Goal: Task Accomplishment & Management: Use online tool/utility

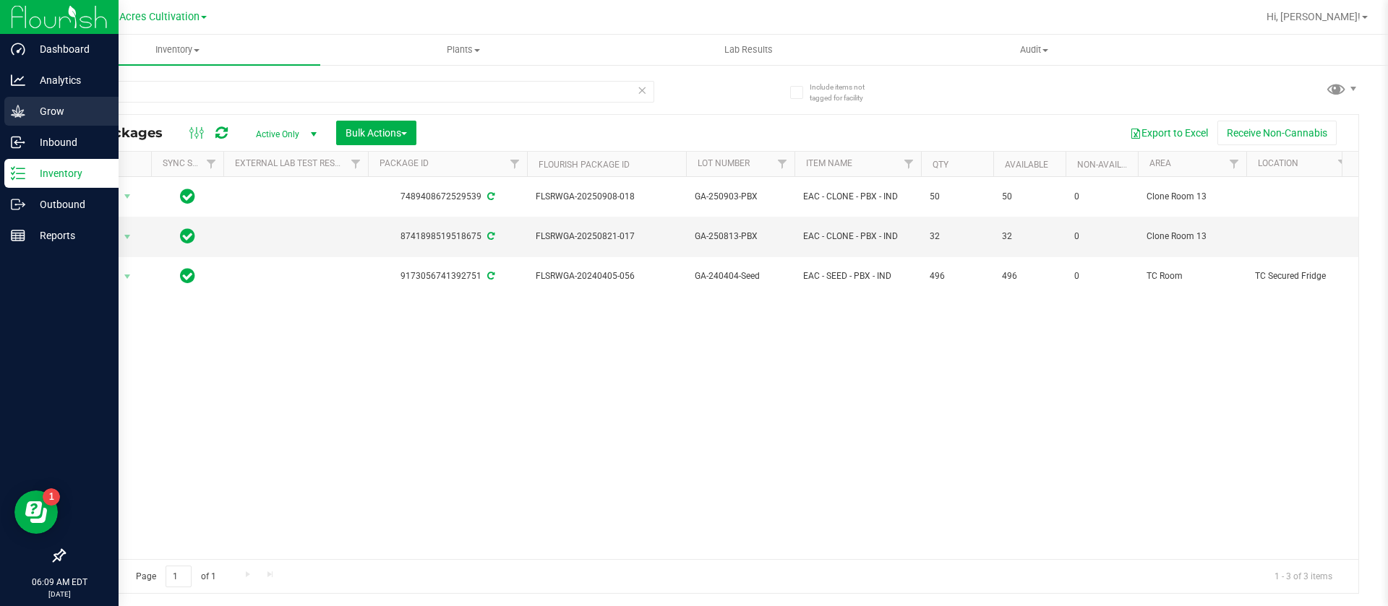
click at [33, 109] on p "Grow" at bounding box center [68, 111] width 87 height 17
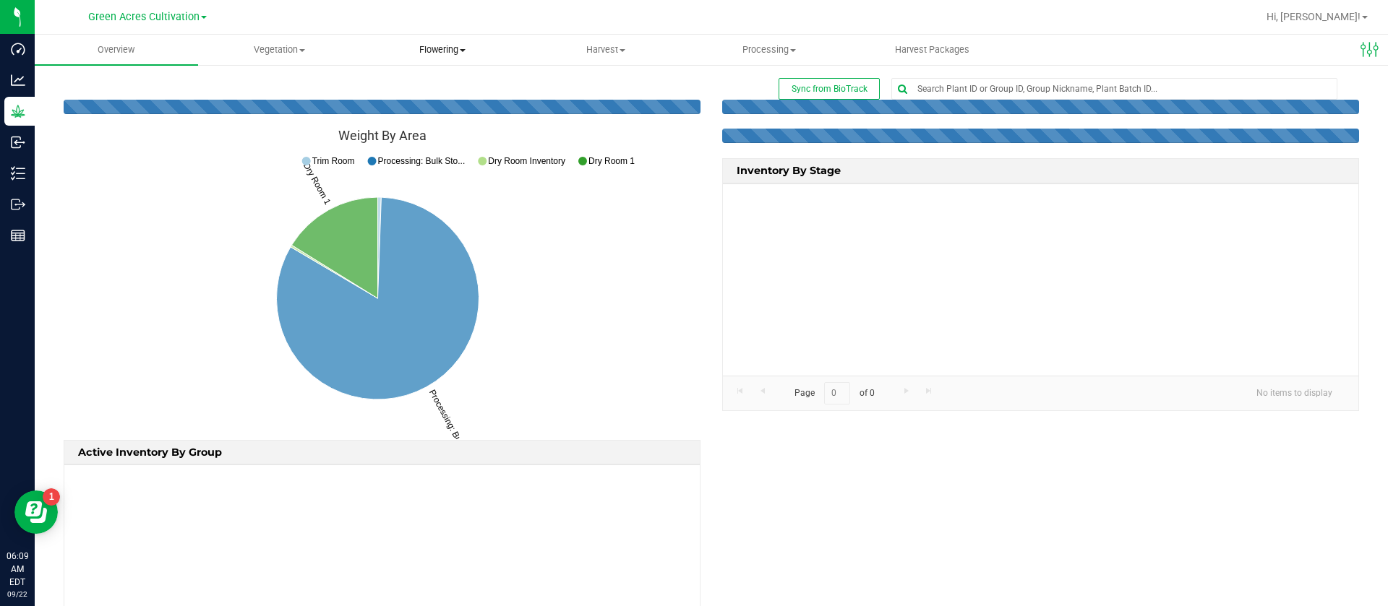
click at [449, 46] on span "Flowering" at bounding box center [443, 49] width 162 height 13
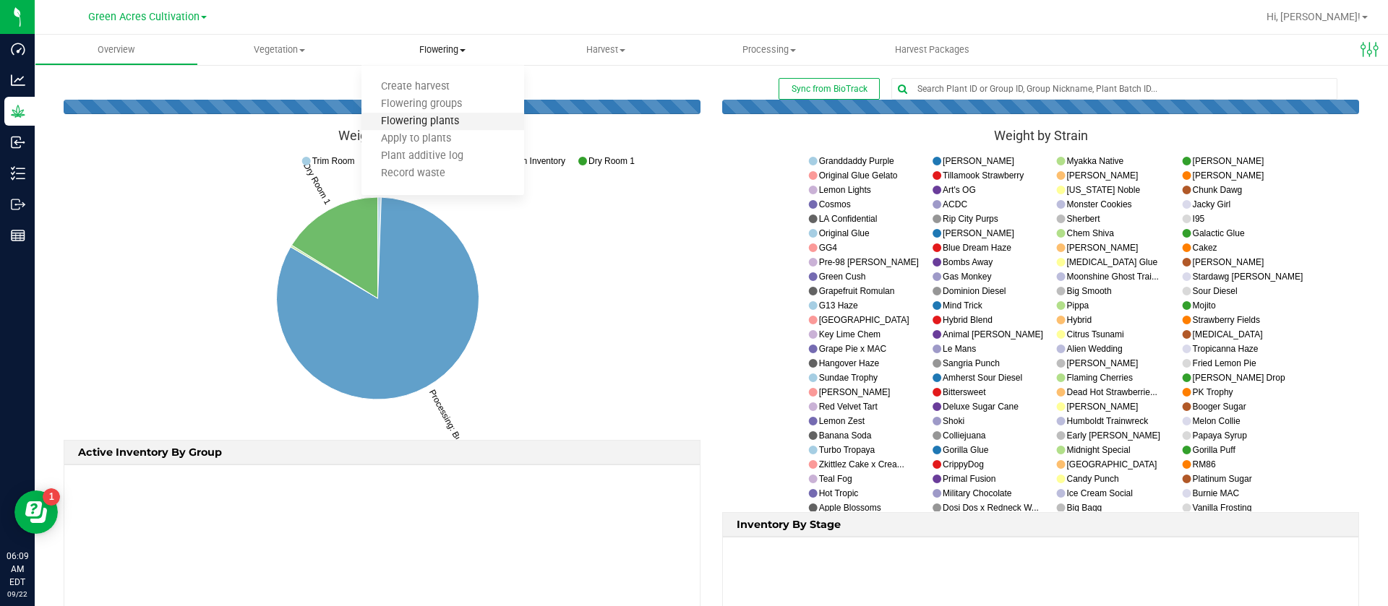
click at [450, 126] on span "Flowering plants" at bounding box center [419, 122] width 117 height 12
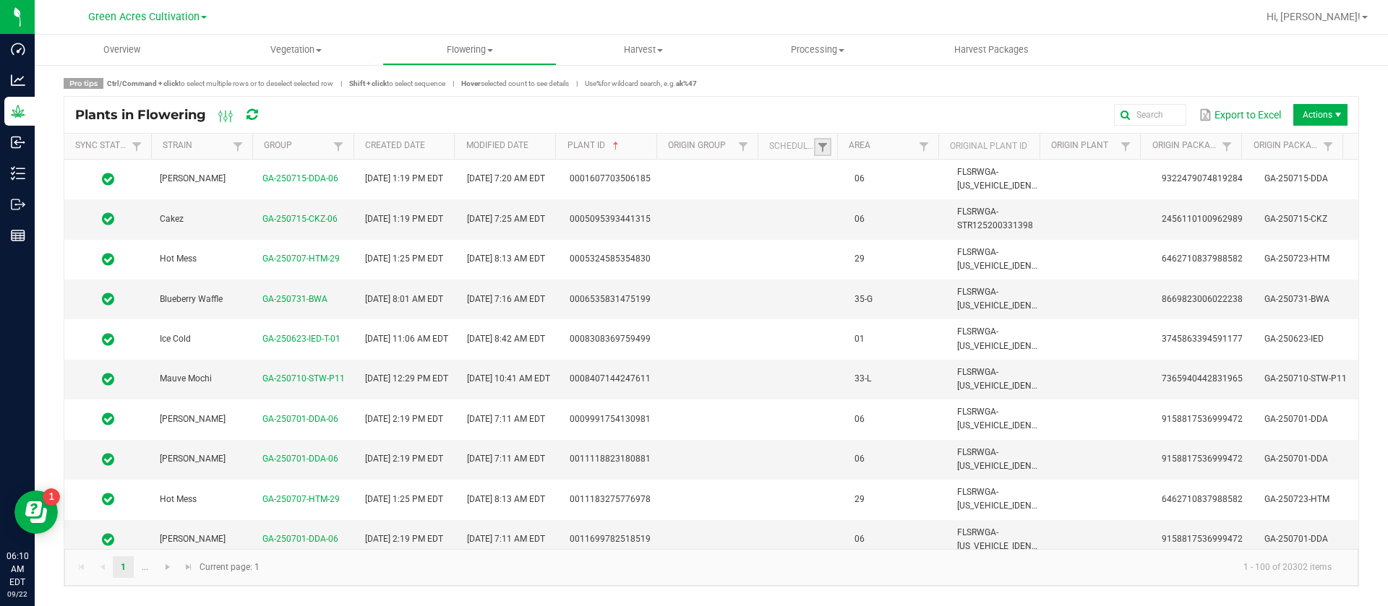
drag, startPoint x: 821, startPoint y: 147, endPoint x: 826, endPoint y: 140, distance: 8.2
click at [822, 146] on span at bounding box center [823, 148] width 12 height 12
click at [871, 210] on li "Scheduled" at bounding box center [893, 207] width 140 height 19
checkbox input "true"
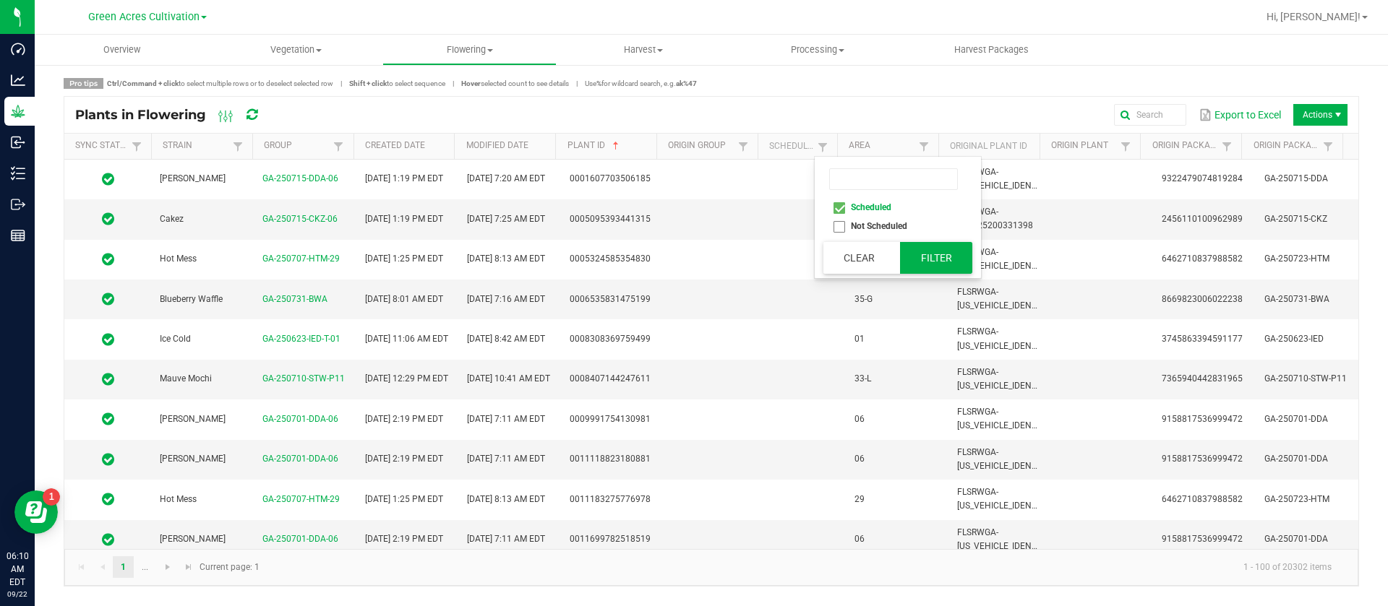
click at [950, 261] on button "Filter" at bounding box center [936, 258] width 72 height 32
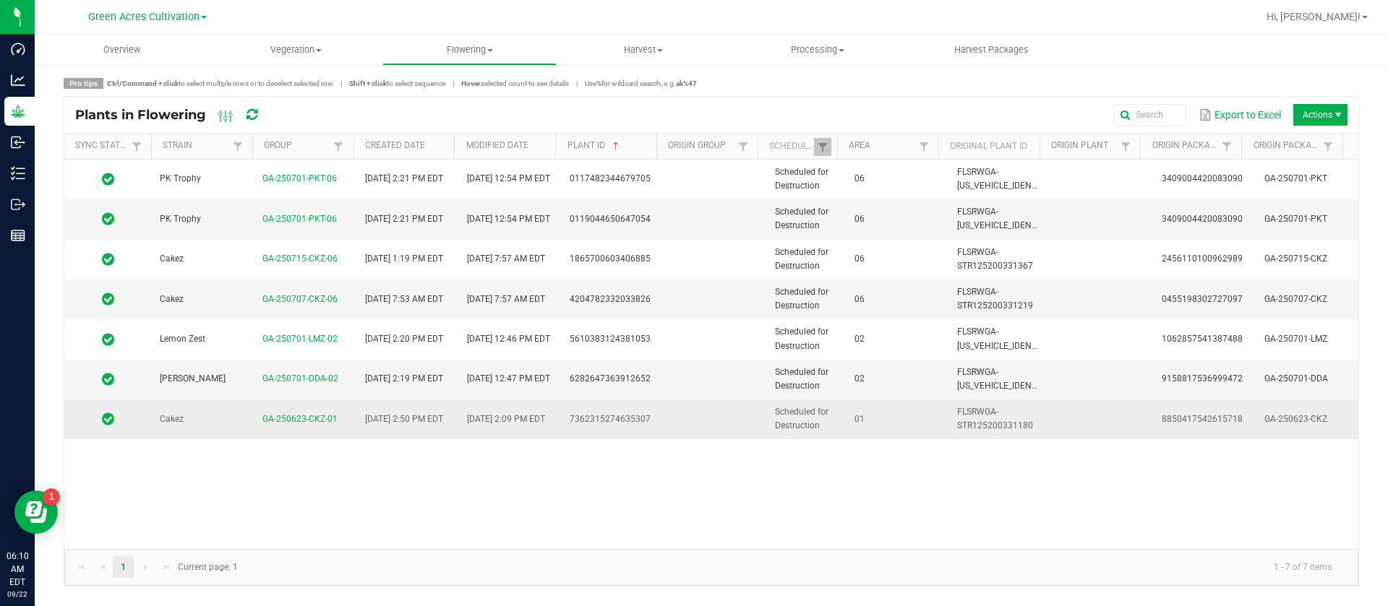
click at [875, 435] on td "01" at bounding box center [897, 419] width 103 height 39
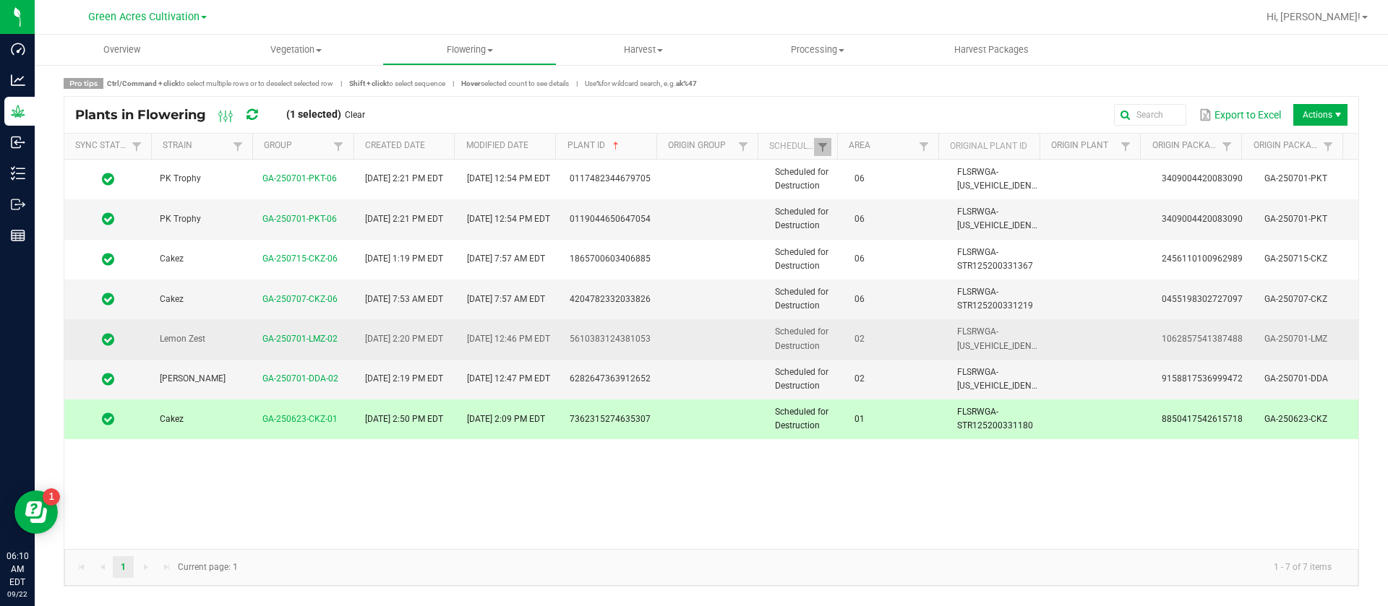
click at [892, 338] on td "02" at bounding box center [897, 339] width 103 height 40
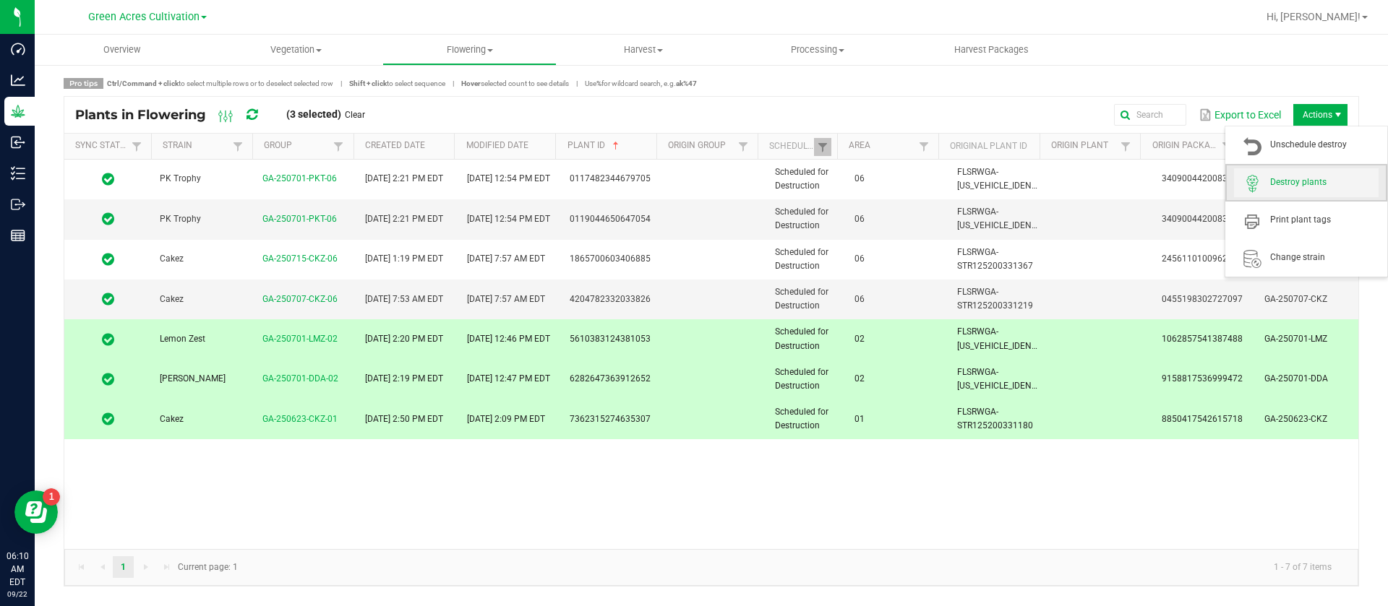
click at [1300, 184] on span "Destroy plants" at bounding box center [1324, 182] width 108 height 12
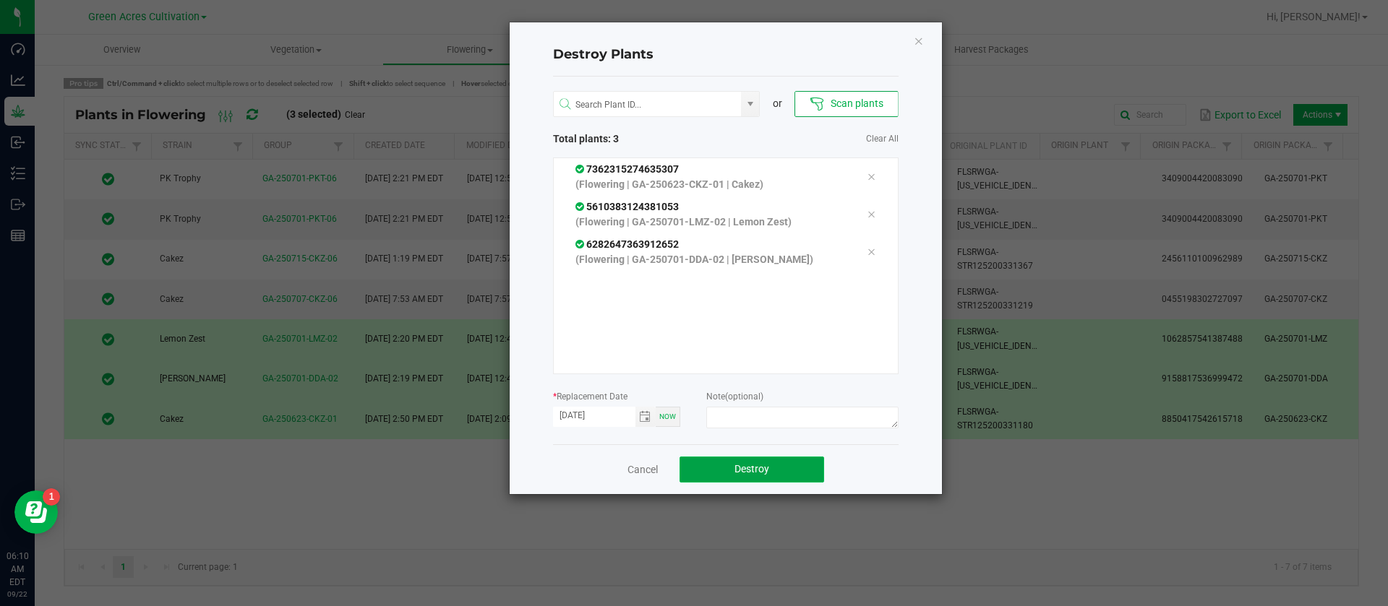
click at [751, 470] on span "Destroy" at bounding box center [751, 469] width 35 height 12
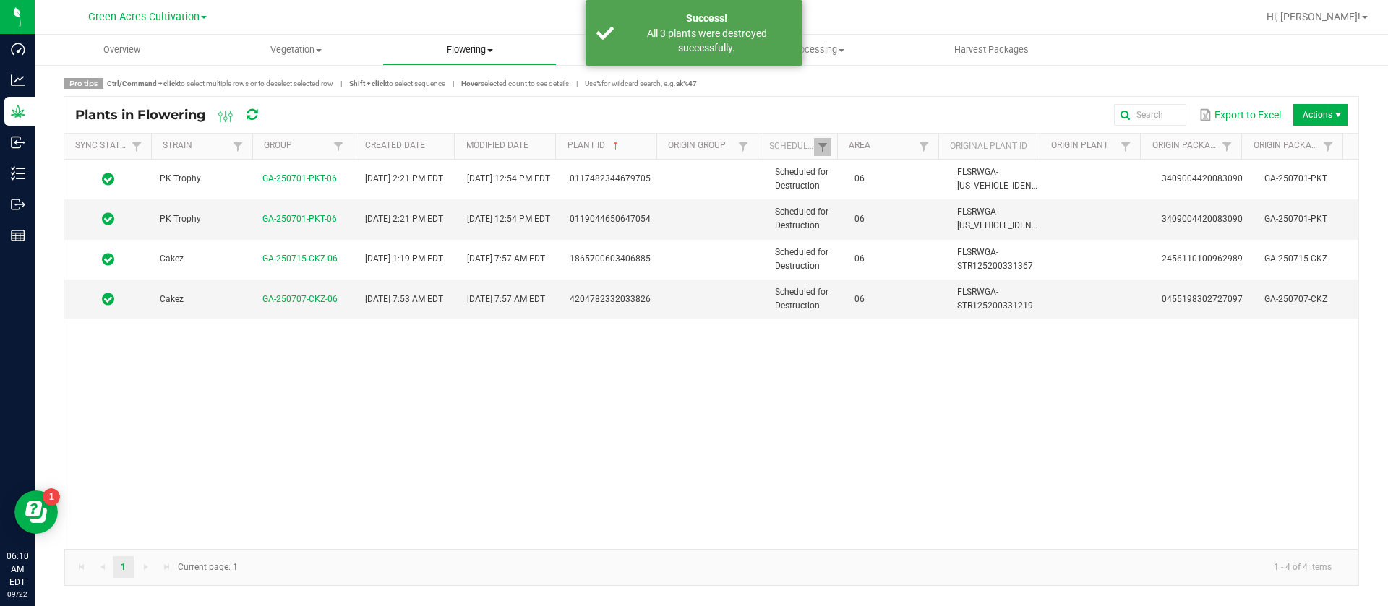
click at [469, 46] on span "Flowering" at bounding box center [469, 49] width 173 height 13
click at [475, 107] on span "Flowering groups" at bounding box center [442, 104] width 120 height 12
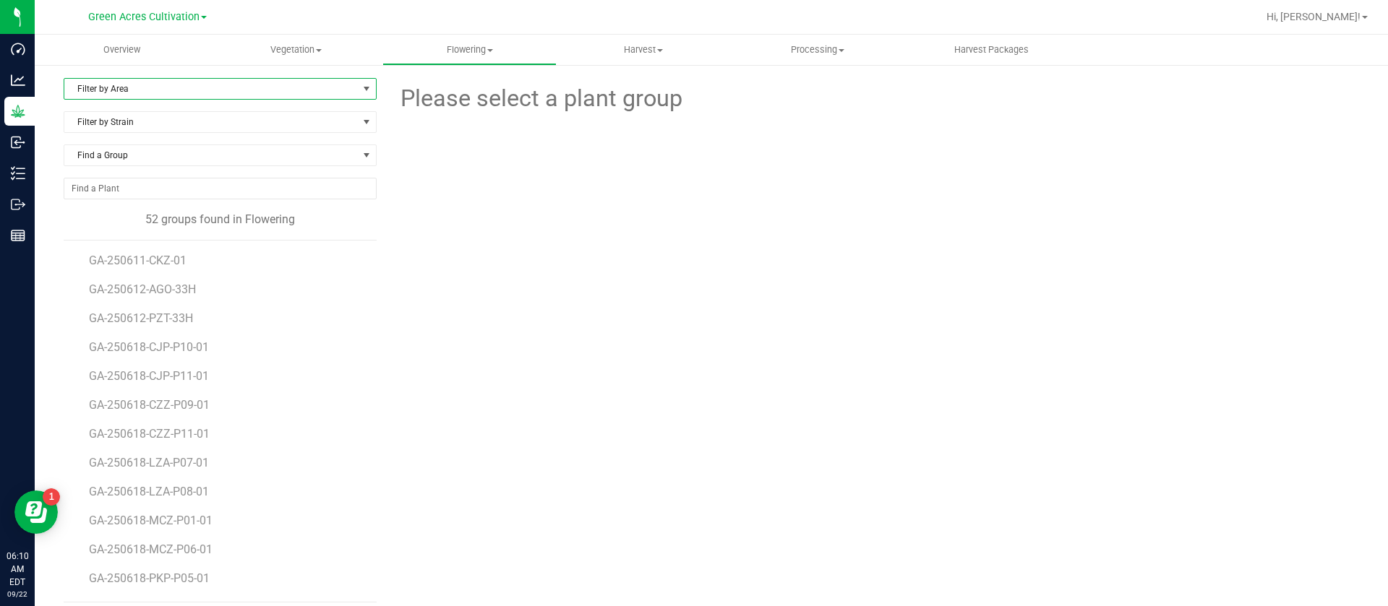
click at [218, 88] on span "Filter by Area" at bounding box center [210, 89] width 293 height 20
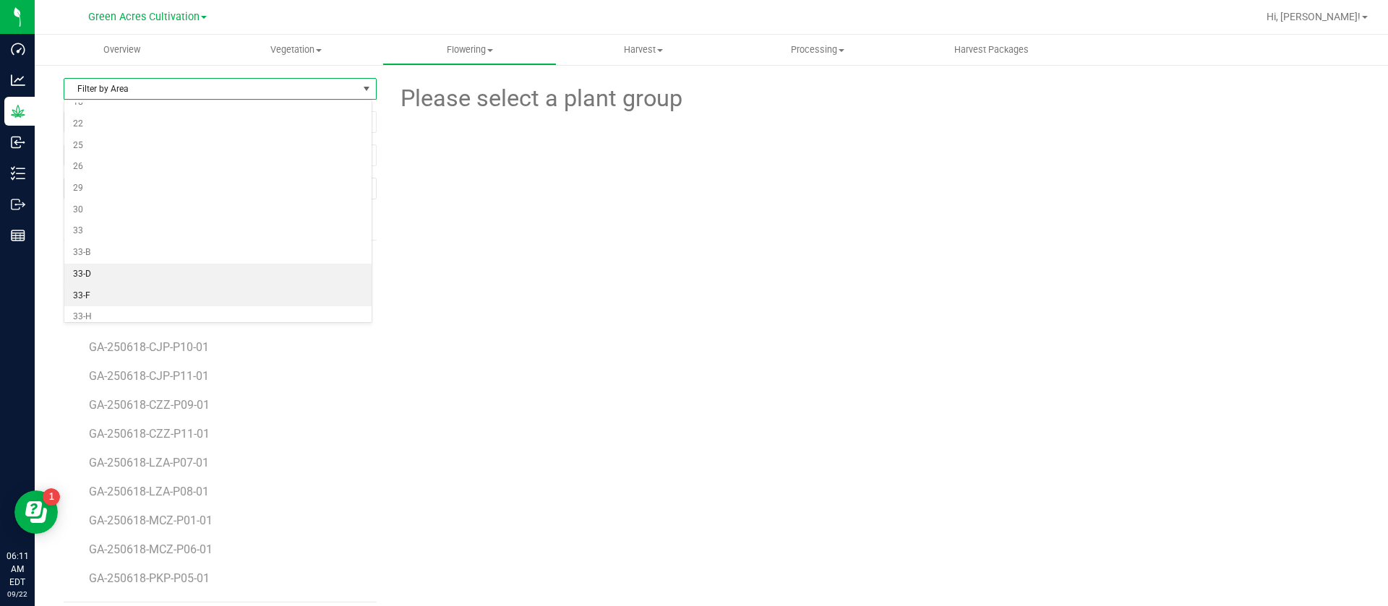
scroll to position [217, 0]
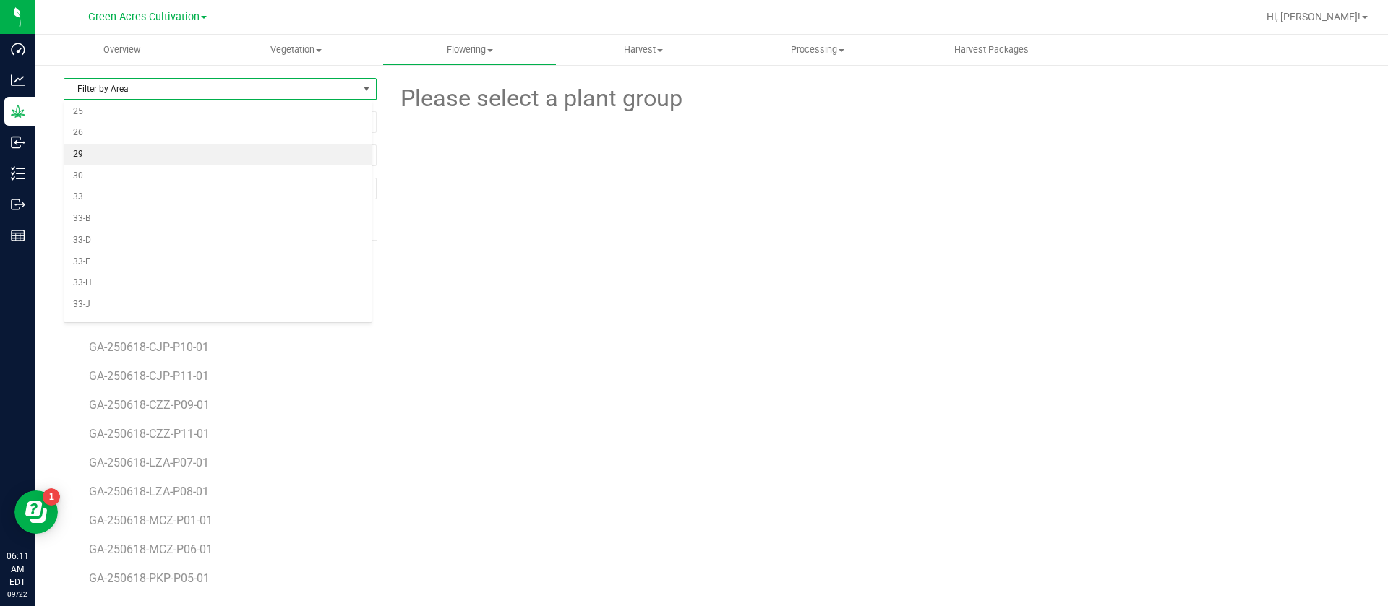
click at [90, 152] on li "29" at bounding box center [217, 155] width 307 height 22
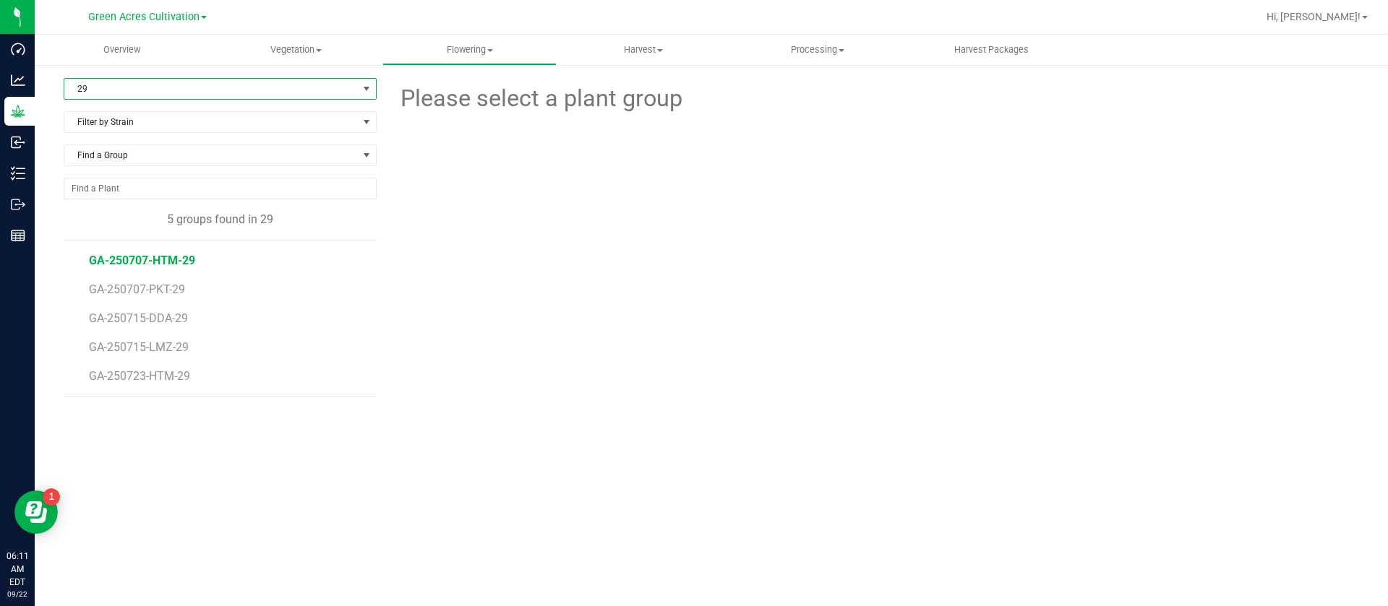
click at [163, 257] on span "GA-250707-HTM-29" at bounding box center [142, 261] width 106 height 14
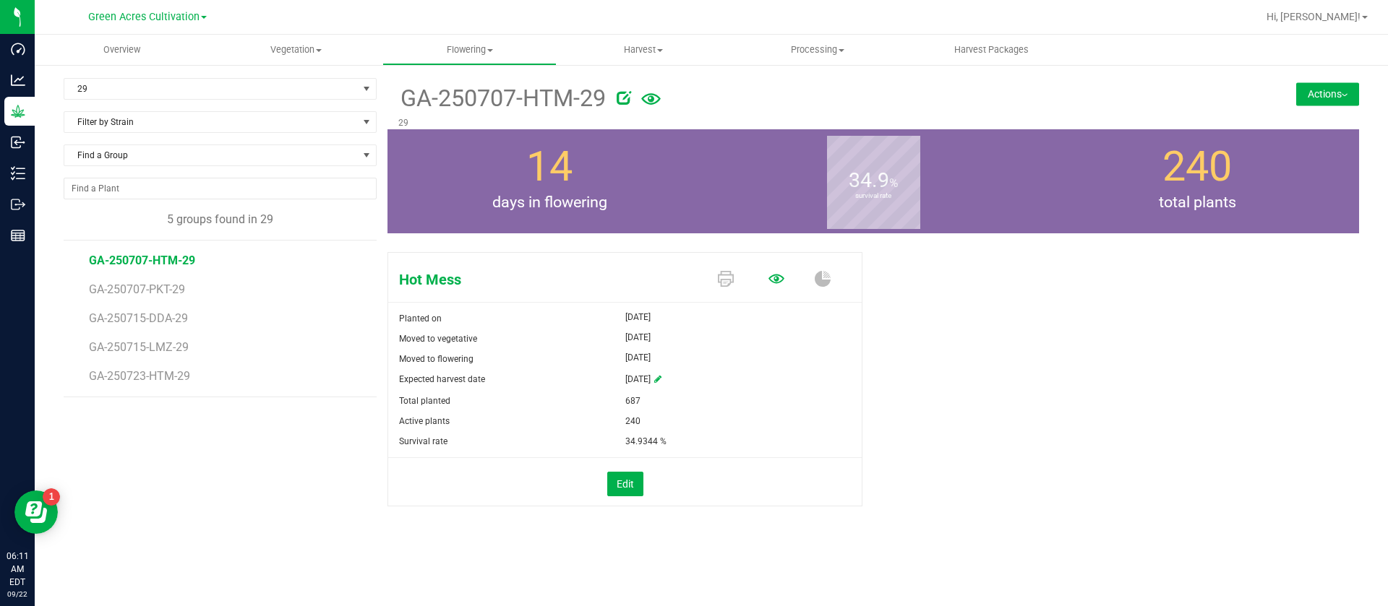
click at [768, 283] on icon at bounding box center [776, 279] width 16 height 16
click at [142, 376] on span "GA-250723-HTM-29" at bounding box center [142, 376] width 106 height 14
click at [158, 257] on span "GA-250707-HTM-29" at bounding box center [142, 261] width 106 height 14
click at [157, 379] on span "GA-250723-HTM-29" at bounding box center [142, 376] width 106 height 14
click at [777, 274] on icon at bounding box center [776, 278] width 16 height 9
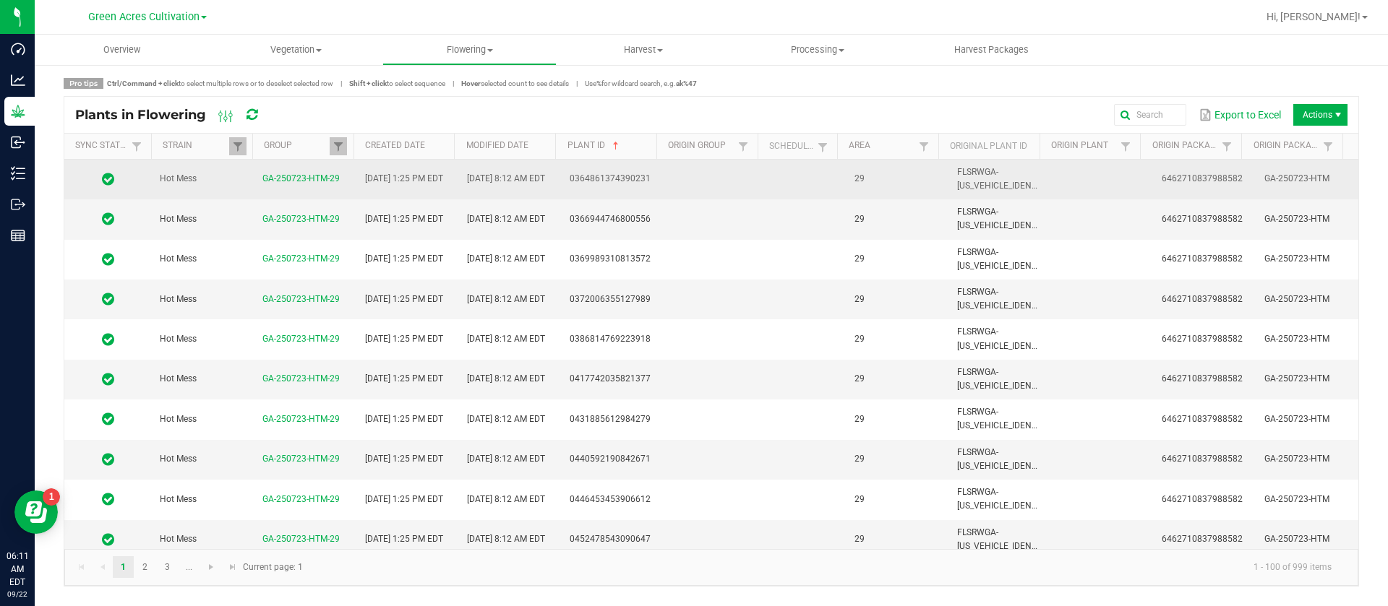
click at [766, 169] on td at bounding box center [806, 180] width 80 height 40
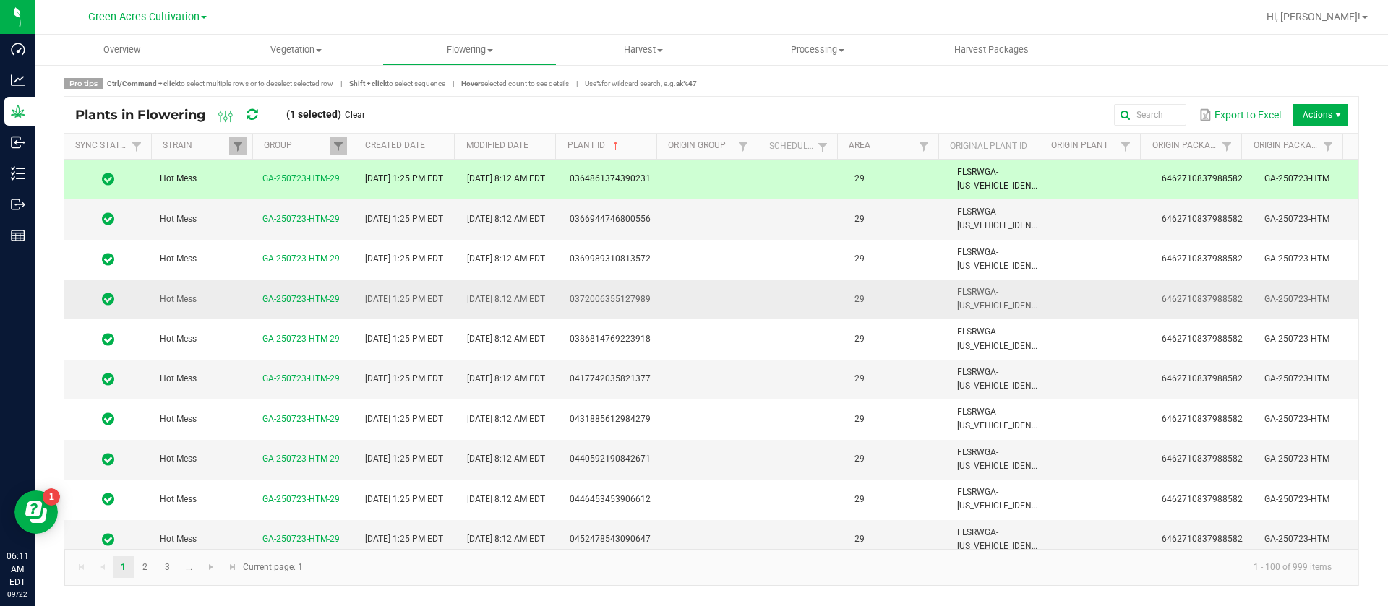
click at [775, 288] on td at bounding box center [806, 300] width 80 height 40
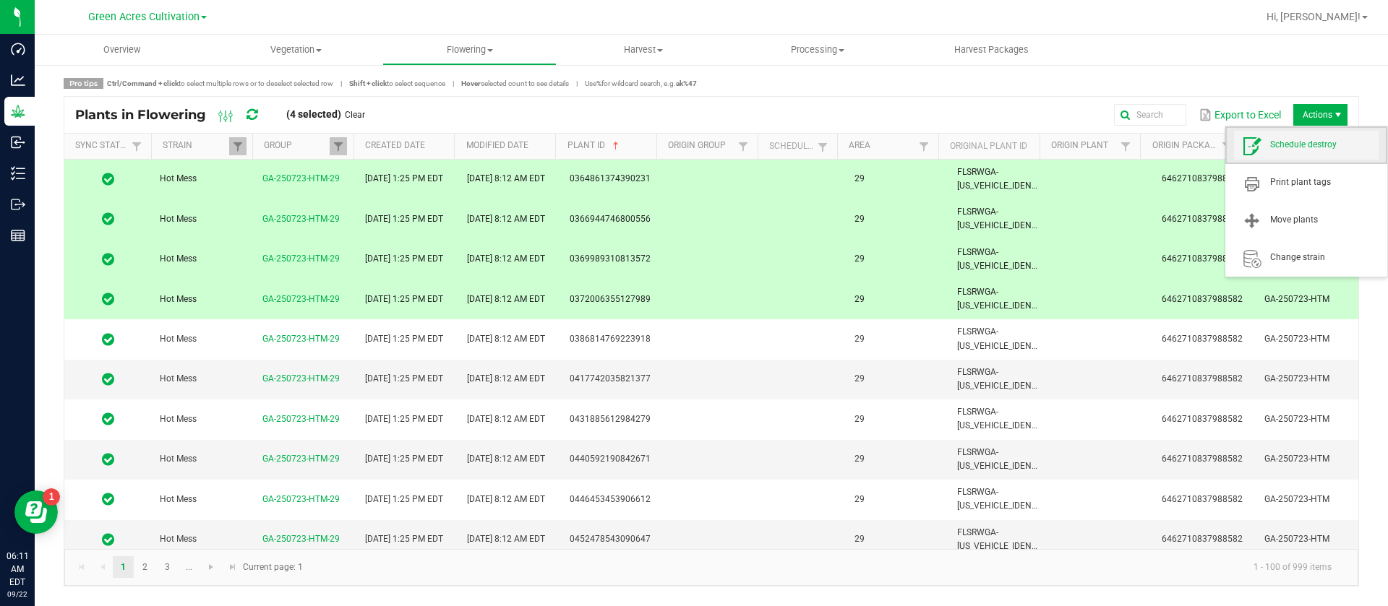
click at [1313, 139] on span "Schedule destroy" at bounding box center [1324, 145] width 108 height 12
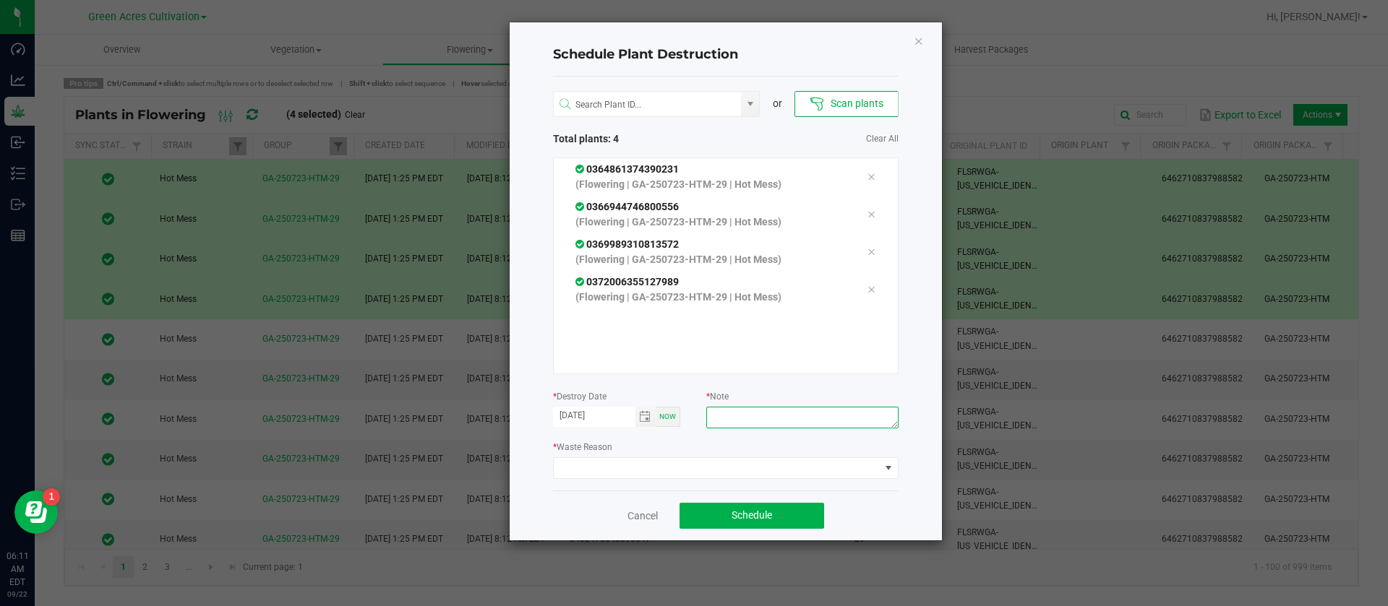
click at [760, 416] on textarea at bounding box center [802, 418] width 192 height 22
type textarea "waste"
click at [737, 460] on span at bounding box center [717, 468] width 326 height 20
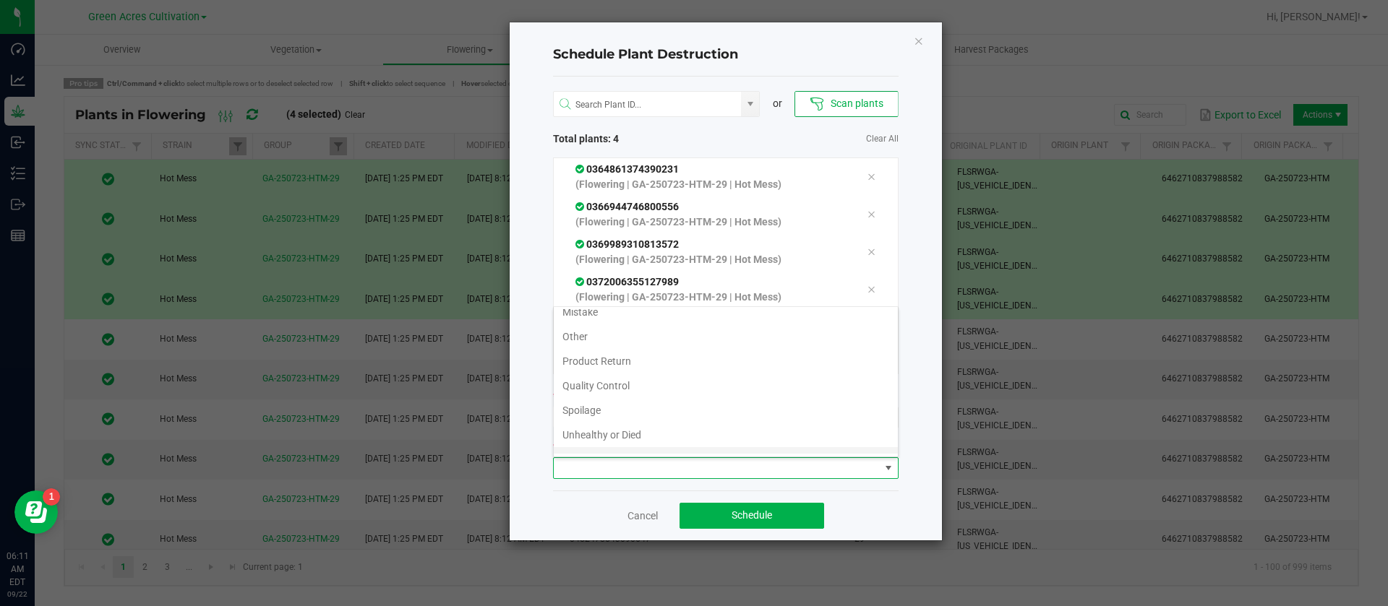
scroll to position [52, 0]
click at [625, 452] on li "Waste" at bounding box center [726, 441] width 344 height 25
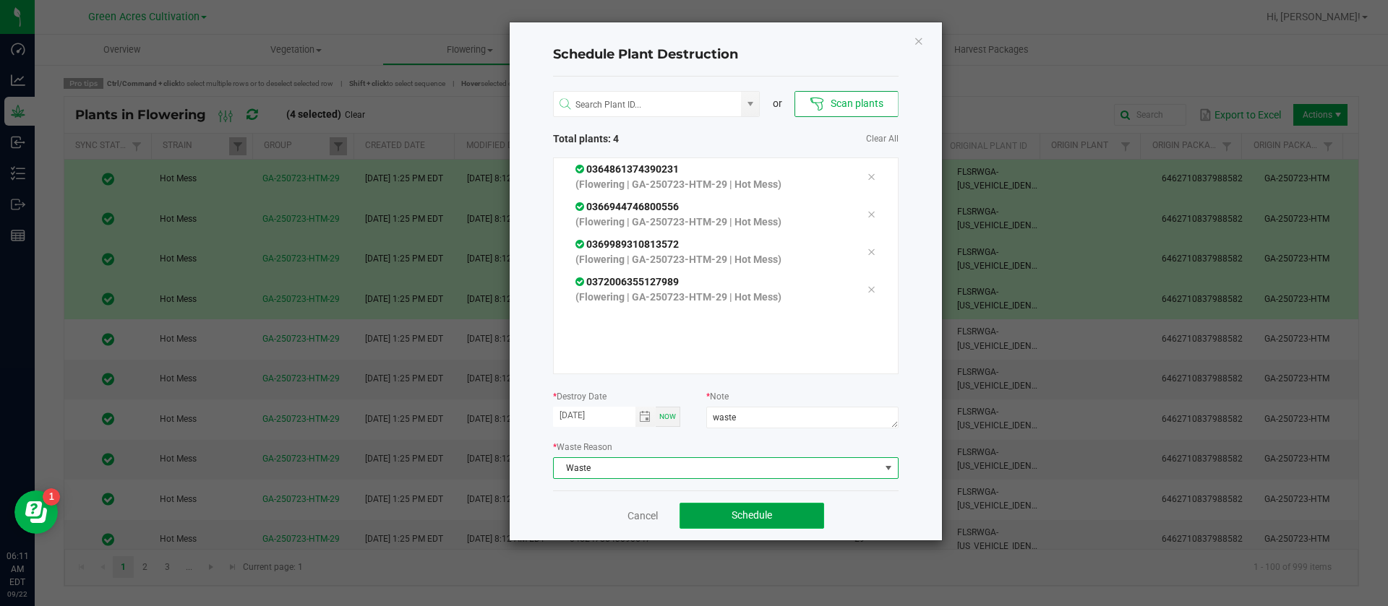
click at [785, 518] on button "Schedule" at bounding box center [751, 516] width 145 height 26
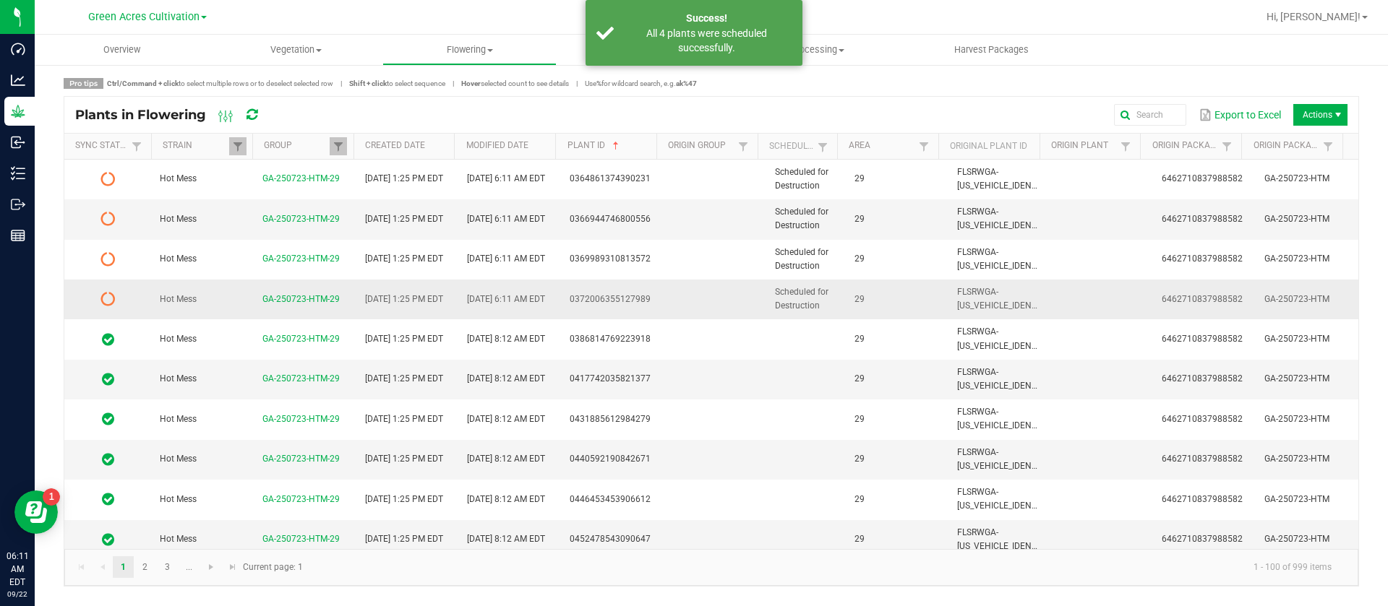
click at [815, 292] on span "Scheduled for Destruction" at bounding box center [801, 299] width 53 height 24
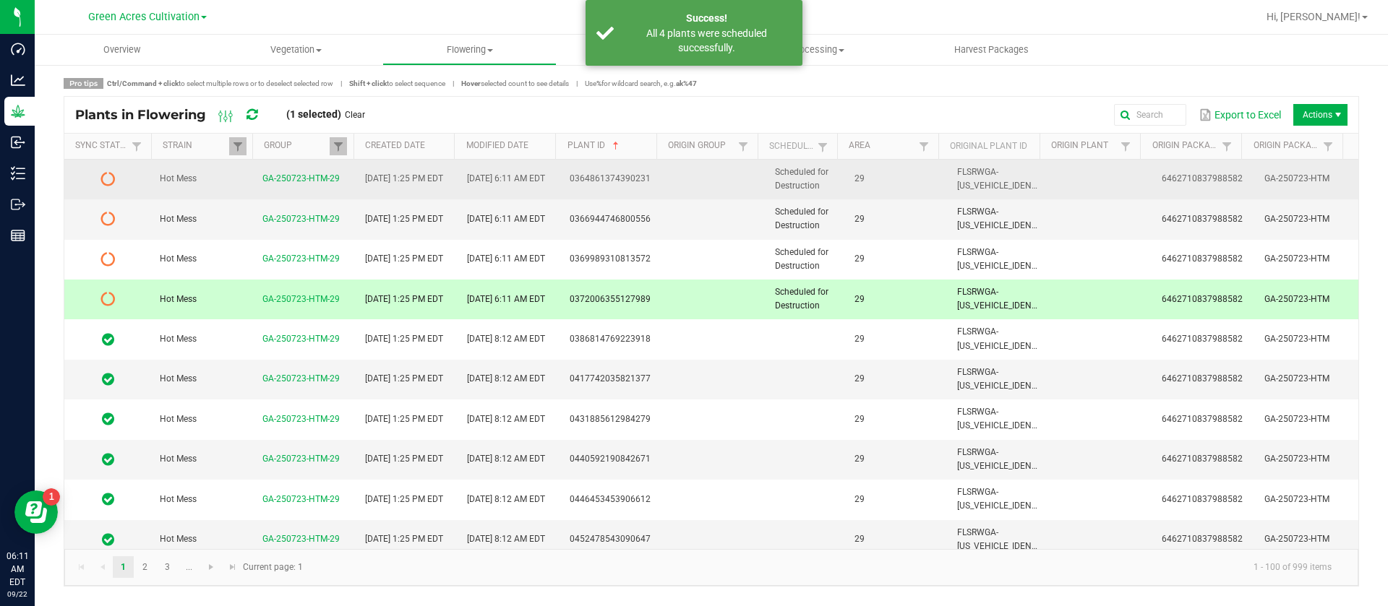
click at [811, 180] on td "Scheduled for Destruction" at bounding box center [806, 180] width 80 height 40
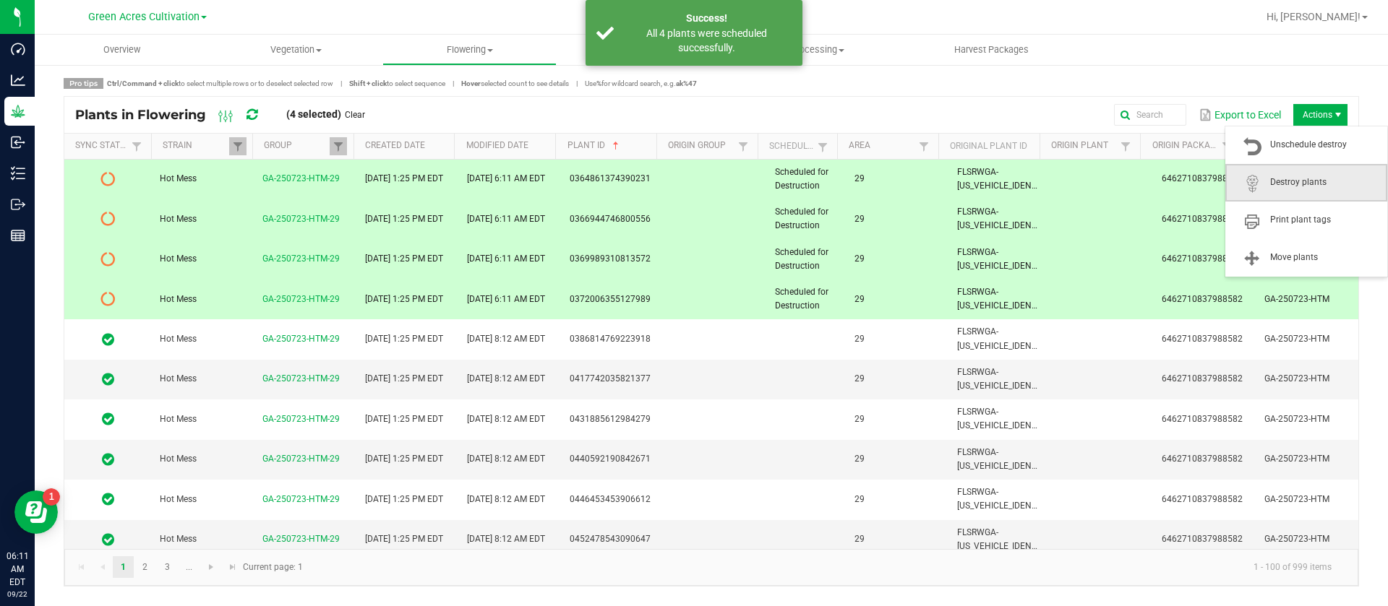
click at [1295, 166] on span "Destroy plants" at bounding box center [1306, 183] width 162 height 38
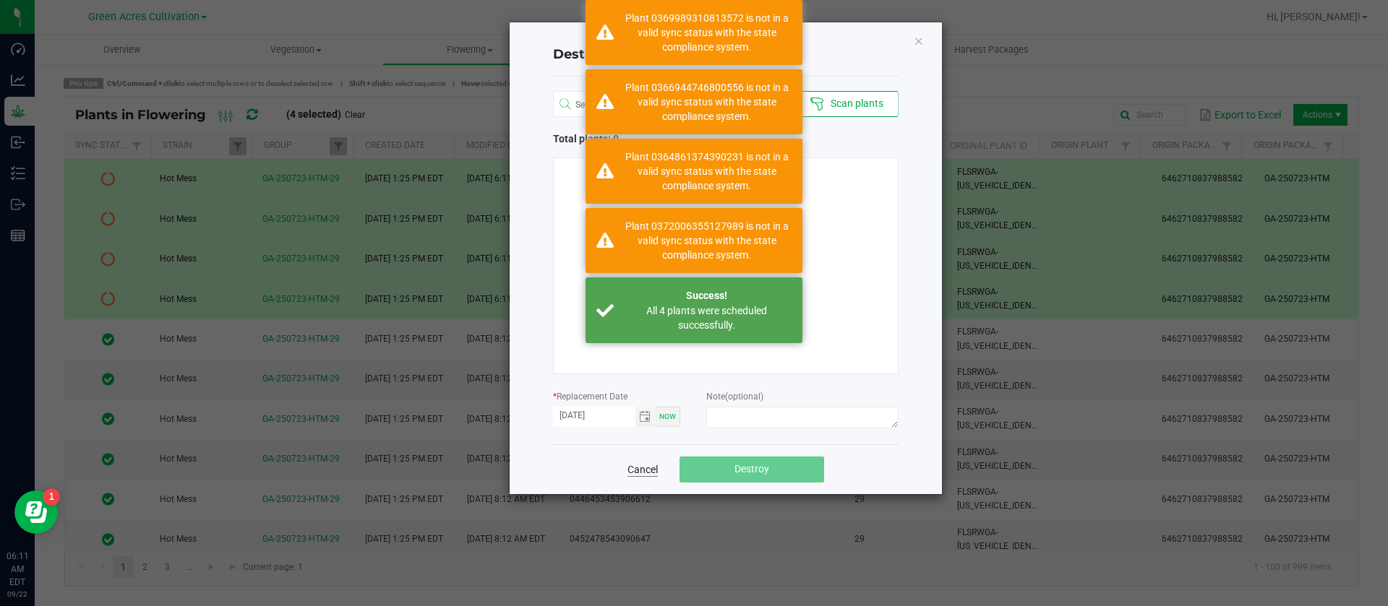
click at [646, 474] on link "Cancel" at bounding box center [642, 470] width 30 height 14
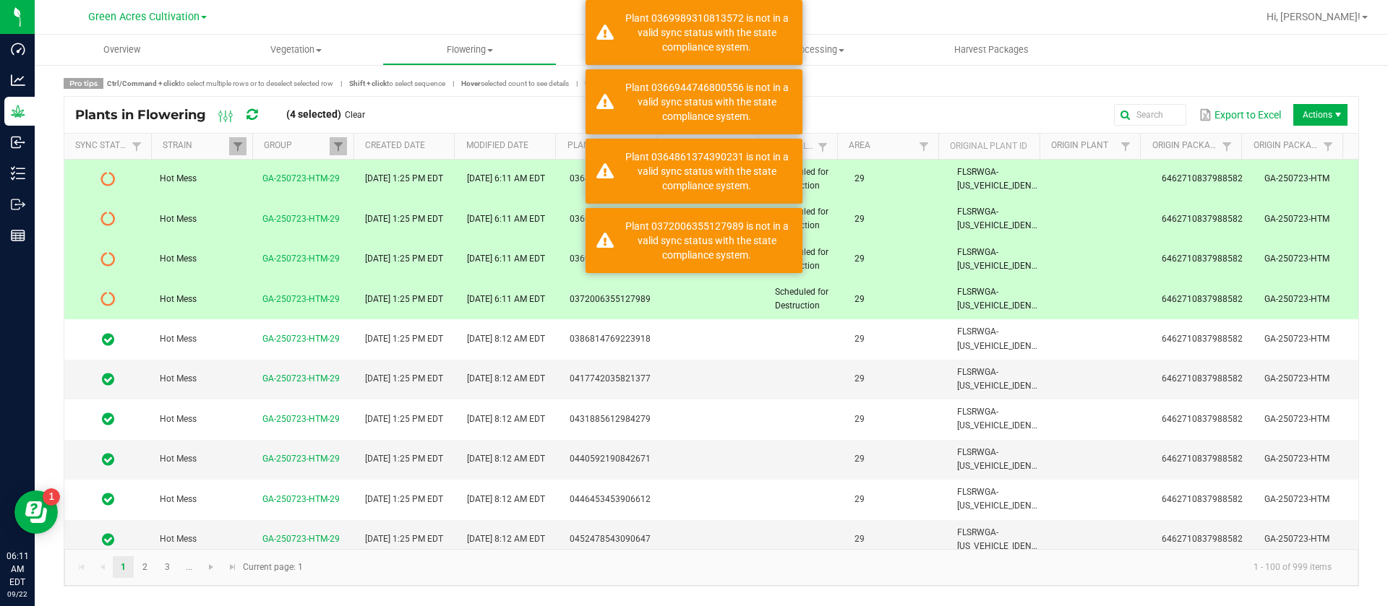
click at [363, 113] on link "Clear" at bounding box center [355, 115] width 20 height 12
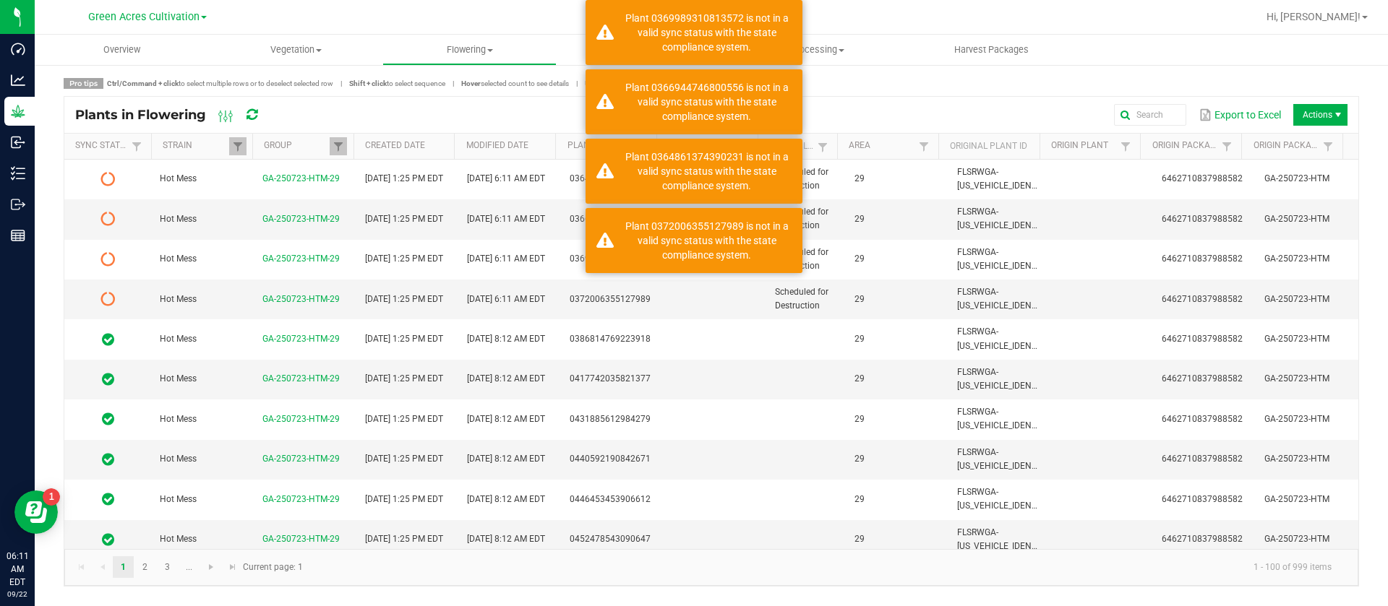
click at [245, 112] on div "Plants in Flowering" at bounding box center [178, 115] width 207 height 25
click at [254, 113] on icon at bounding box center [251, 114] width 11 height 13
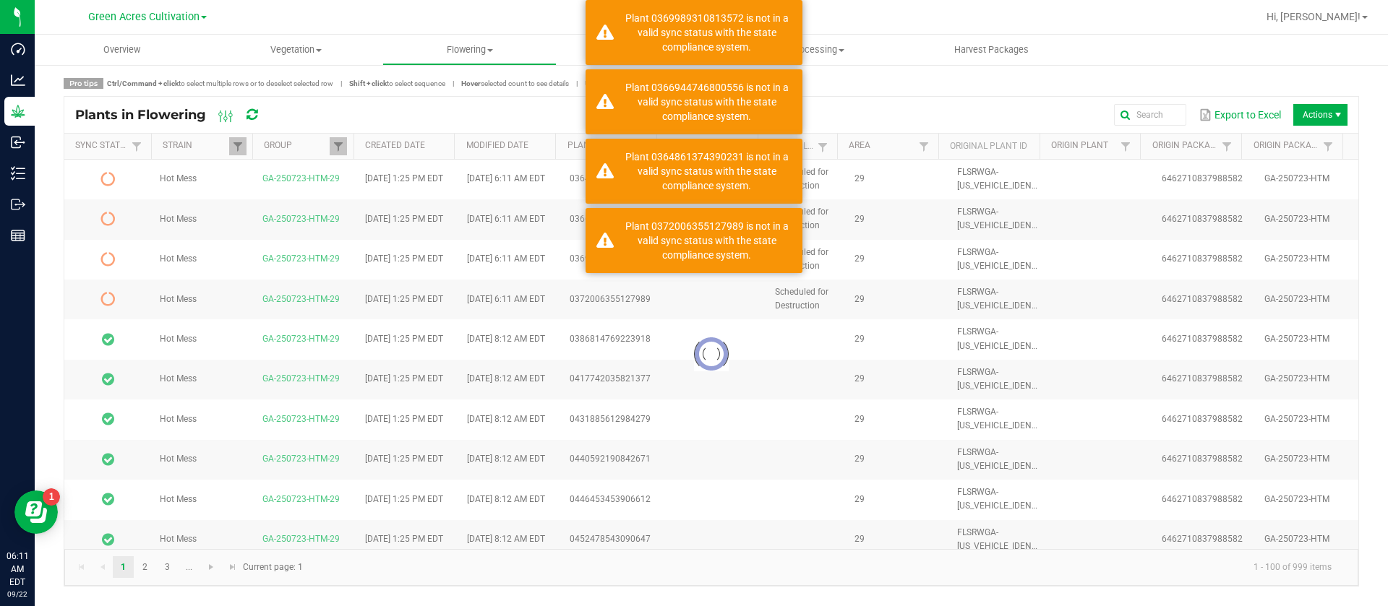
click at [254, 114] on icon at bounding box center [251, 115] width 12 height 14
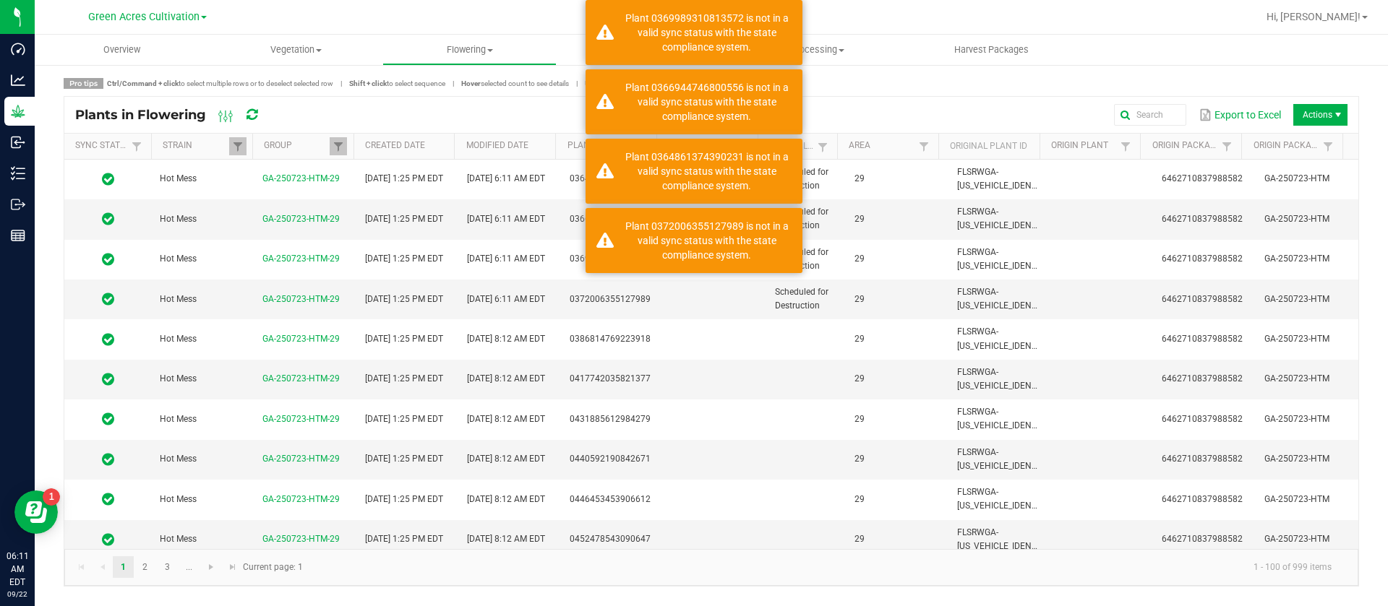
click at [254, 114] on icon at bounding box center [251, 114] width 11 height 13
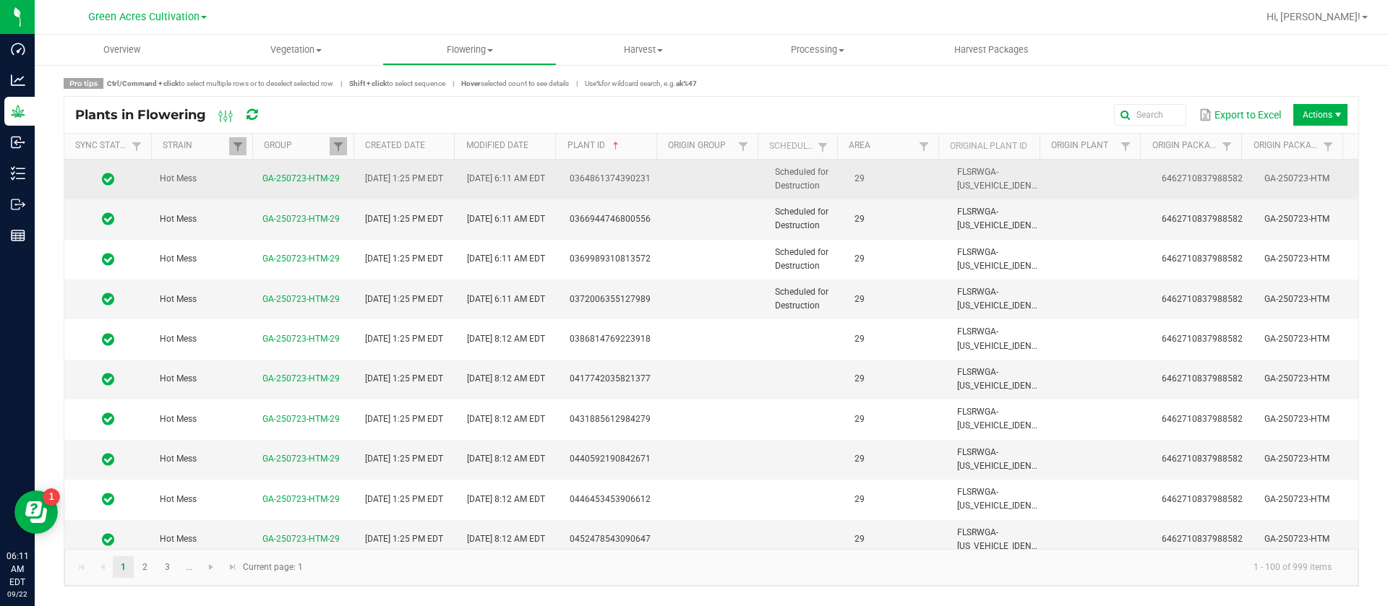
click at [452, 181] on td "[DATE] 1:25 PM EDT" at bounding box center [407, 180] width 103 height 40
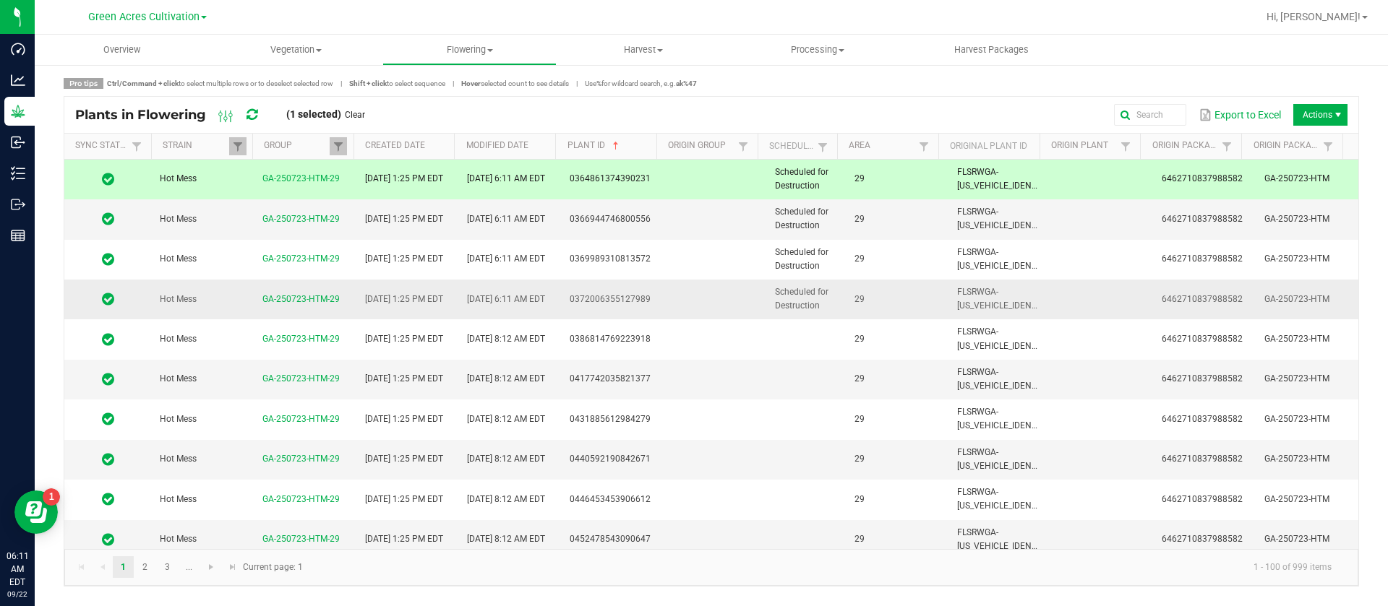
click at [802, 295] on span "Scheduled for Destruction" at bounding box center [801, 299] width 53 height 24
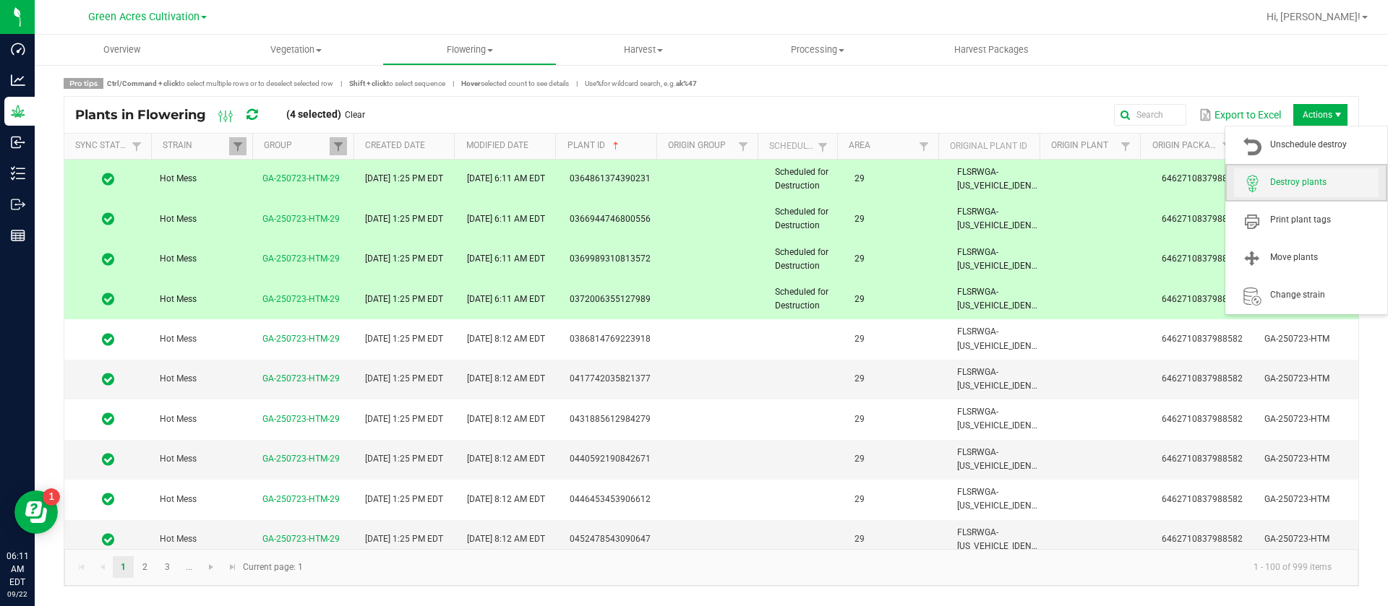
click at [1320, 184] on span "Destroy plants" at bounding box center [1324, 182] width 108 height 12
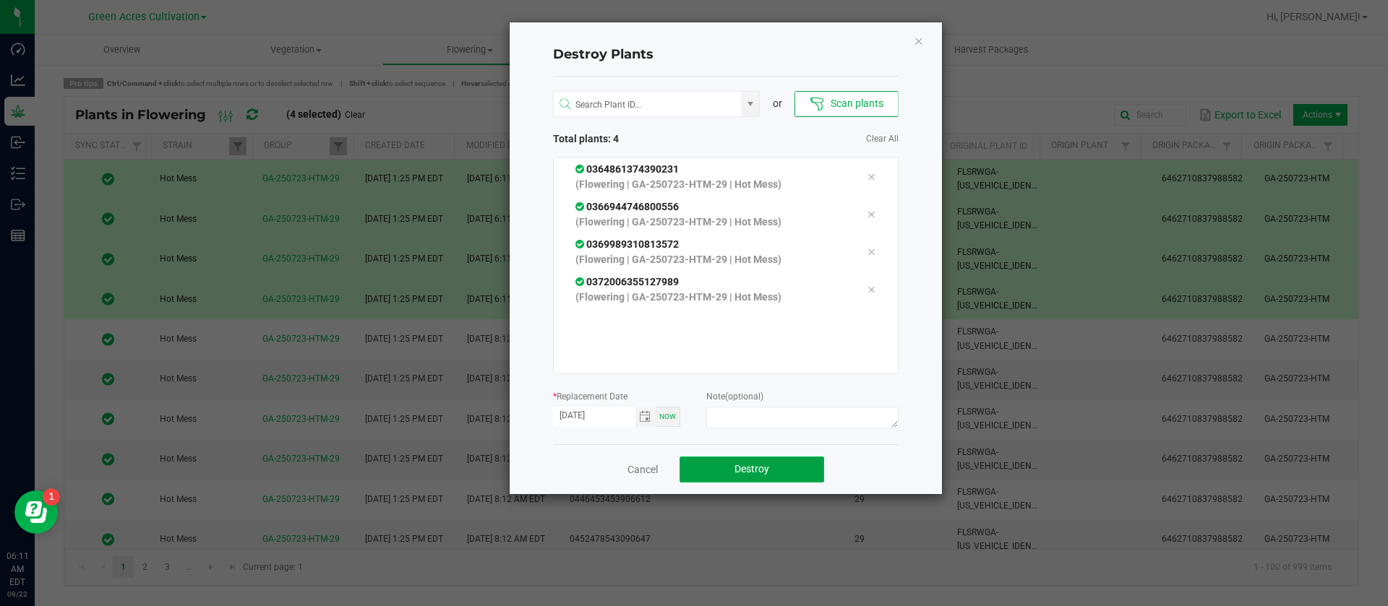
click at [756, 462] on button "Destroy" at bounding box center [751, 470] width 145 height 26
click at [763, 470] on span "Destroy" at bounding box center [757, 469] width 35 height 12
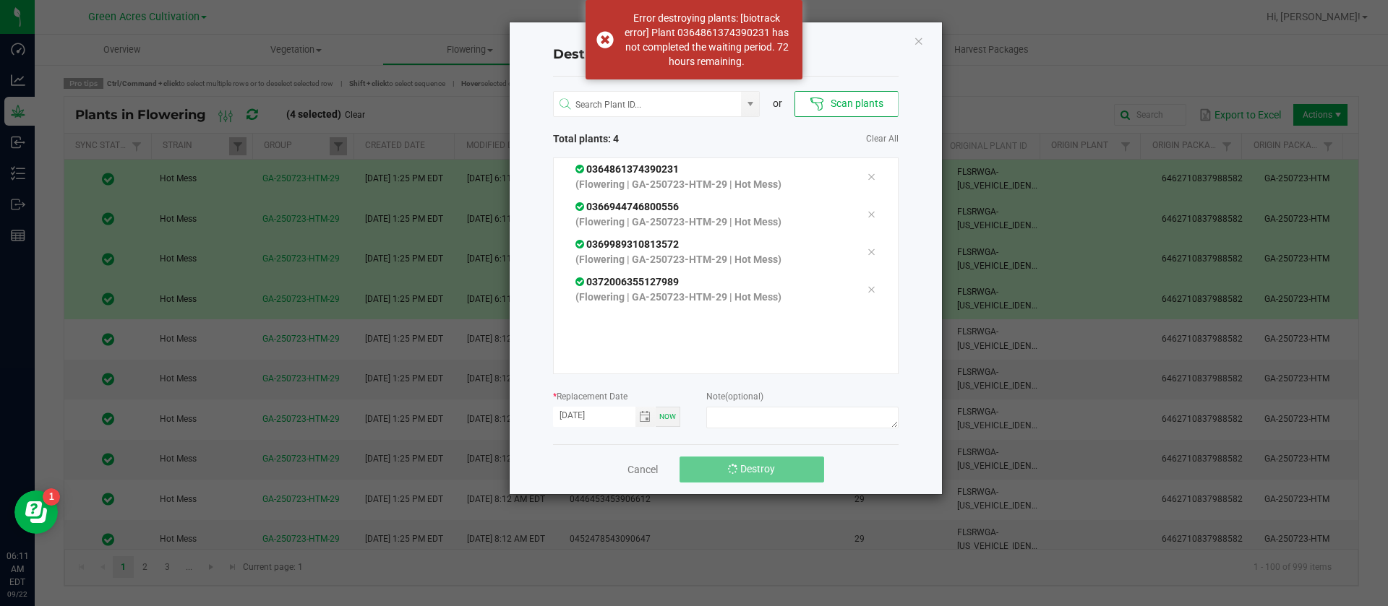
click at [763, 470] on span "Destroy" at bounding box center [757, 469] width 35 height 12
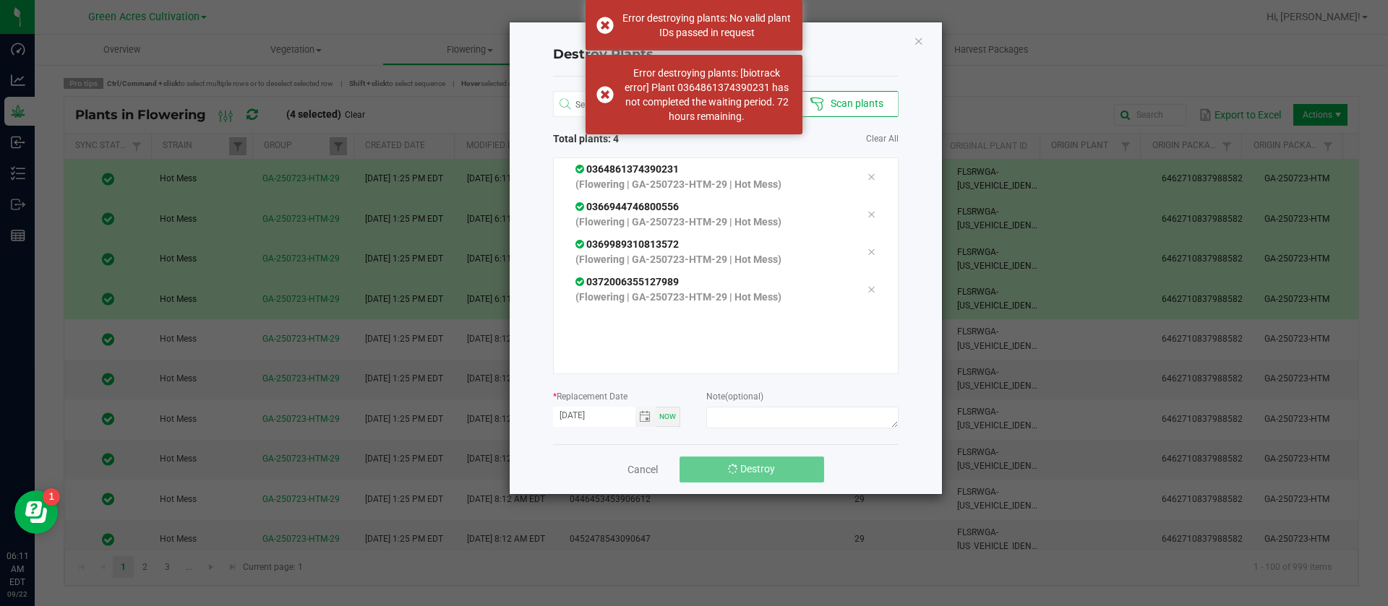
click at [763, 470] on span "Destroy" at bounding box center [757, 469] width 35 height 12
click at [763, 471] on span "Destroy" at bounding box center [757, 469] width 35 height 12
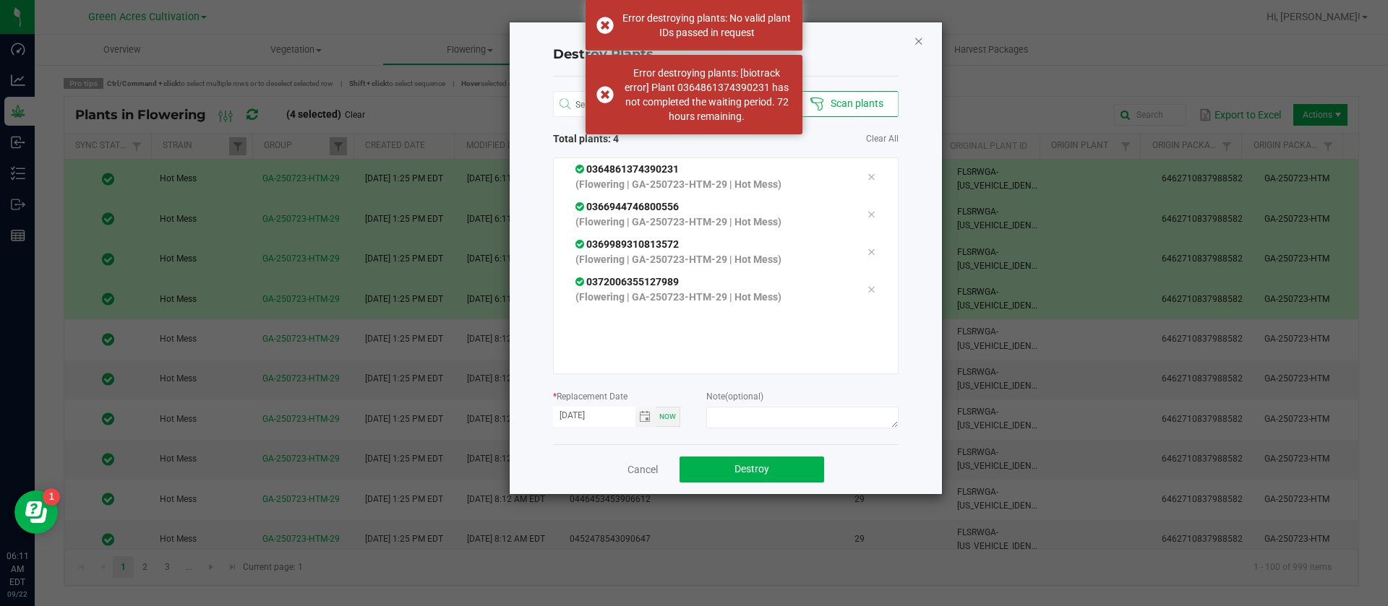
click at [922, 41] on icon "Close" at bounding box center [919, 40] width 10 height 17
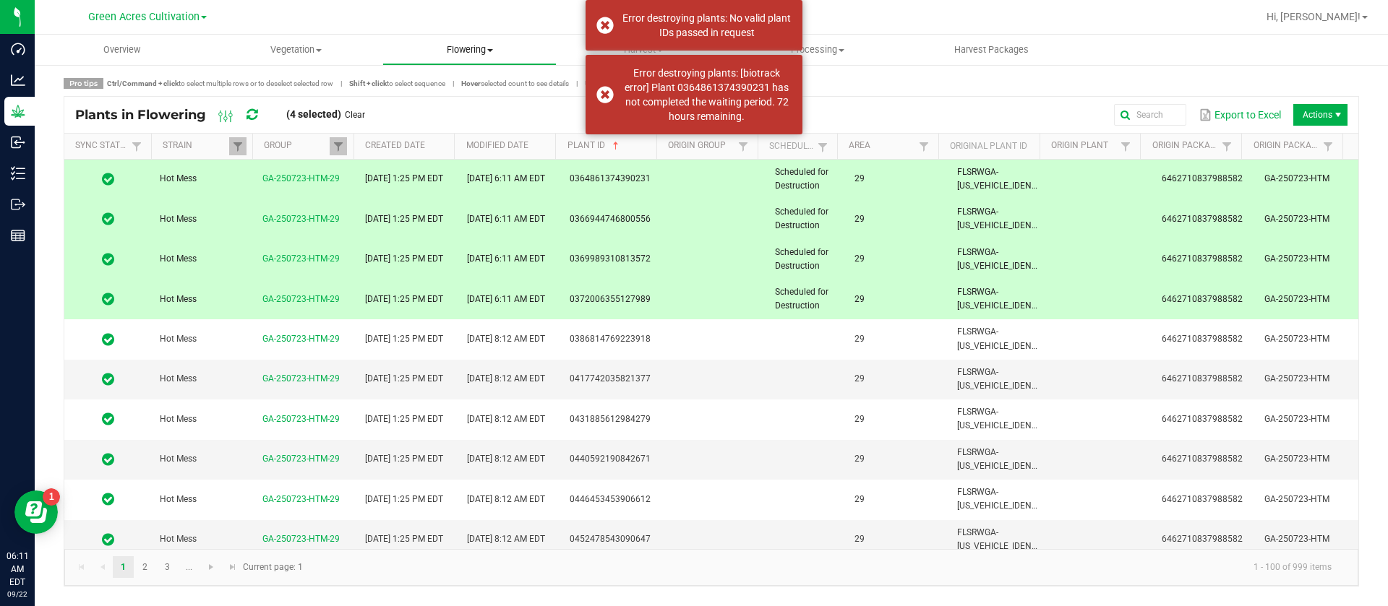
click at [452, 51] on span "Flowering" at bounding box center [469, 49] width 173 height 13
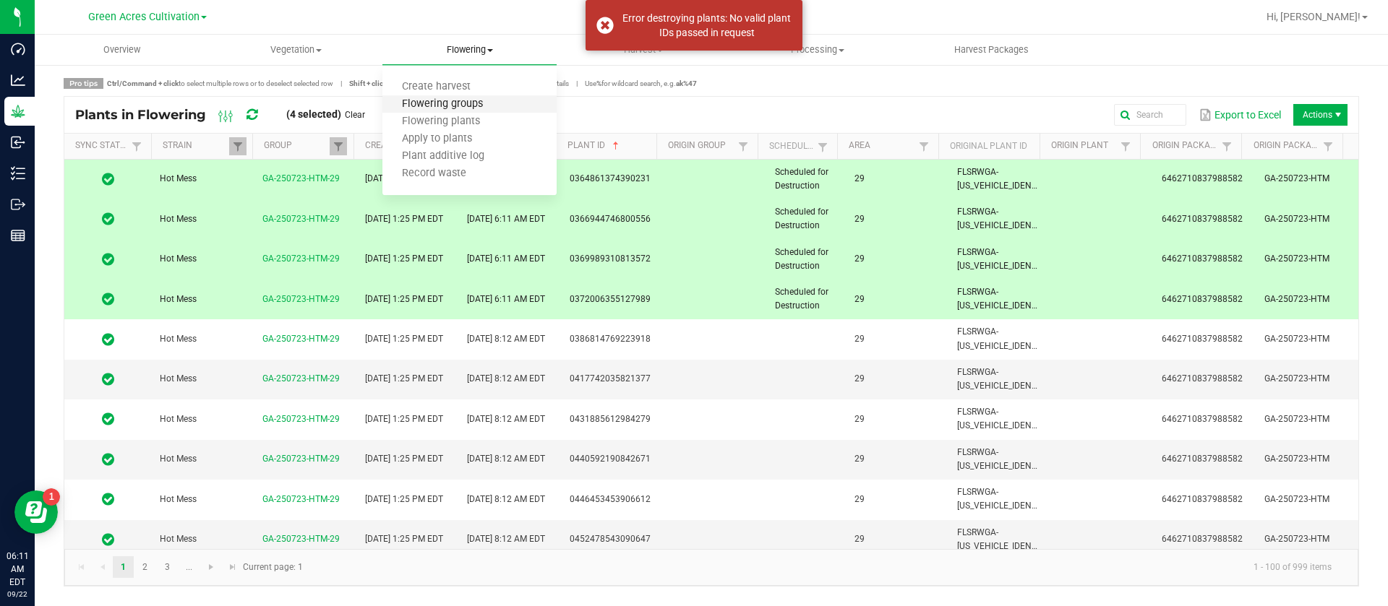
click at [483, 107] on span "Flowering groups" at bounding box center [442, 104] width 120 height 12
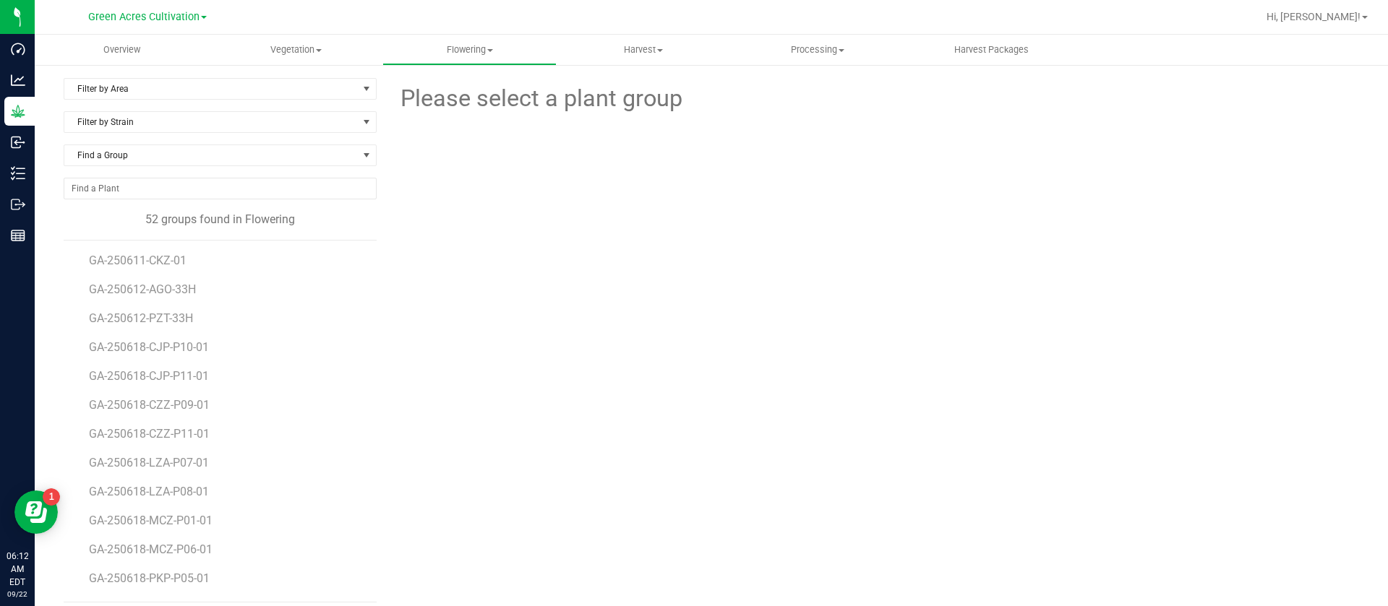
drag, startPoint x: 635, startPoint y: 281, endPoint x: 648, endPoint y: 280, distance: 12.3
click at [643, 281] on div "Please select a plant group" at bounding box center [872, 340] width 971 height 525
click at [601, 309] on div "Please select a plant group" at bounding box center [872, 340] width 971 height 525
click at [568, 257] on div at bounding box center [873, 195] width 993 height 159
drag, startPoint x: 524, startPoint y: 236, endPoint x: 522, endPoint y: 220, distance: 15.3
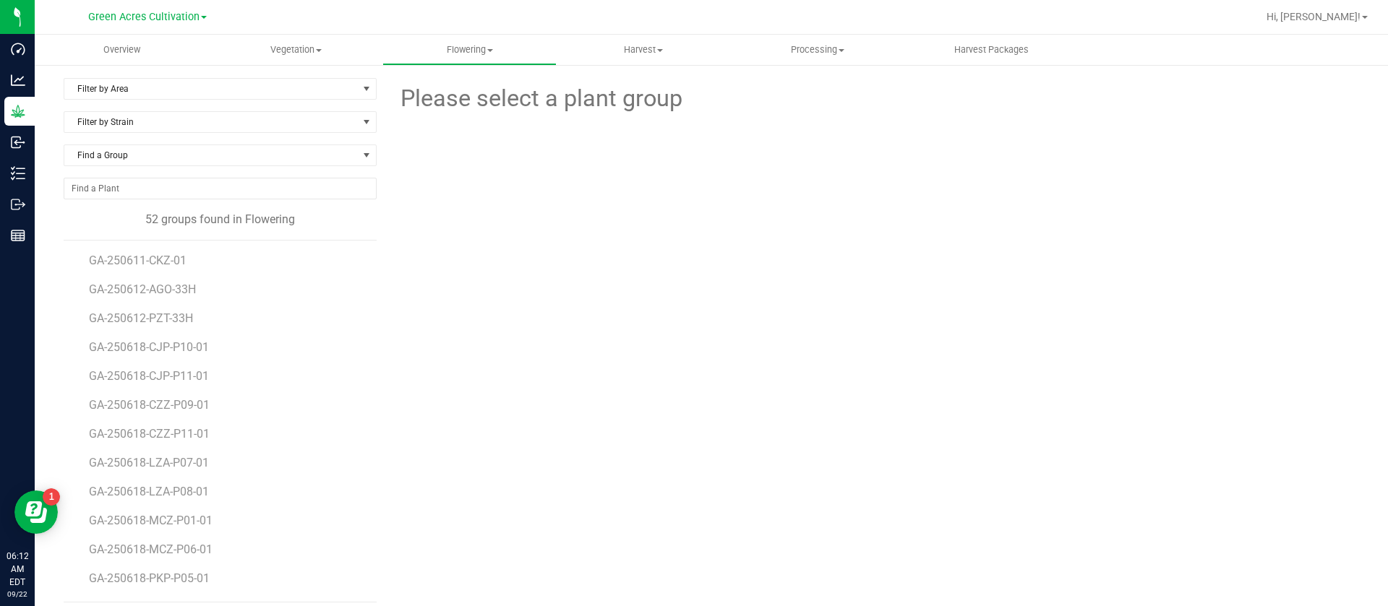
click at [525, 236] on div at bounding box center [873, 195] width 993 height 159
click at [304, 49] on span "Vegetation" at bounding box center [296, 49] width 173 height 13
click at [289, 81] on span "Veg groups" at bounding box center [255, 87] width 92 height 12
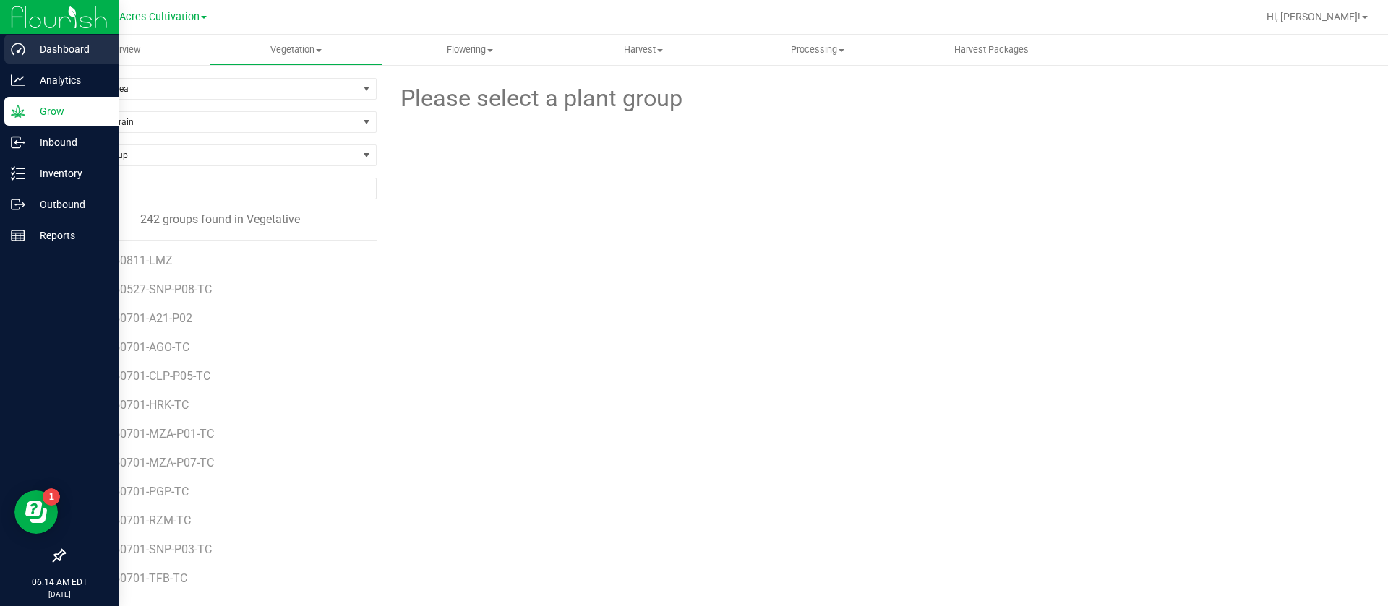
click at [14, 43] on icon at bounding box center [18, 49] width 14 height 14
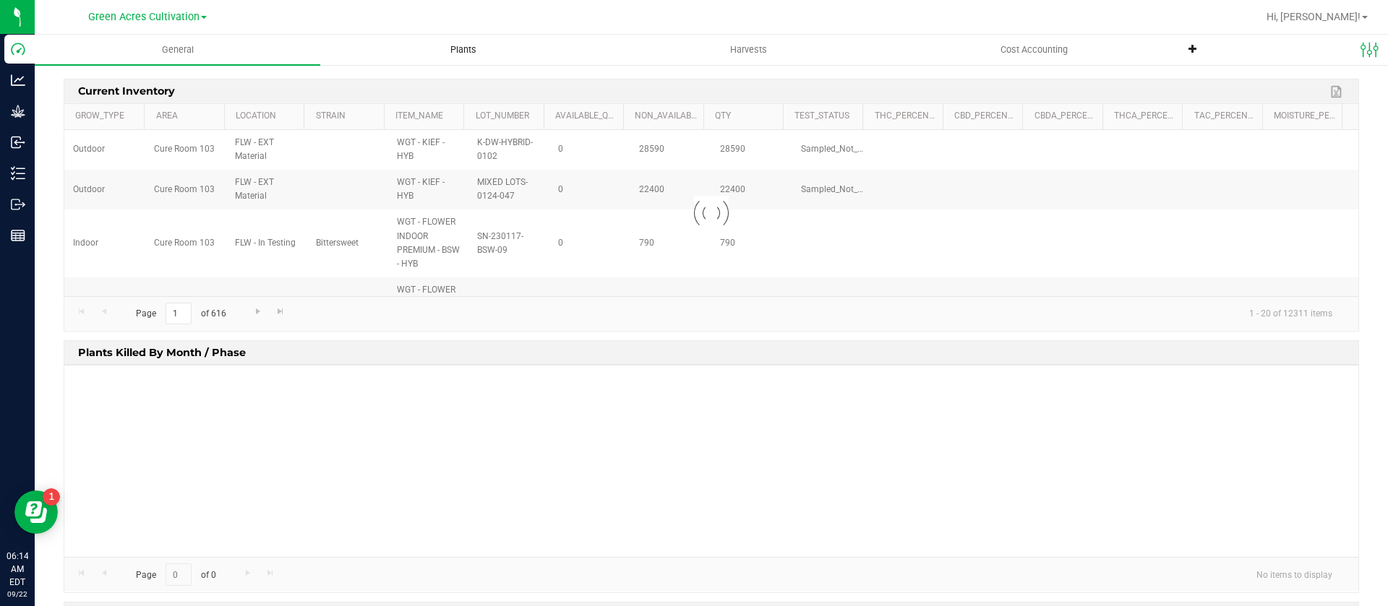
click at [491, 50] on span "Plants" at bounding box center [463, 49] width 65 height 13
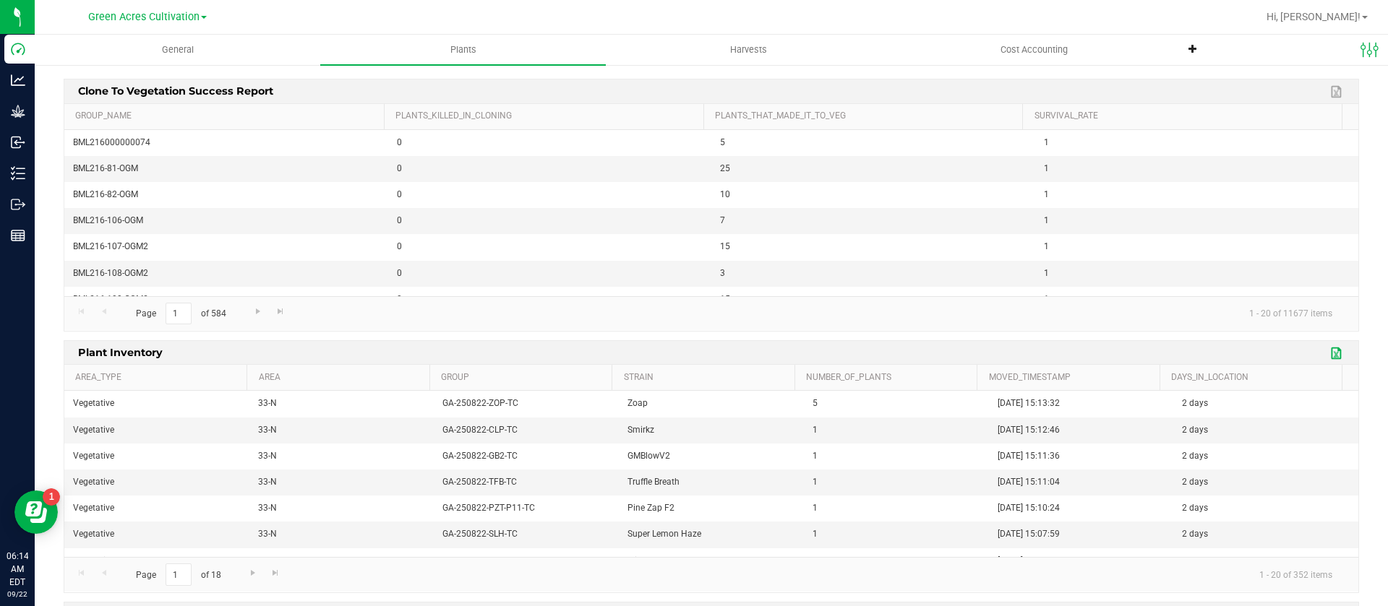
click at [1326, 356] on link "Export to Excel" at bounding box center [1337, 353] width 22 height 19
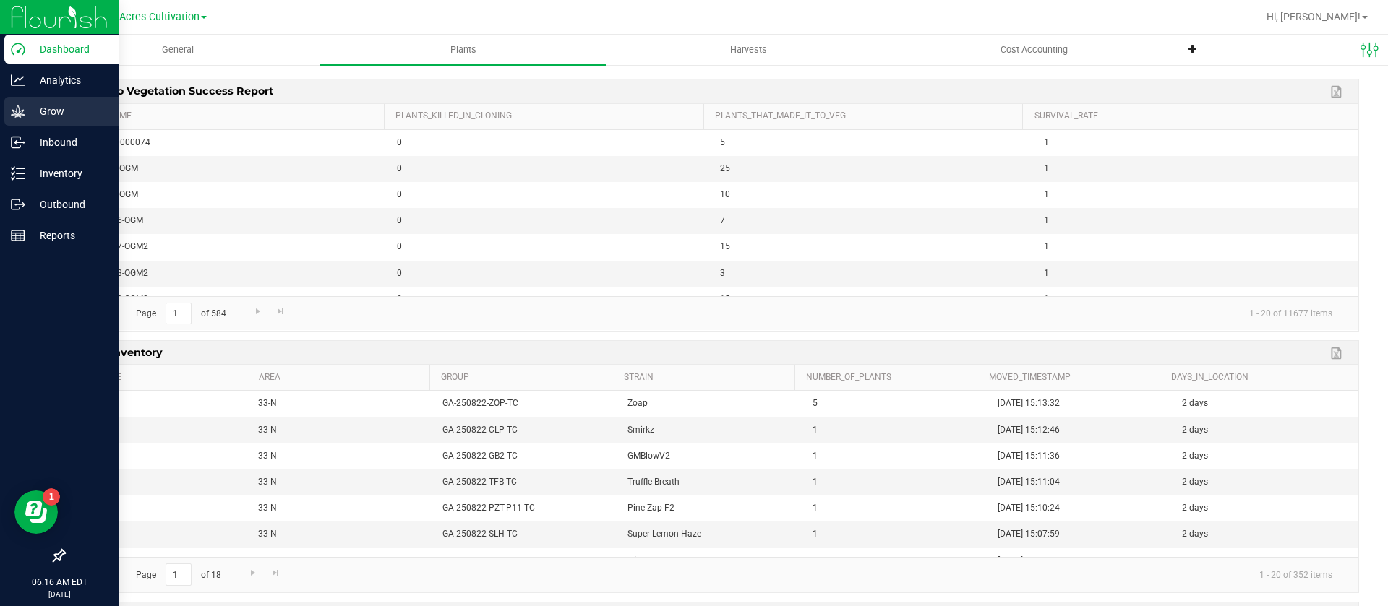
click at [38, 103] on p "Grow" at bounding box center [68, 111] width 87 height 17
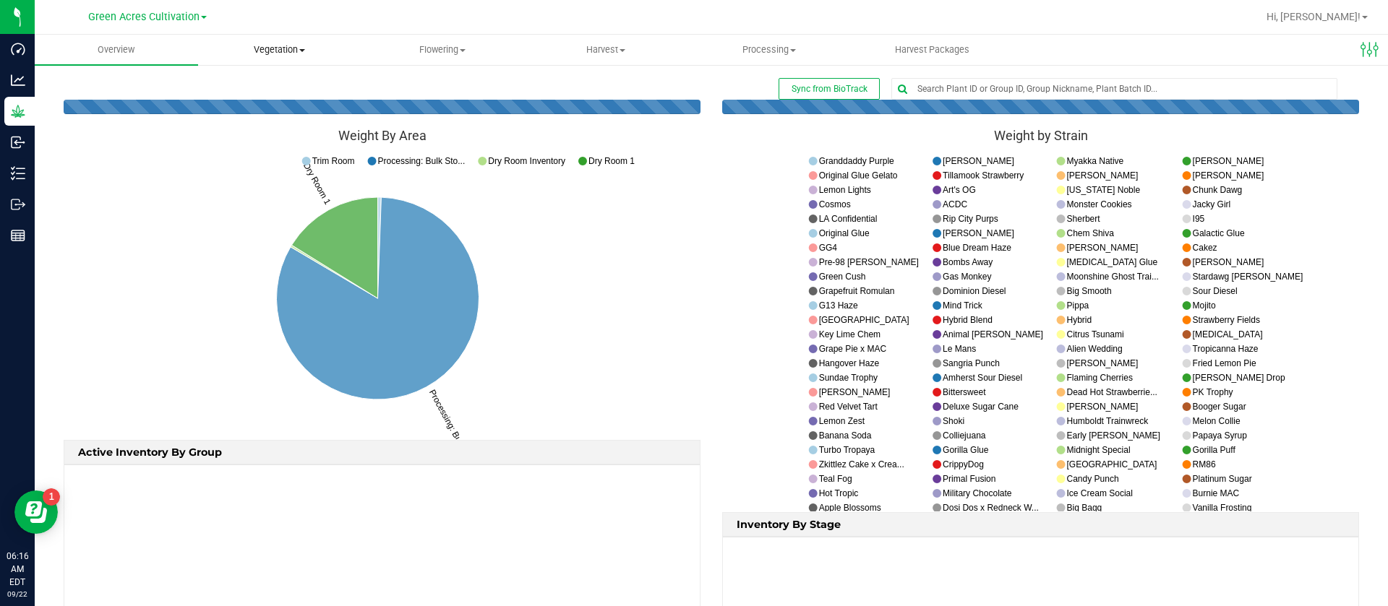
click at [298, 35] on link "Vegetation Veg groups Veg plants Mother groups Mother plants Apply to plants Cr…" at bounding box center [279, 50] width 163 height 30
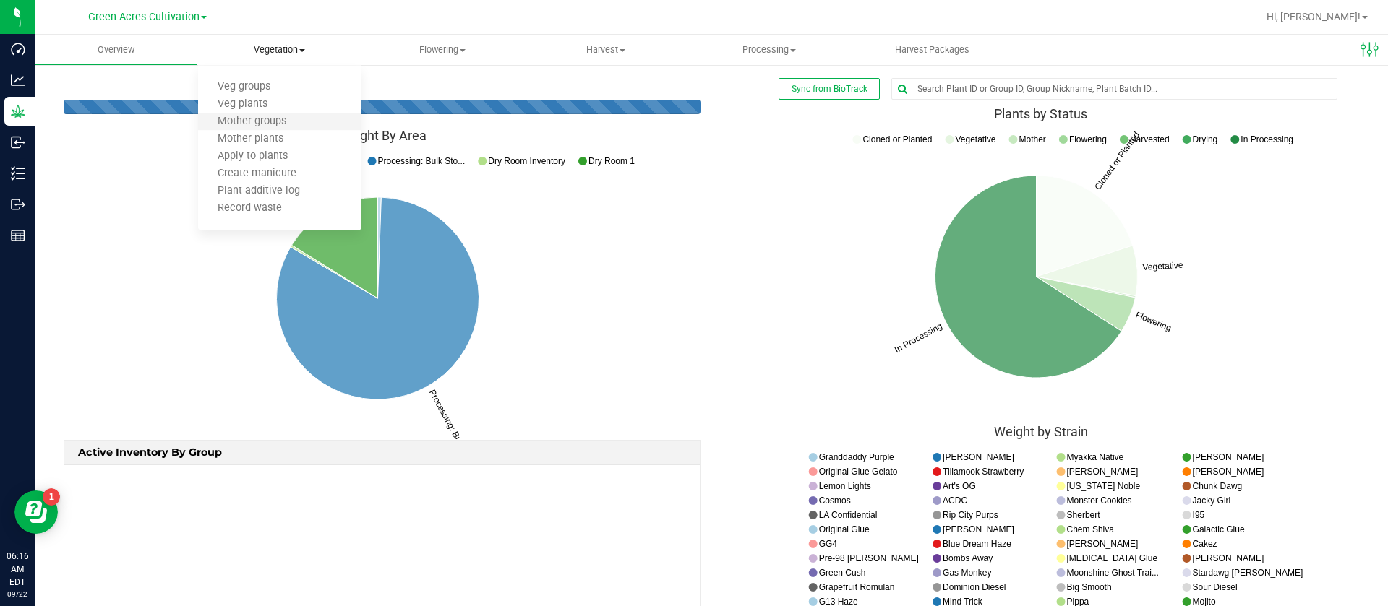
click at [261, 129] on li "Mother groups" at bounding box center [279, 121] width 163 height 17
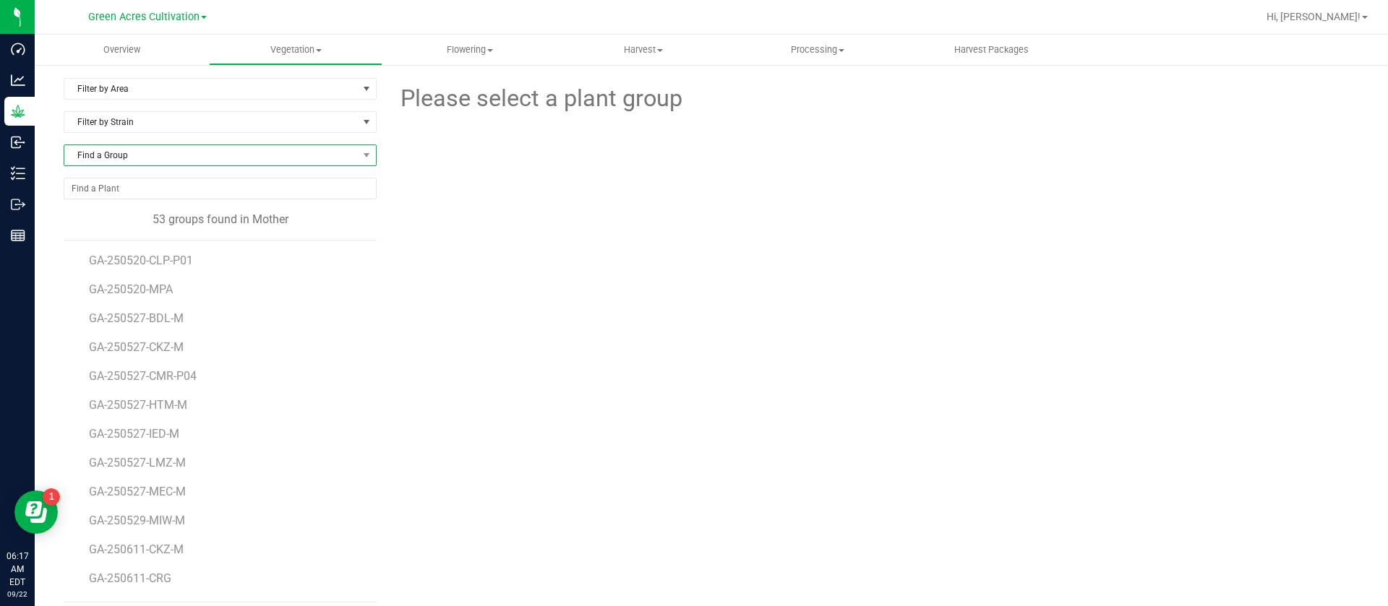
click at [150, 162] on span "Find a Group" at bounding box center [210, 155] width 293 height 20
type input "dda"
click at [167, 217] on li "GA-250707-DDA-M" at bounding box center [217, 215] width 307 height 20
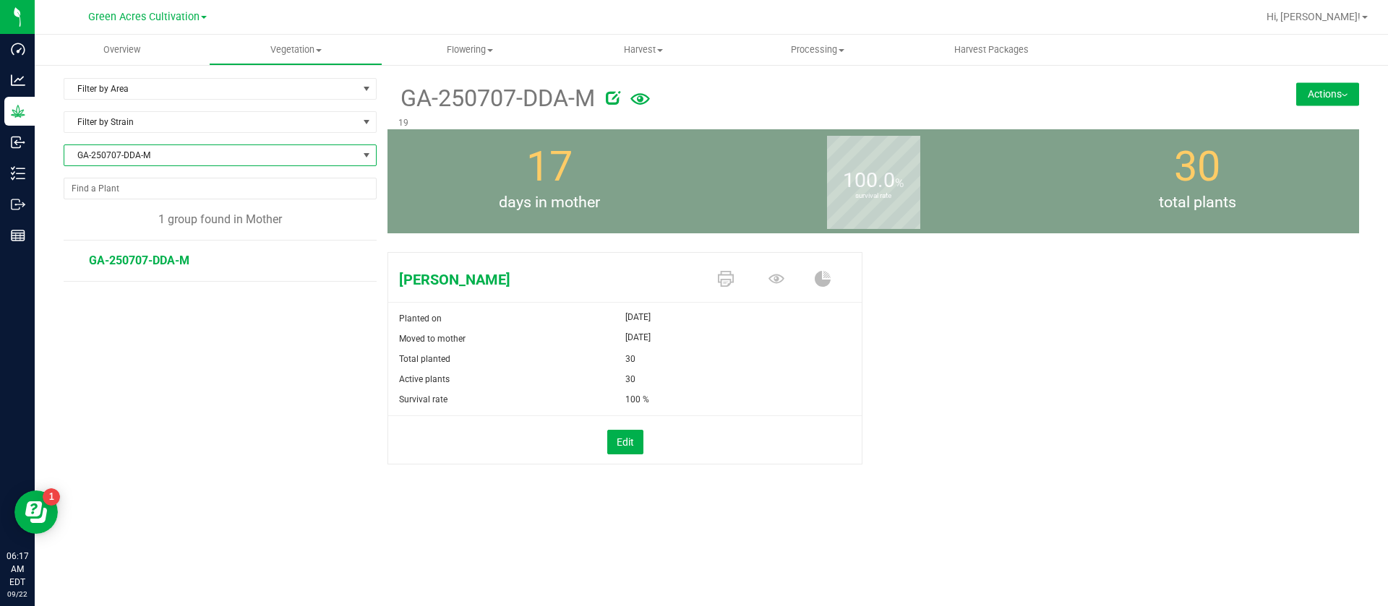
click at [132, 152] on span "GA-250707-DDA-M" at bounding box center [210, 155] width 293 height 20
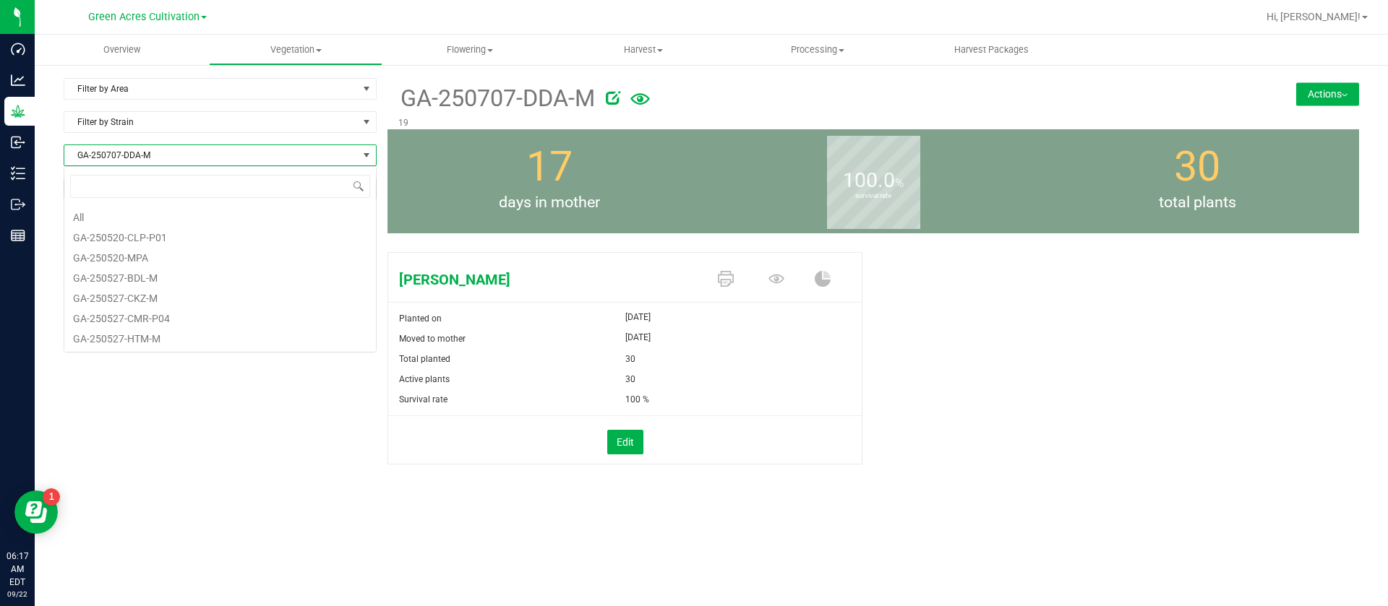
scroll to position [786, 0]
type input "dda"
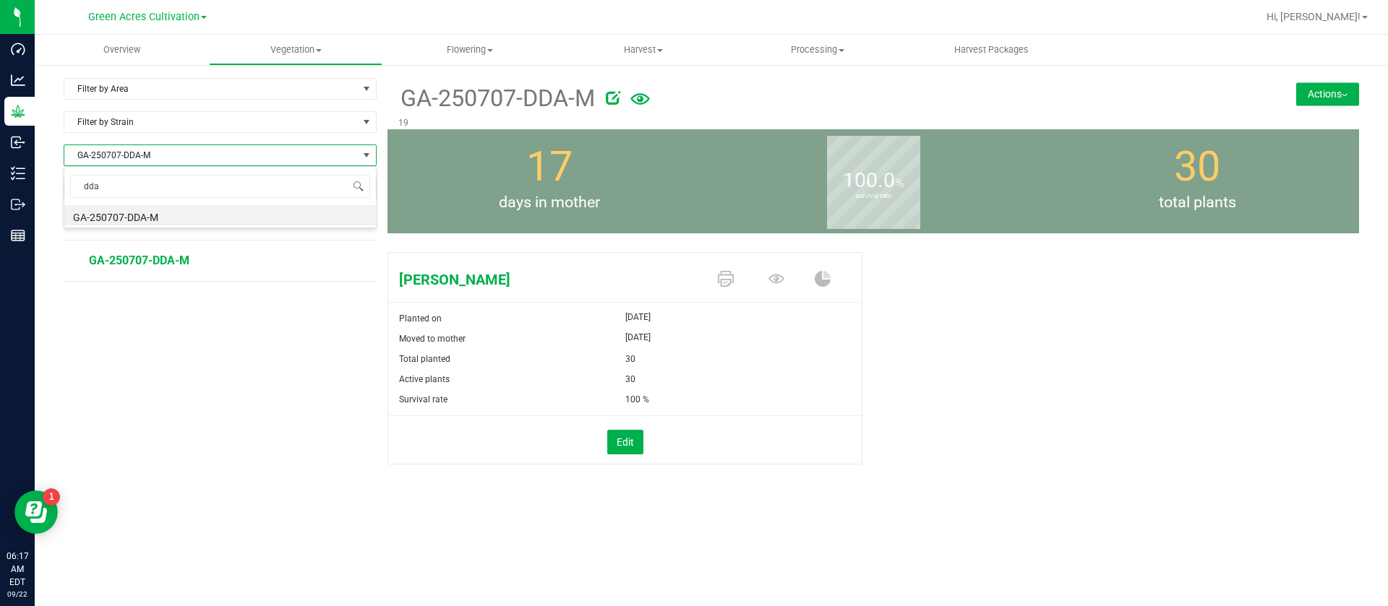
click at [165, 225] on li "GA-250707-DDA-M" at bounding box center [220, 215] width 312 height 20
click at [1322, 91] on button "Actions" at bounding box center [1327, 93] width 63 height 23
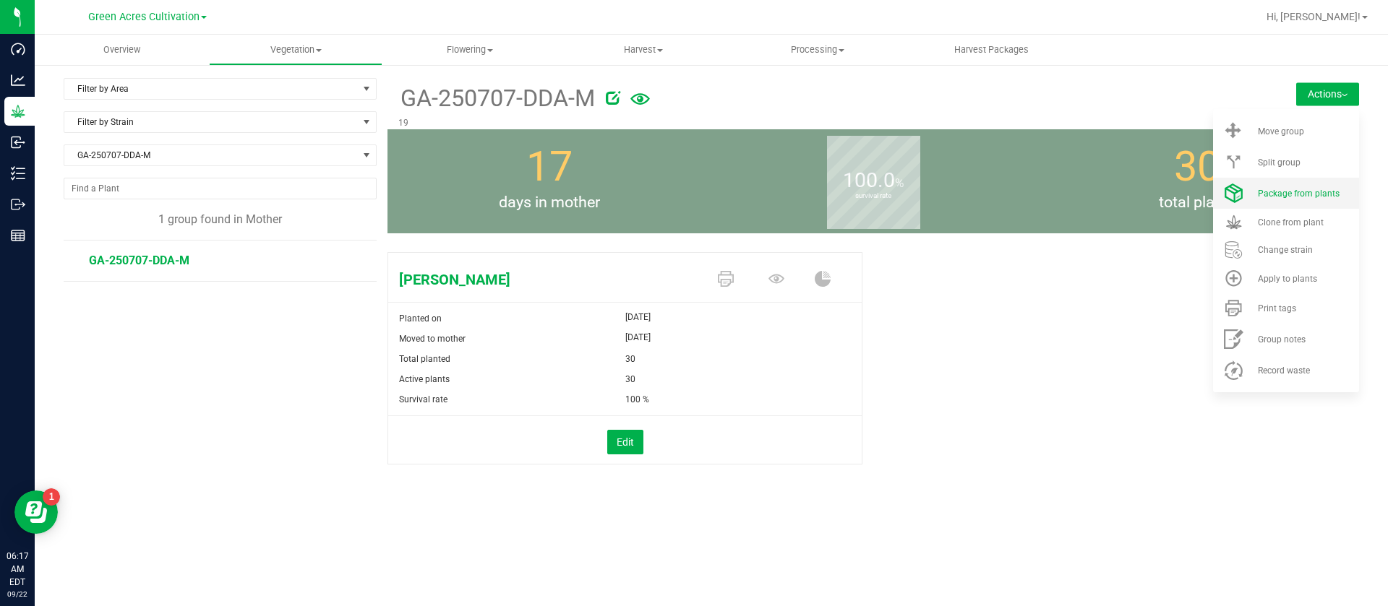
click at [1297, 193] on span "Package from plants" at bounding box center [1299, 194] width 82 height 10
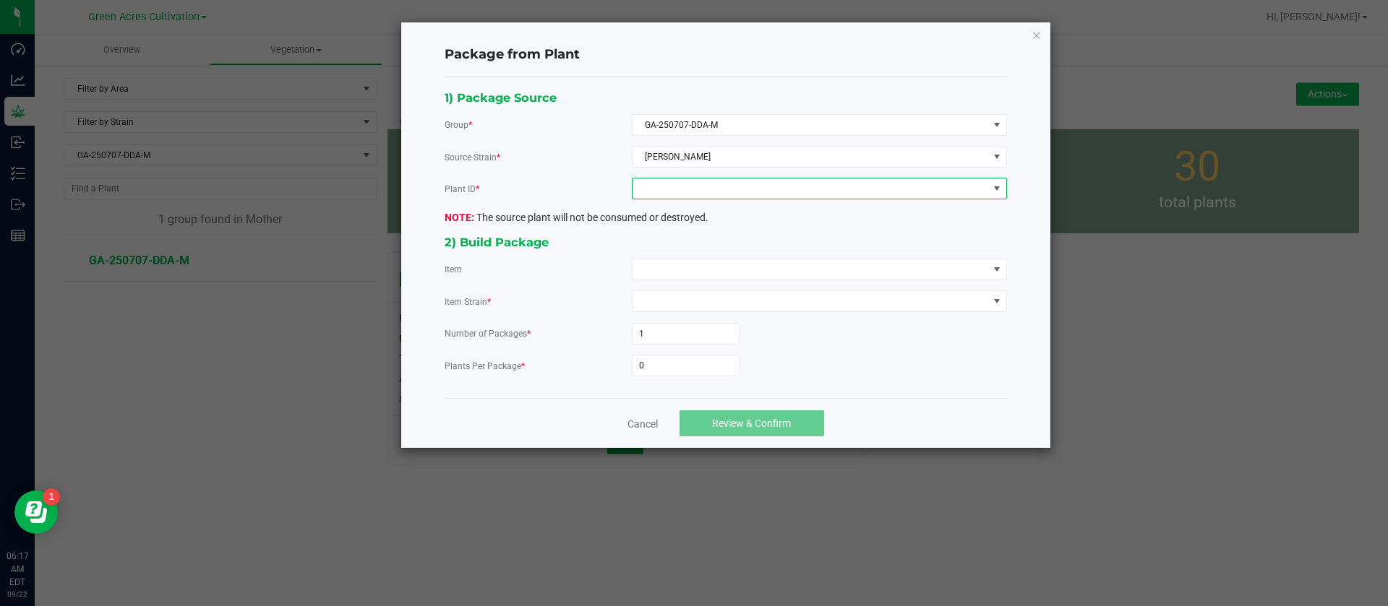
click at [686, 189] on span at bounding box center [810, 189] width 356 height 20
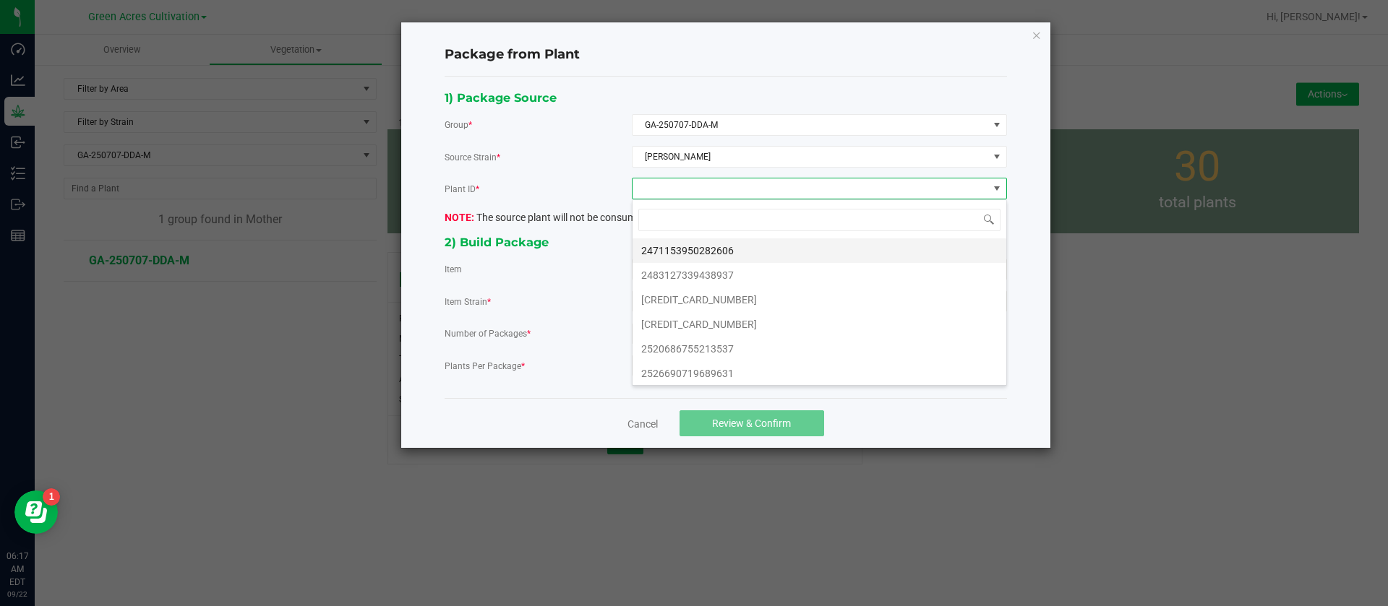
scroll to position [22, 374]
click at [695, 252] on li "2471153950282606" at bounding box center [819, 251] width 374 height 25
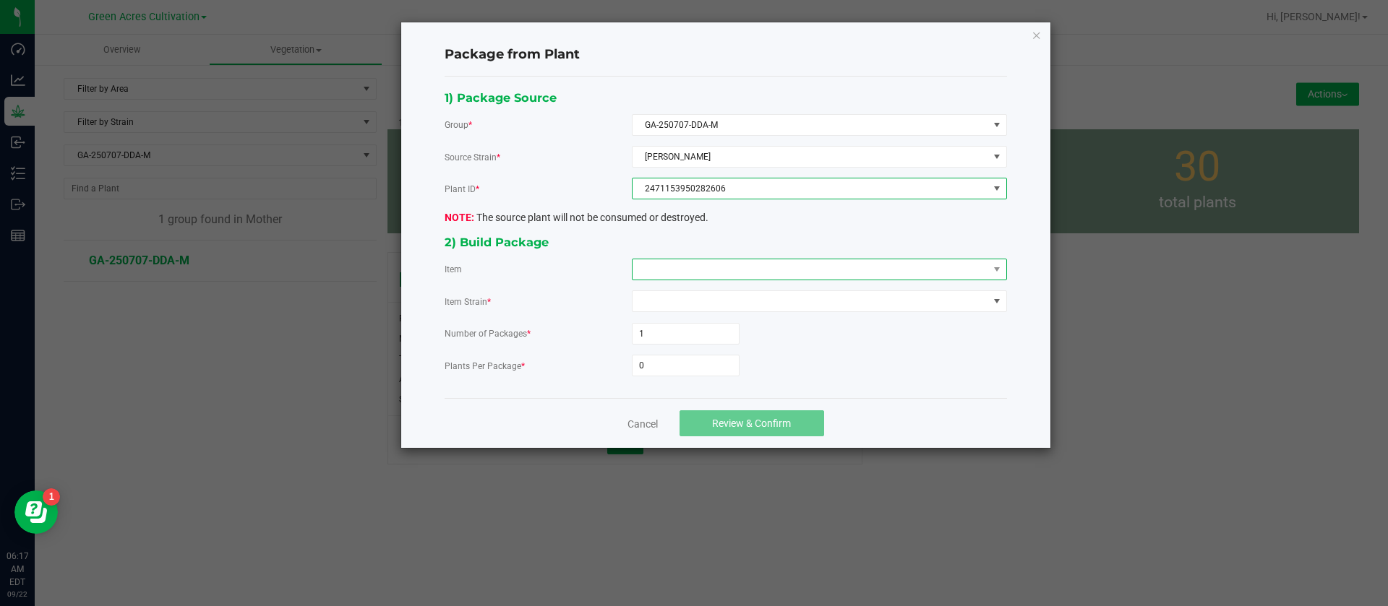
click at [680, 272] on span at bounding box center [810, 269] width 356 height 20
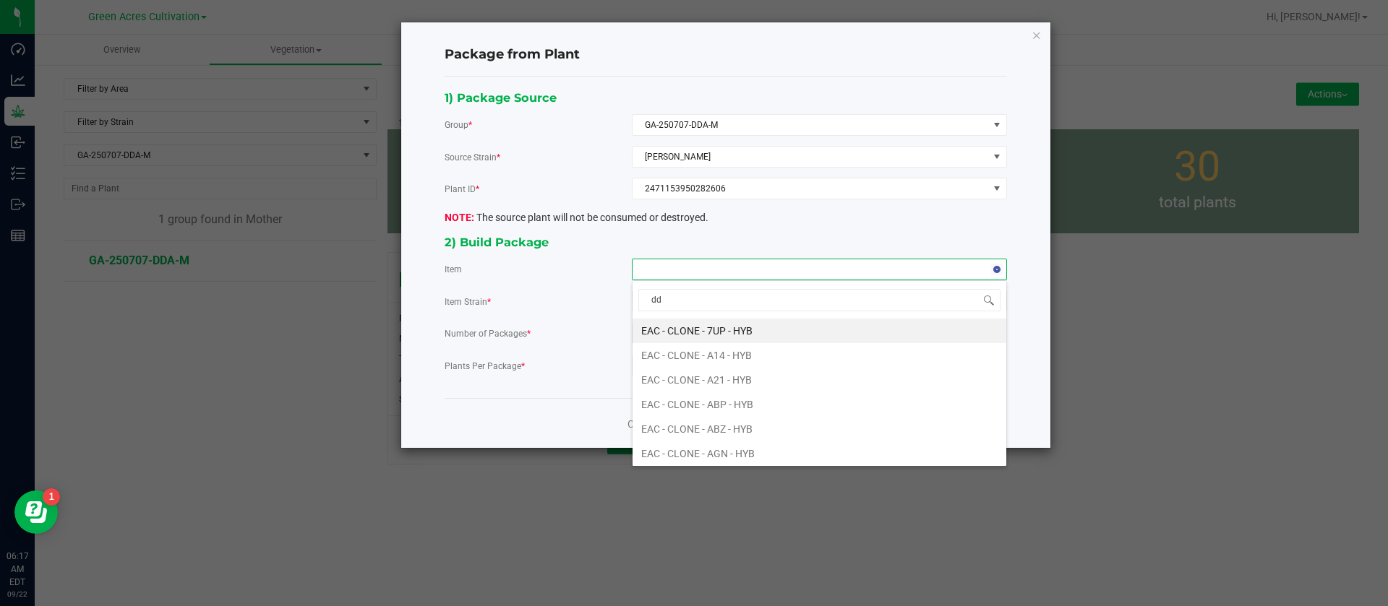
type input "dda"
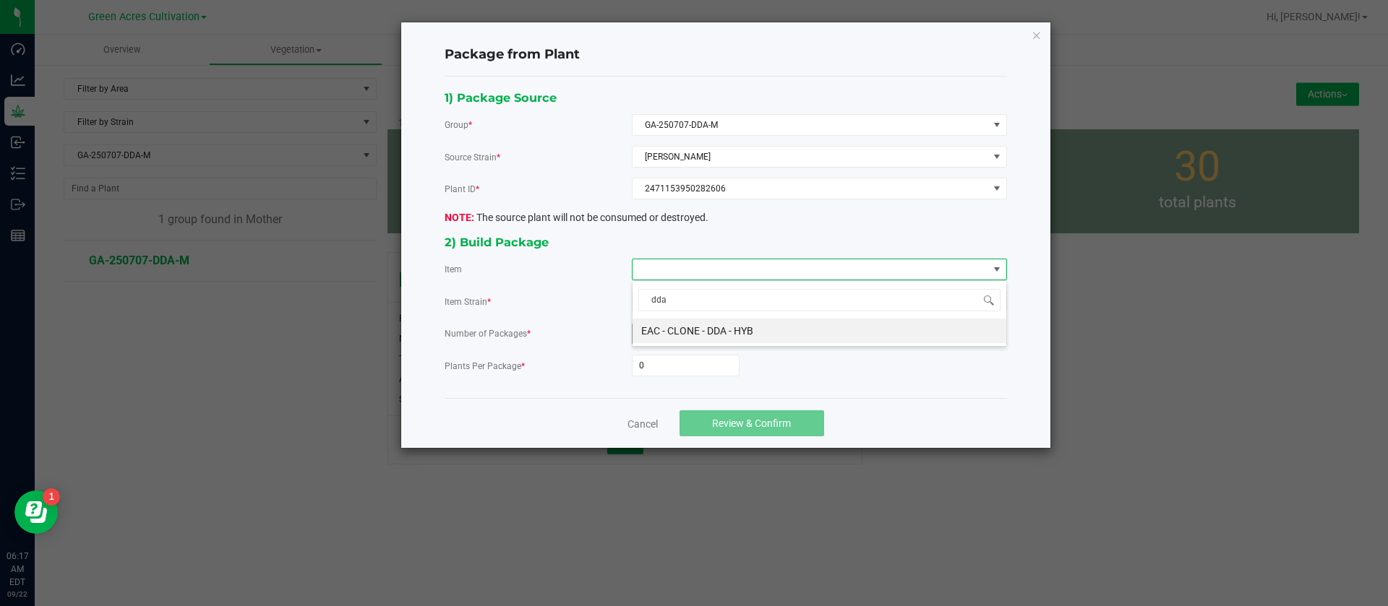
click at [744, 332] on HYB "EAC - CLONE - DDA - HYB" at bounding box center [819, 331] width 374 height 25
click at [682, 369] on input "0" at bounding box center [685, 366] width 106 height 20
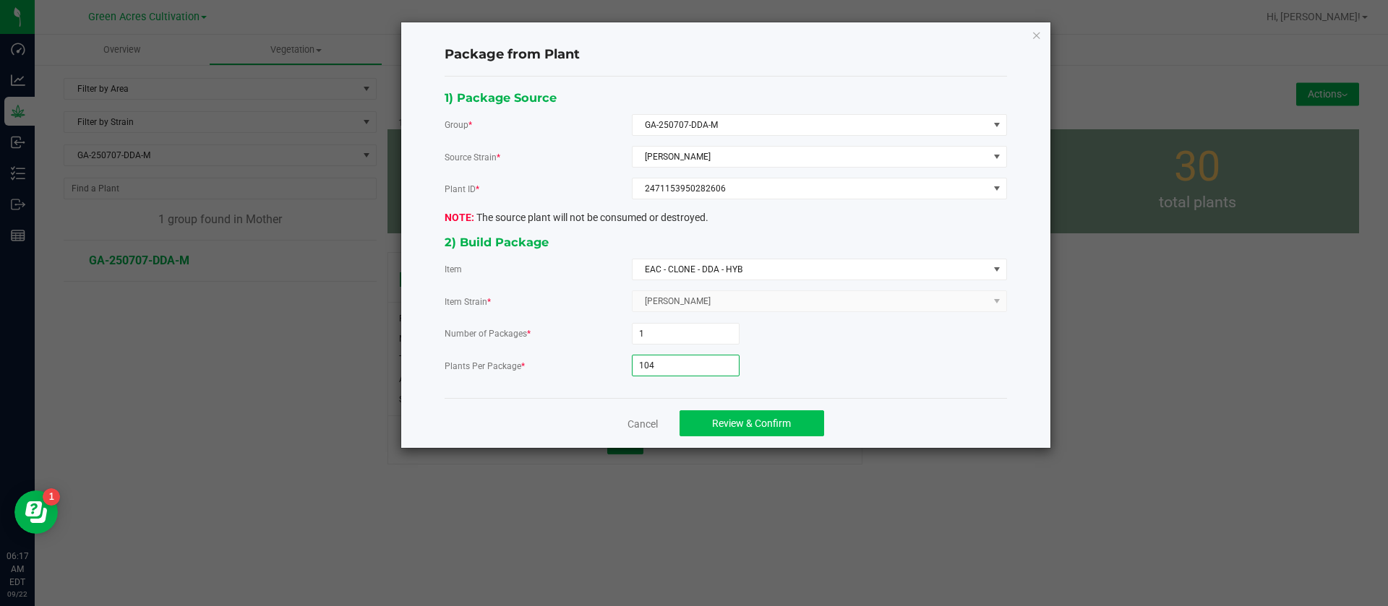
type input "104"
click at [768, 420] on span "Review & Confirm" at bounding box center [751, 424] width 79 height 12
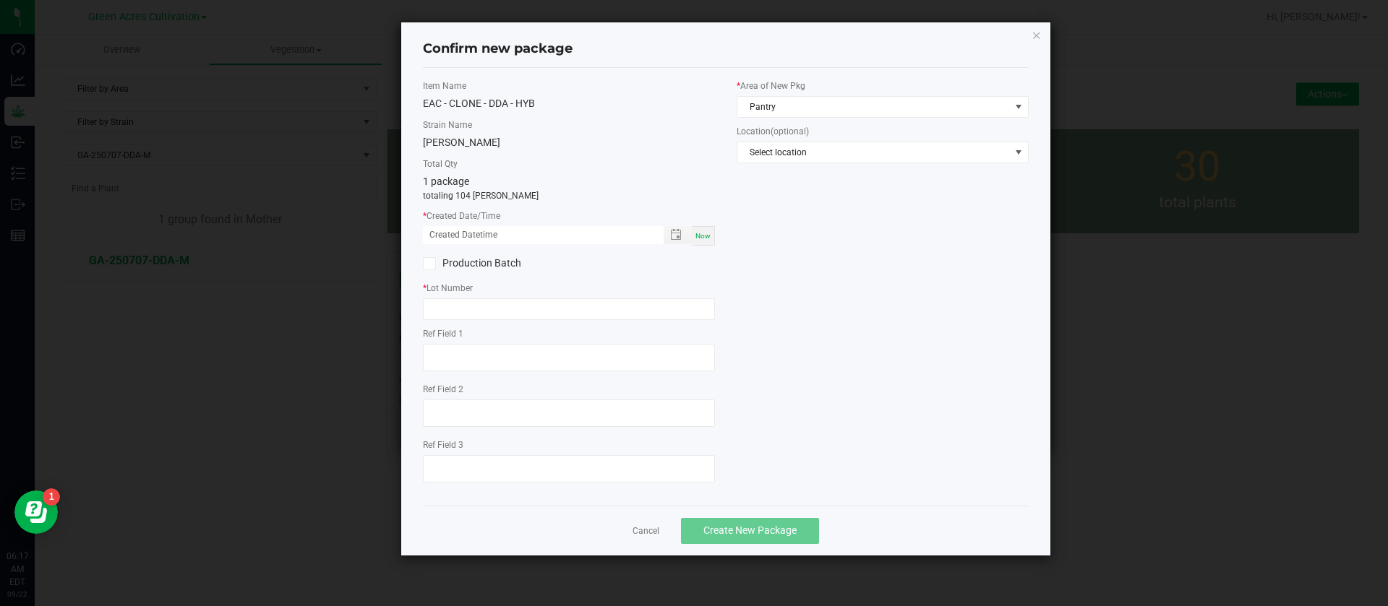
click at [705, 239] on span "Now" at bounding box center [702, 236] width 15 height 8
click at [445, 230] on input "[DATE] 06:17 AM" at bounding box center [536, 235] width 226 height 18
type input "[DATE] 06:17 AM"
click at [864, 107] on span "Pantry" at bounding box center [873, 107] width 272 height 20
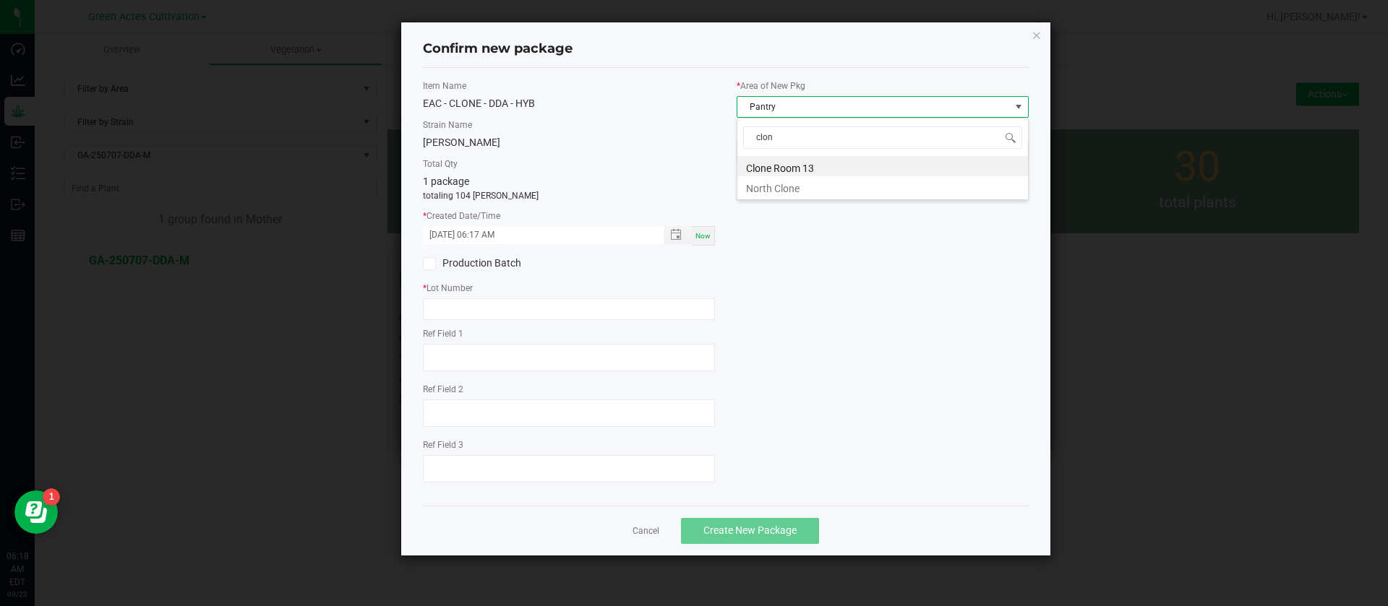
type input "clone"
click at [789, 158] on li "Clone Room 13" at bounding box center [882, 166] width 291 height 20
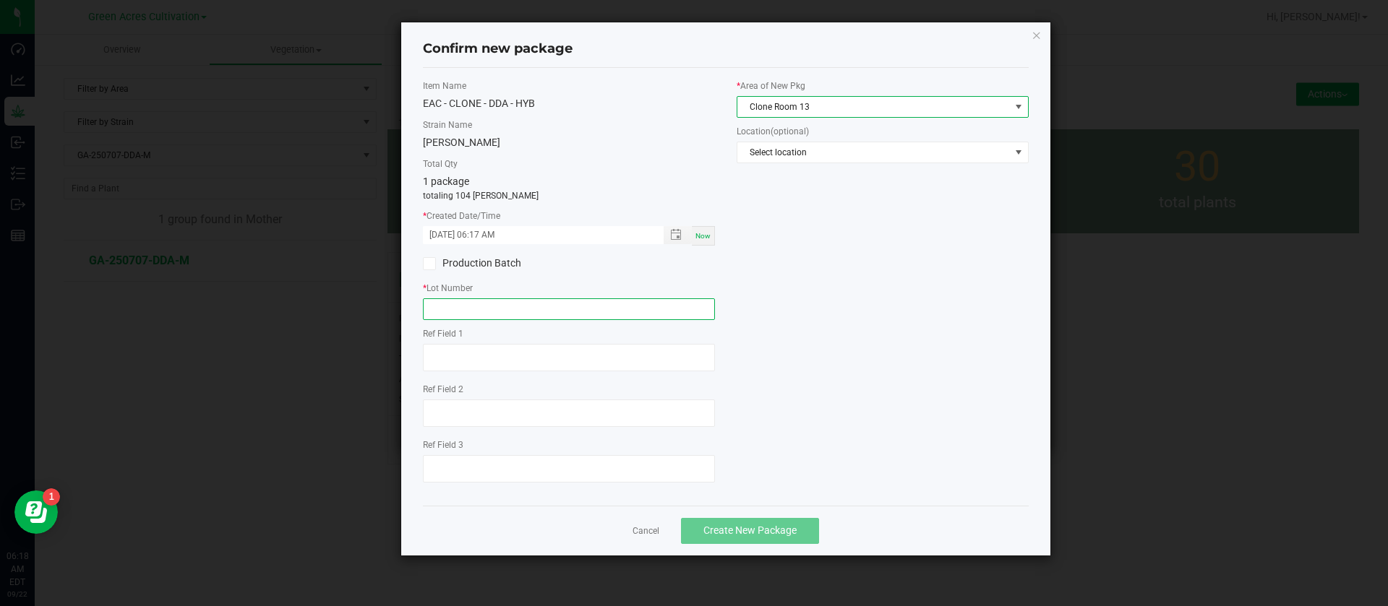
click at [516, 312] on input "text" at bounding box center [569, 310] width 292 height 22
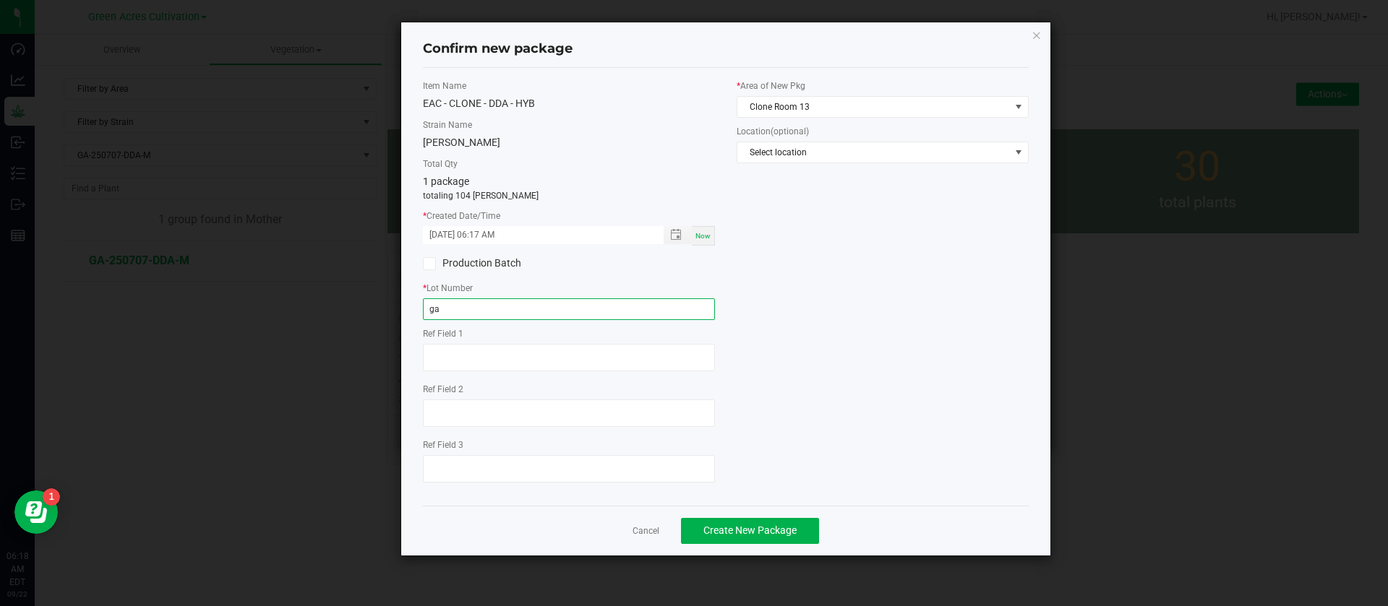
click at [458, 307] on input "ga" at bounding box center [569, 310] width 292 height 22
type input "g"
type input "GA-250520-DDA"
click at [718, 531] on span "Create New Package" at bounding box center [749, 531] width 93 height 12
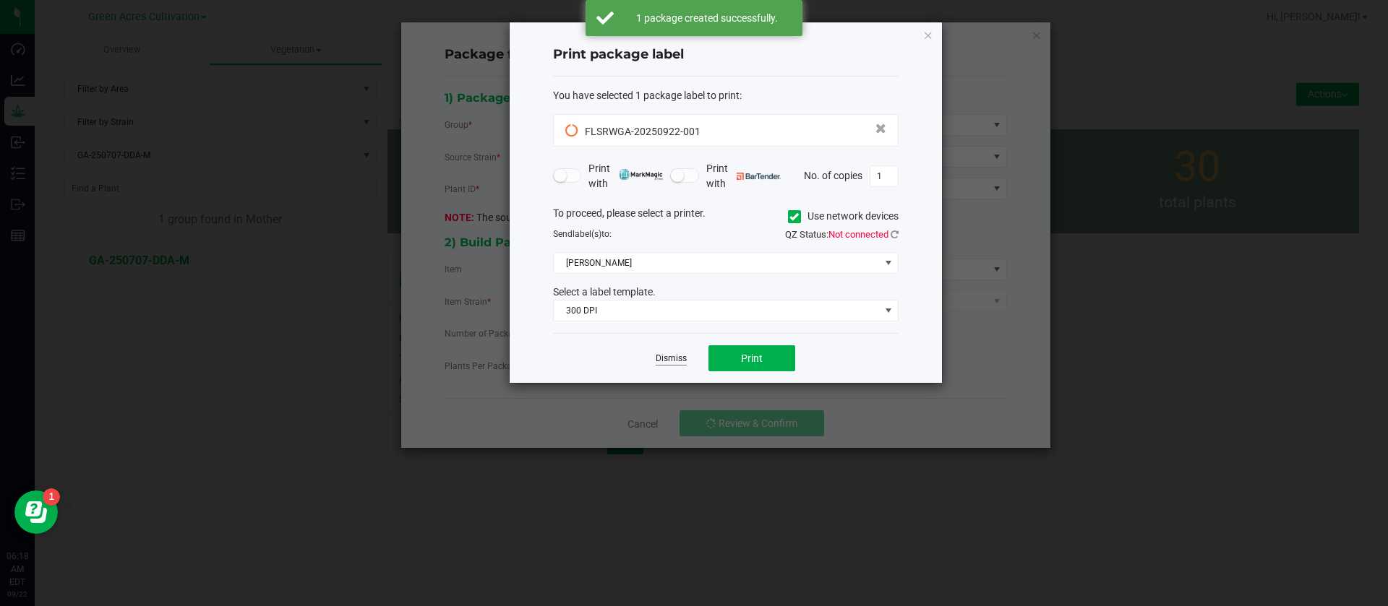
click at [674, 353] on link "Dismiss" at bounding box center [671, 359] width 31 height 12
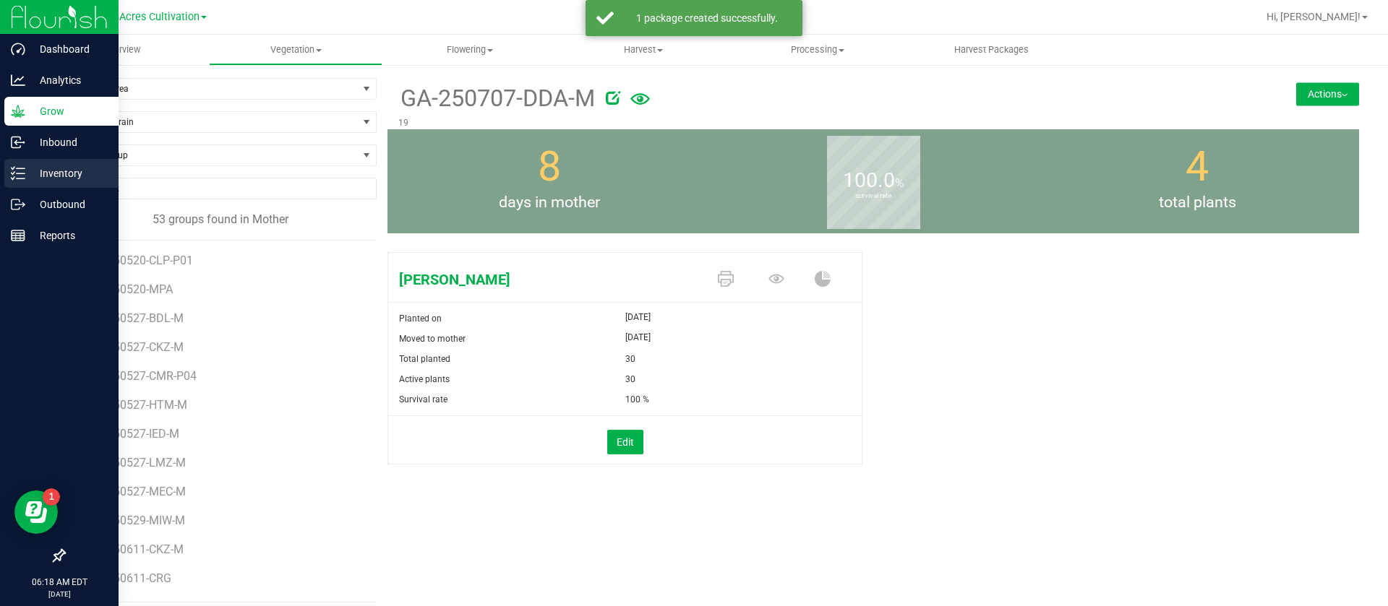
click at [12, 173] on icon at bounding box center [18, 173] width 14 height 14
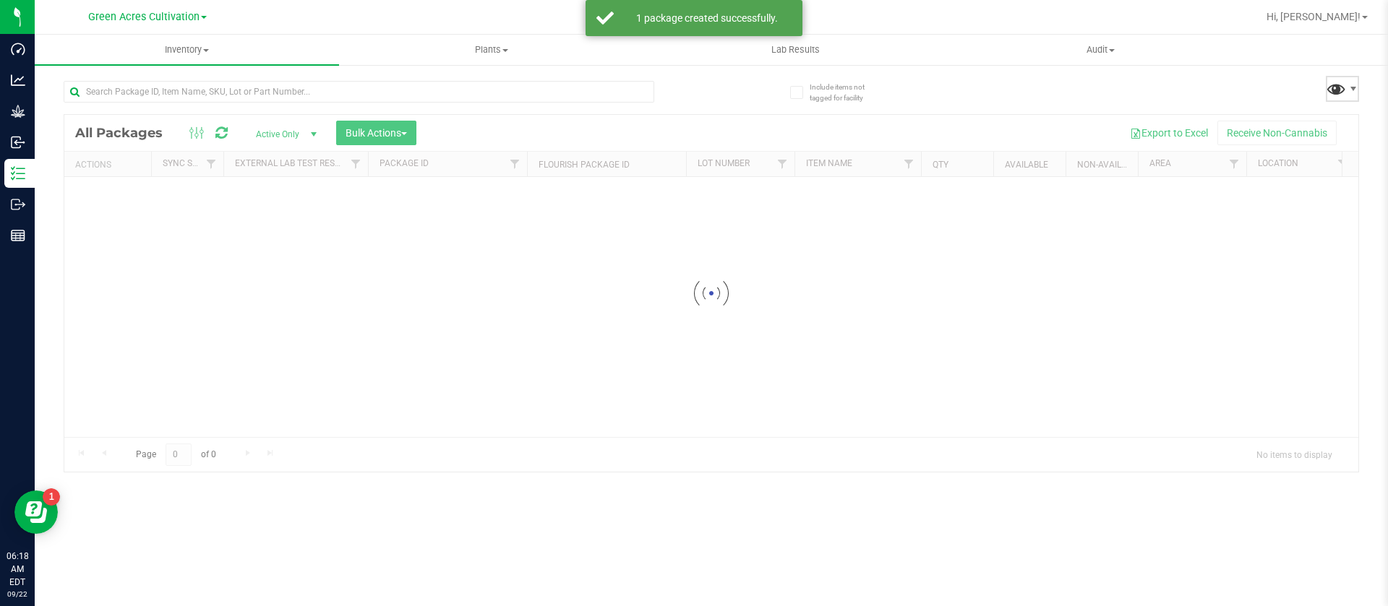
click at [1326, 90] on span at bounding box center [1336, 88] width 21 height 21
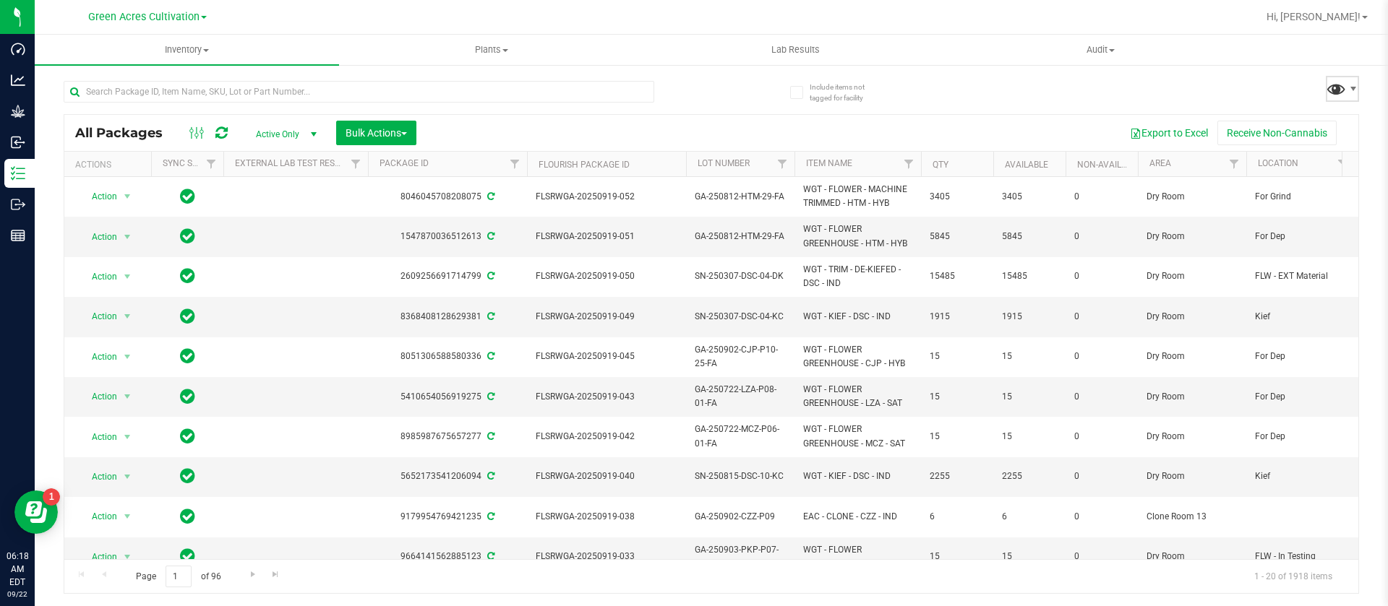
click at [1331, 88] on span at bounding box center [1336, 88] width 21 height 21
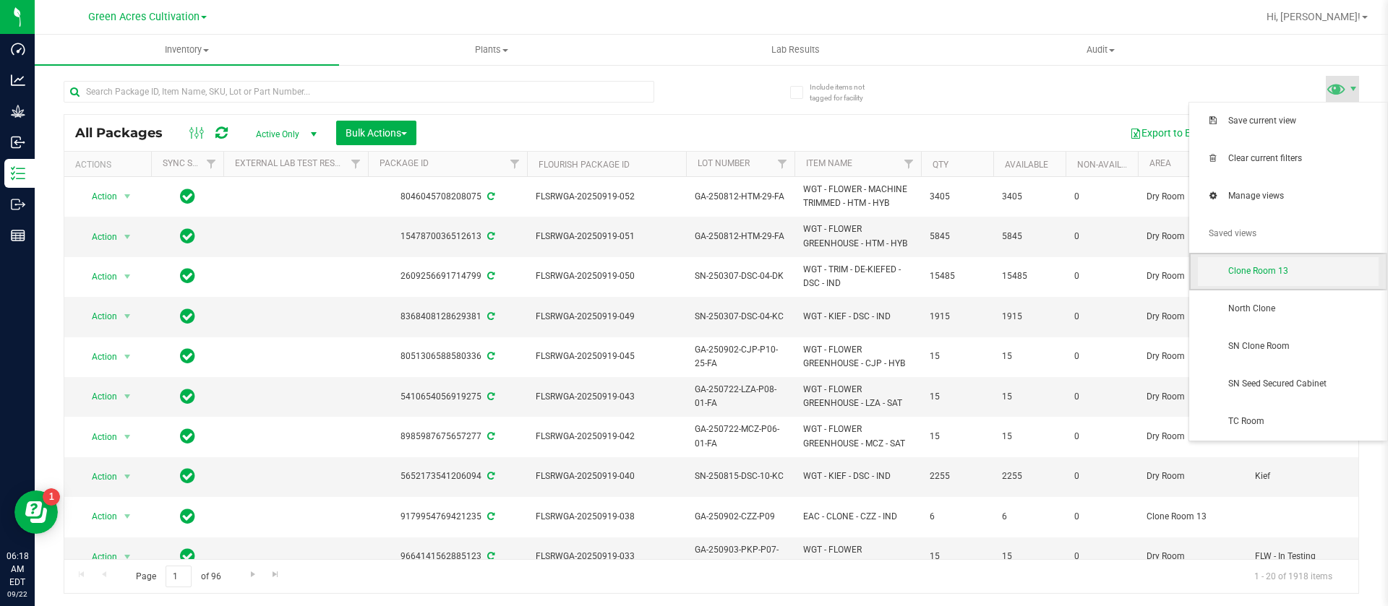
click at [1287, 259] on span "Clone Room 13" at bounding box center [1288, 271] width 181 height 29
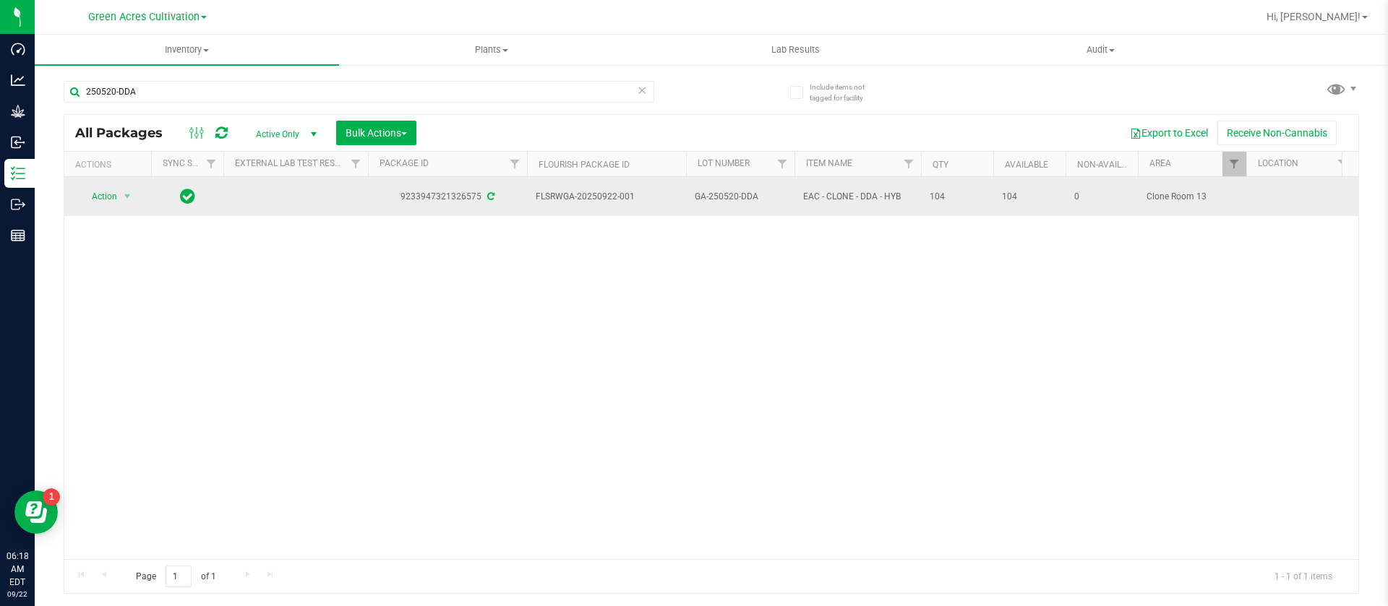
type input "250520-DDA"
click at [116, 205] on td "Action Action Adjust qty Create package Create plants Edit attributes Global in…" at bounding box center [107, 196] width 87 height 39
click at [113, 201] on span "Action" at bounding box center [98, 196] width 39 height 20
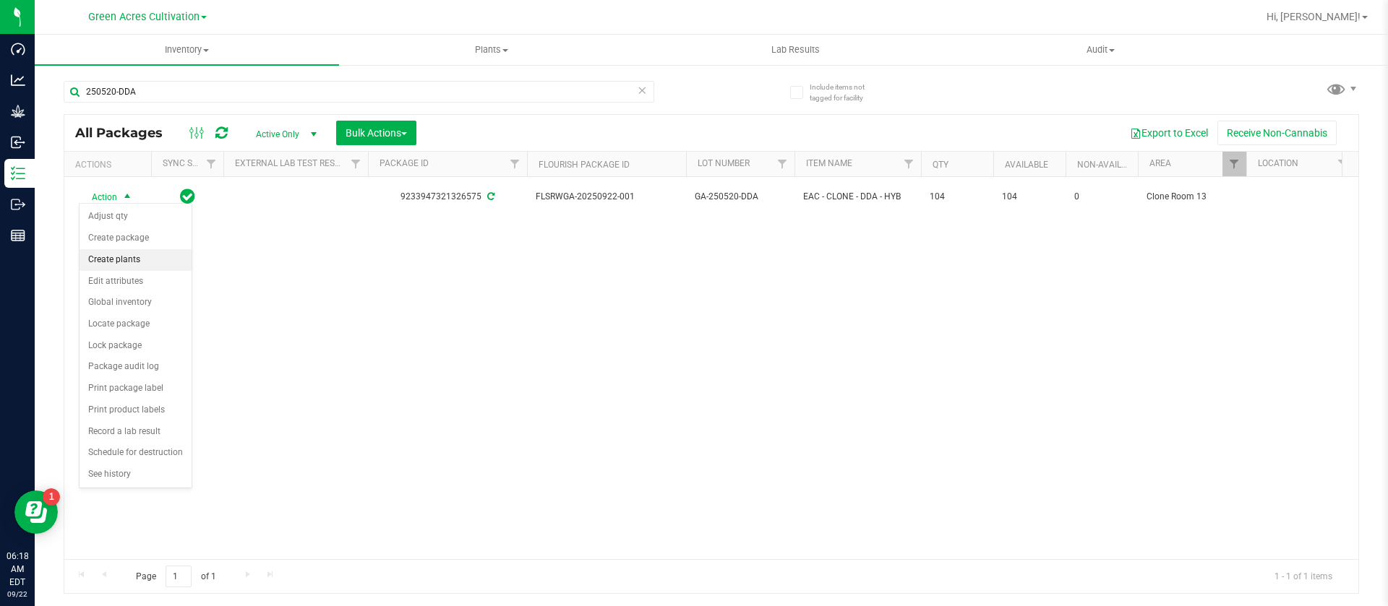
click at [116, 257] on li "Create plants" at bounding box center [136, 260] width 112 height 22
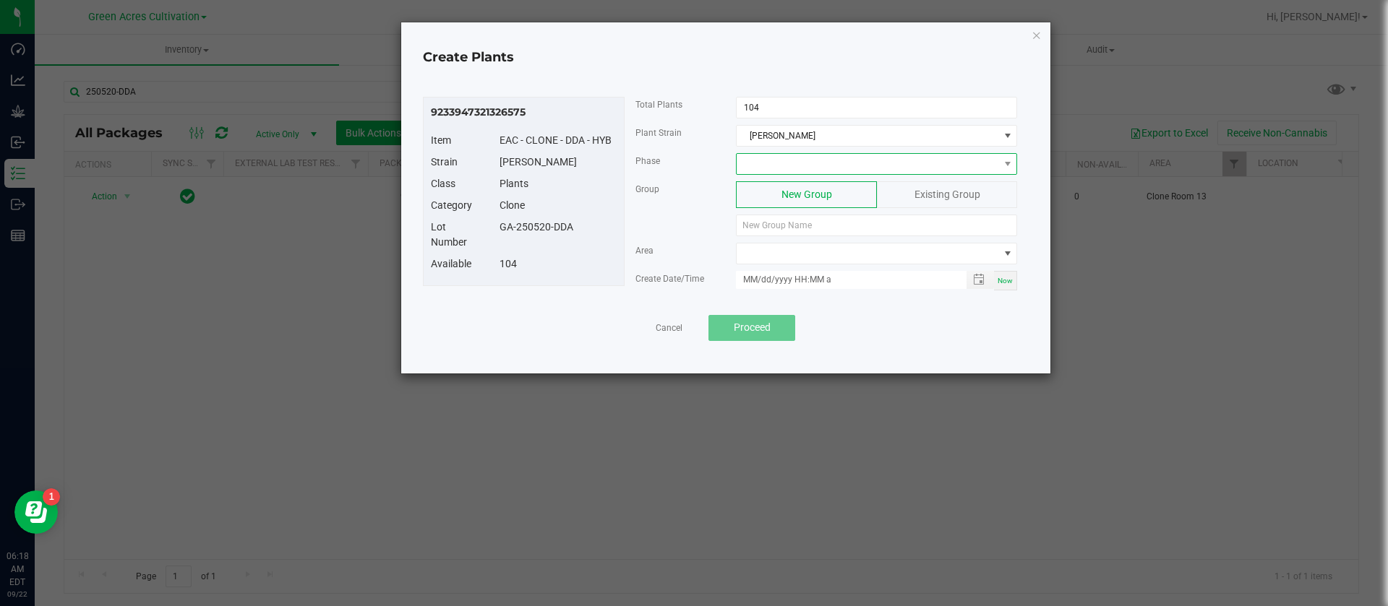
click at [807, 155] on span at bounding box center [868, 164] width 262 height 20
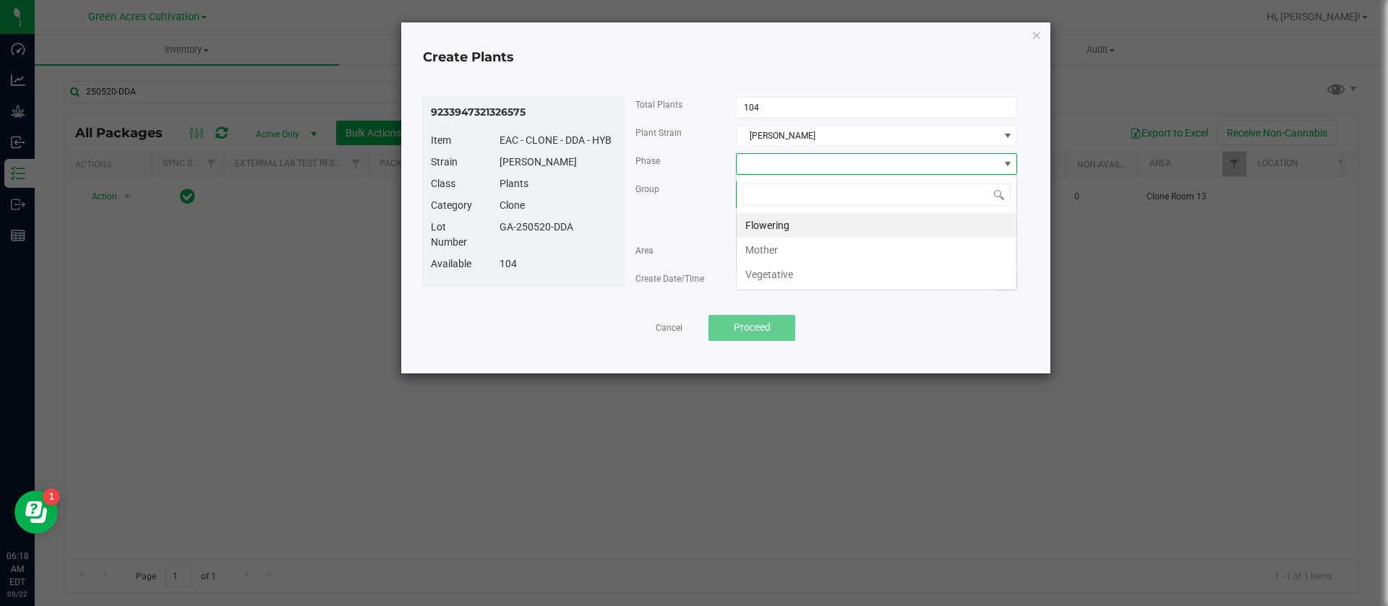
scroll to position [22, 281]
drag, startPoint x: 781, startPoint y: 271, endPoint x: 609, endPoint y: 266, distance: 172.1
click at [786, 271] on li "Vegetative" at bounding box center [877, 274] width 280 height 25
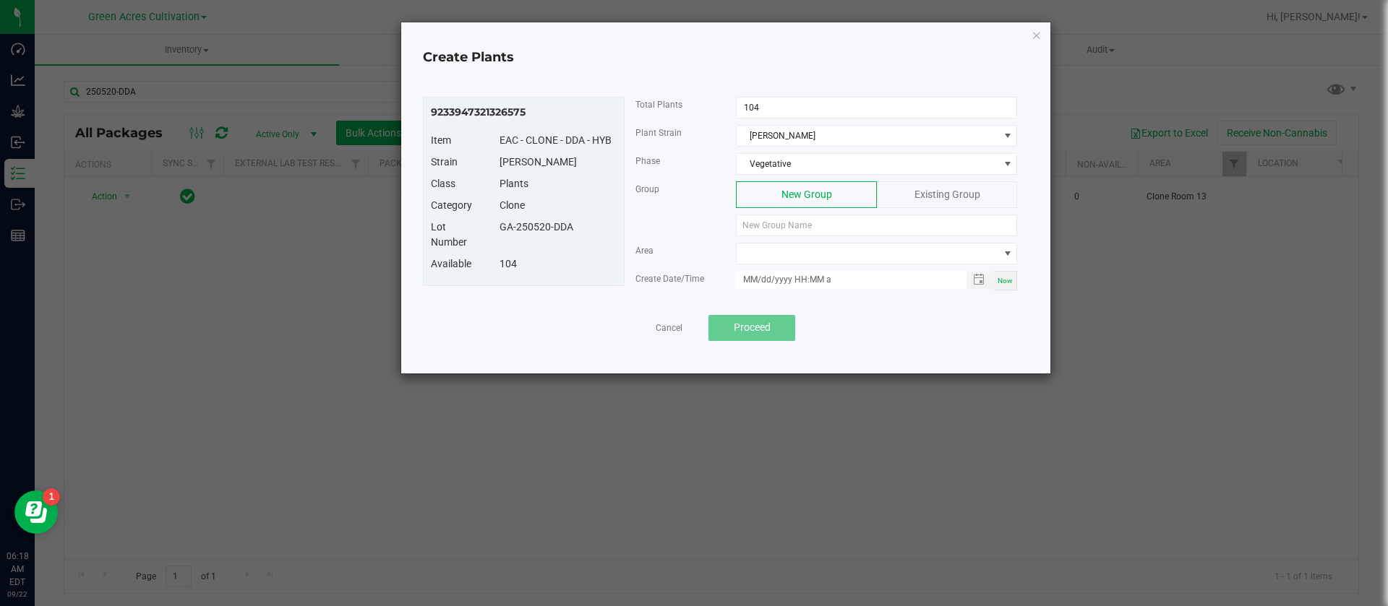
drag, startPoint x: 579, startPoint y: 228, endPoint x: 502, endPoint y: 226, distance: 77.4
click at [502, 226] on div "GA-250520-DDA" at bounding box center [558, 227] width 139 height 15
click at [769, 163] on span "Vegetative" at bounding box center [868, 164] width 262 height 20
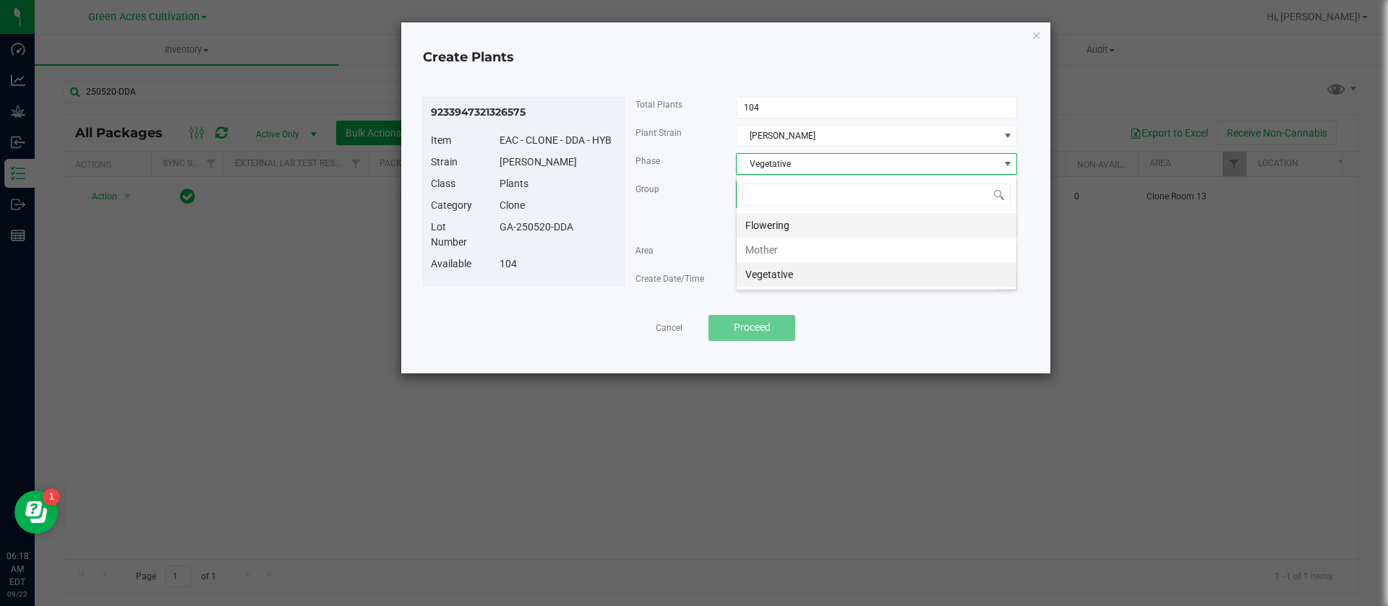
click at [786, 220] on li "Flowering" at bounding box center [877, 225] width 280 height 25
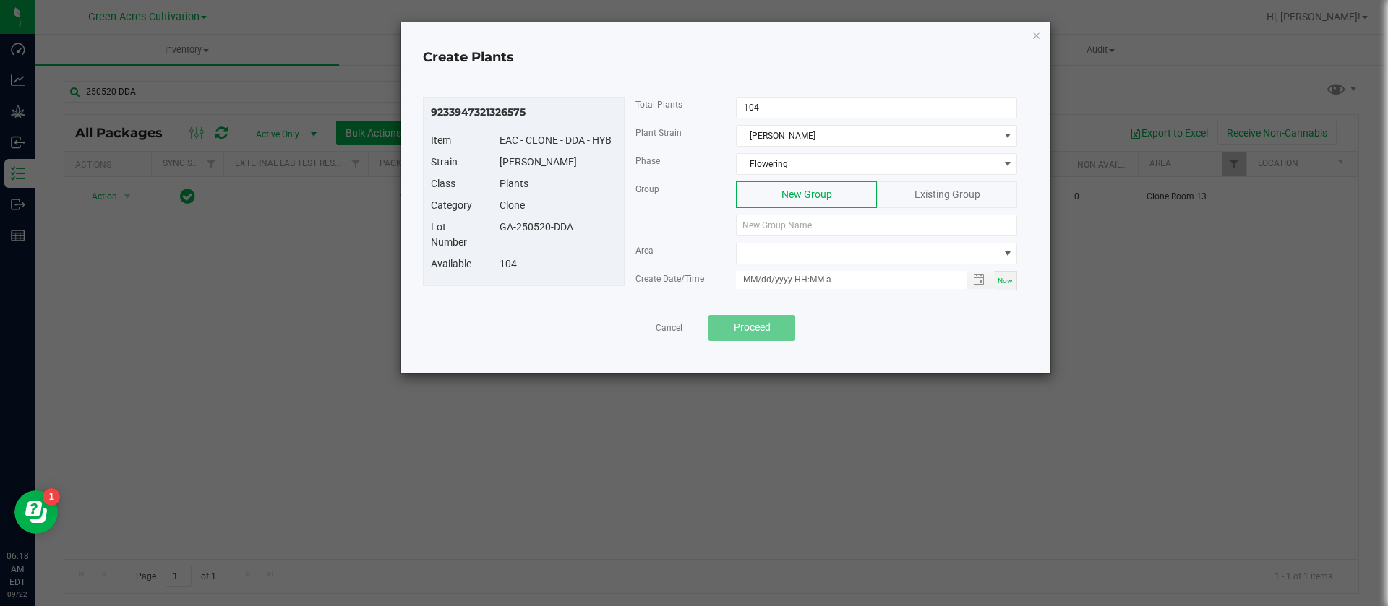
drag, startPoint x: 575, startPoint y: 230, endPoint x: 490, endPoint y: 238, distance: 85.7
click at [490, 238] on div "Lot Number GA-250520-DDA" at bounding box center [523, 238] width 207 height 37
copy div "GA-250520-DDA"
paste input "GA-250520-DDA"
type input "GA-250520-DDA"
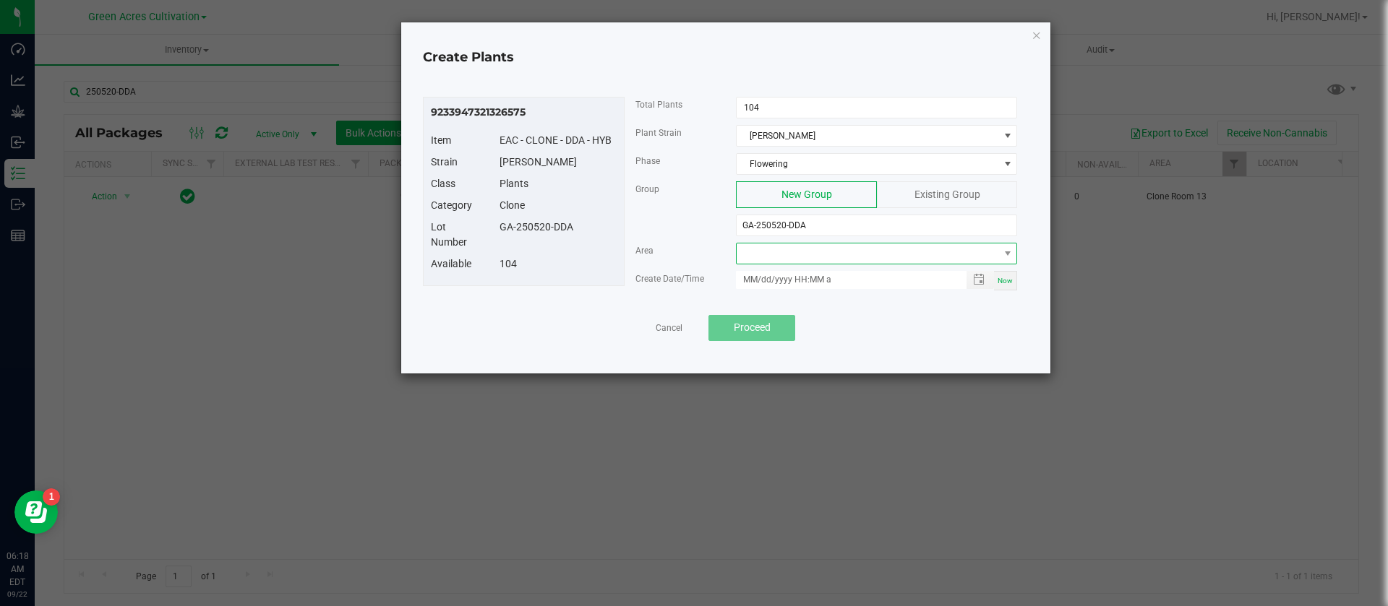
click at [820, 259] on span at bounding box center [868, 254] width 262 height 20
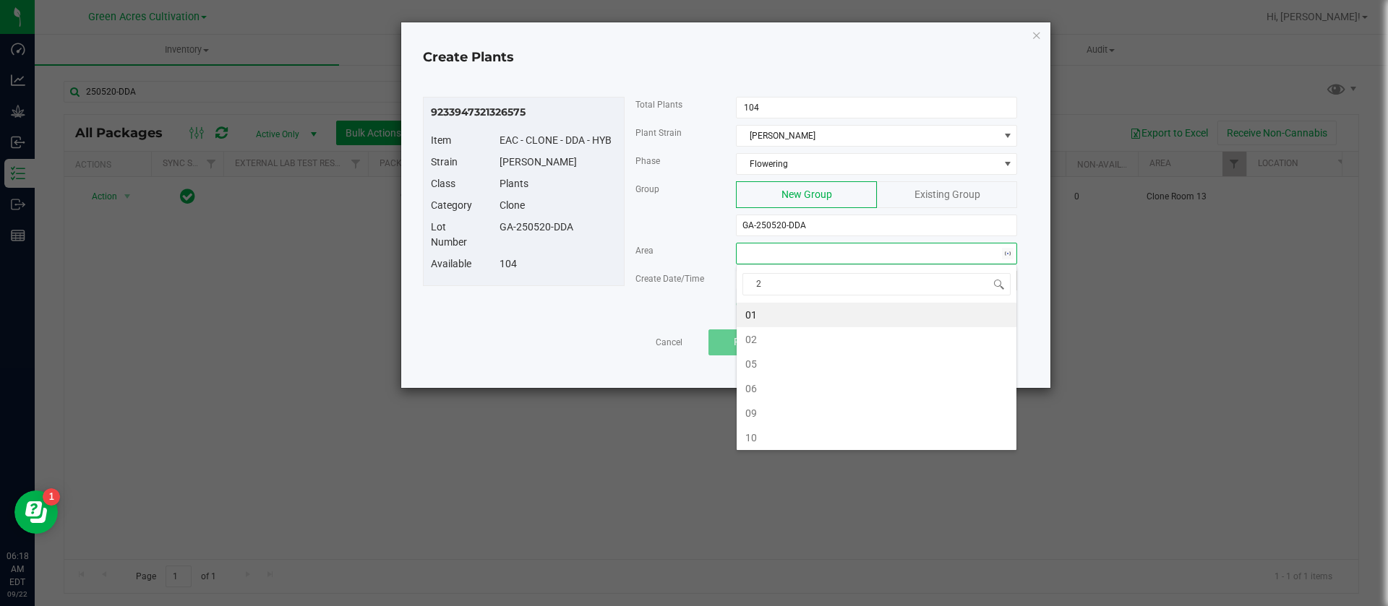
type input "22"
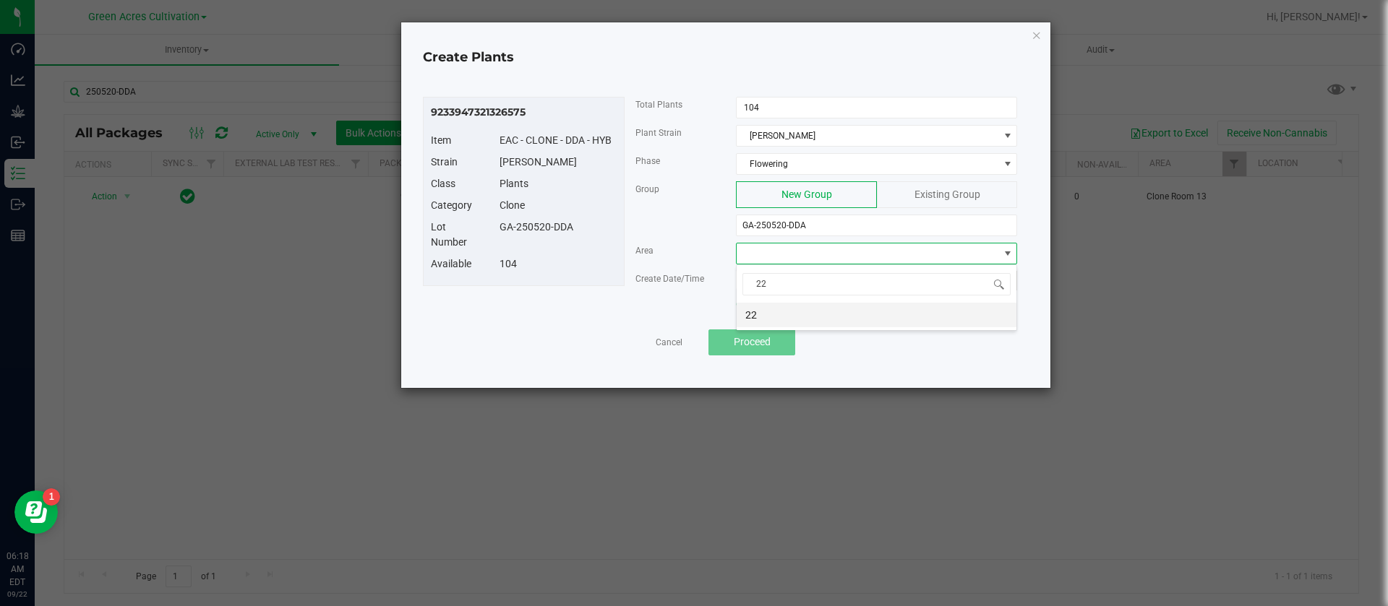
click at [824, 306] on li "22" at bounding box center [877, 315] width 280 height 25
click at [1008, 285] on div "Now" at bounding box center [1005, 281] width 23 height 20
click at [747, 280] on input "[DATE] 6:18 AM" at bounding box center [843, 280] width 215 height 18
type input "[DATE] 6:18 AM"
click at [564, 317] on div "9233947321326575 Item EAC - CLONE - DDA - HYB Strain Don Dada Class Plants Cate…" at bounding box center [726, 208] width 606 height 222
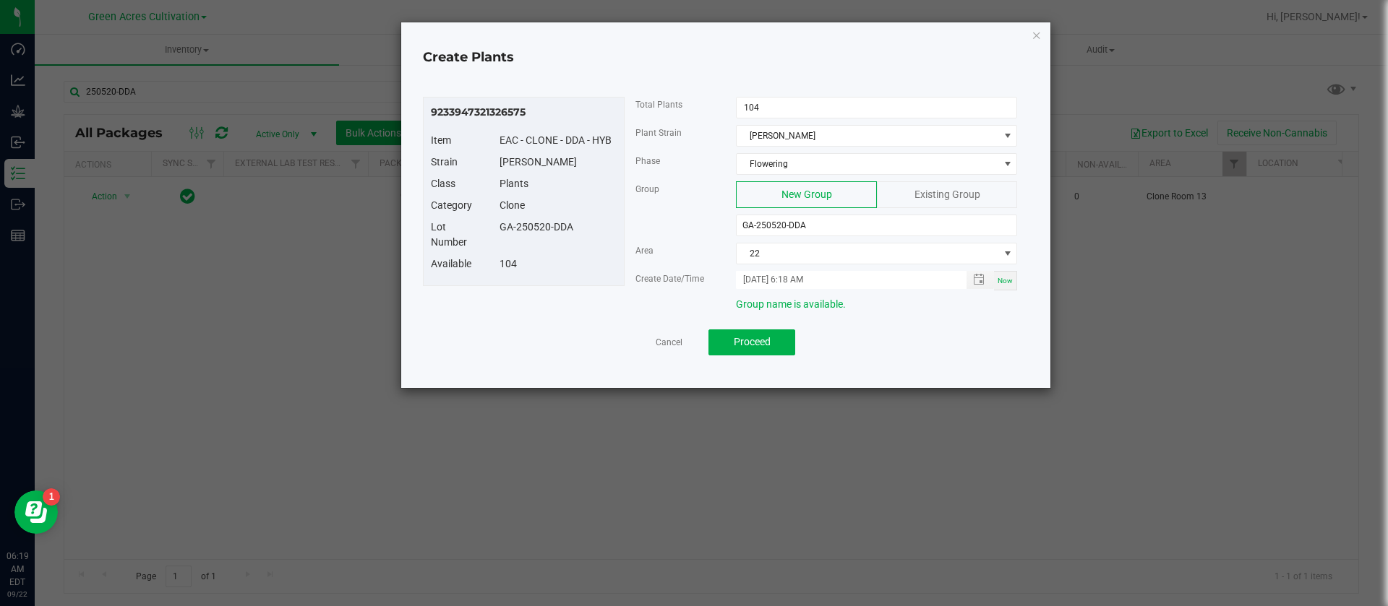
click at [563, 316] on div "9233947321326575 Item EAC - CLONE - DDA - HYB Strain Don Dada Class Plants Cate…" at bounding box center [726, 208] width 606 height 222
click at [587, 262] on div "104" at bounding box center [558, 264] width 139 height 15
drag, startPoint x: 762, startPoint y: 272, endPoint x: 746, endPoint y: 343, distance: 72.6
click at [761, 272] on input "[DATE] 6:18 AM" at bounding box center [843, 280] width 215 height 18
click at [694, 255] on div "Area" at bounding box center [674, 250] width 101 height 15
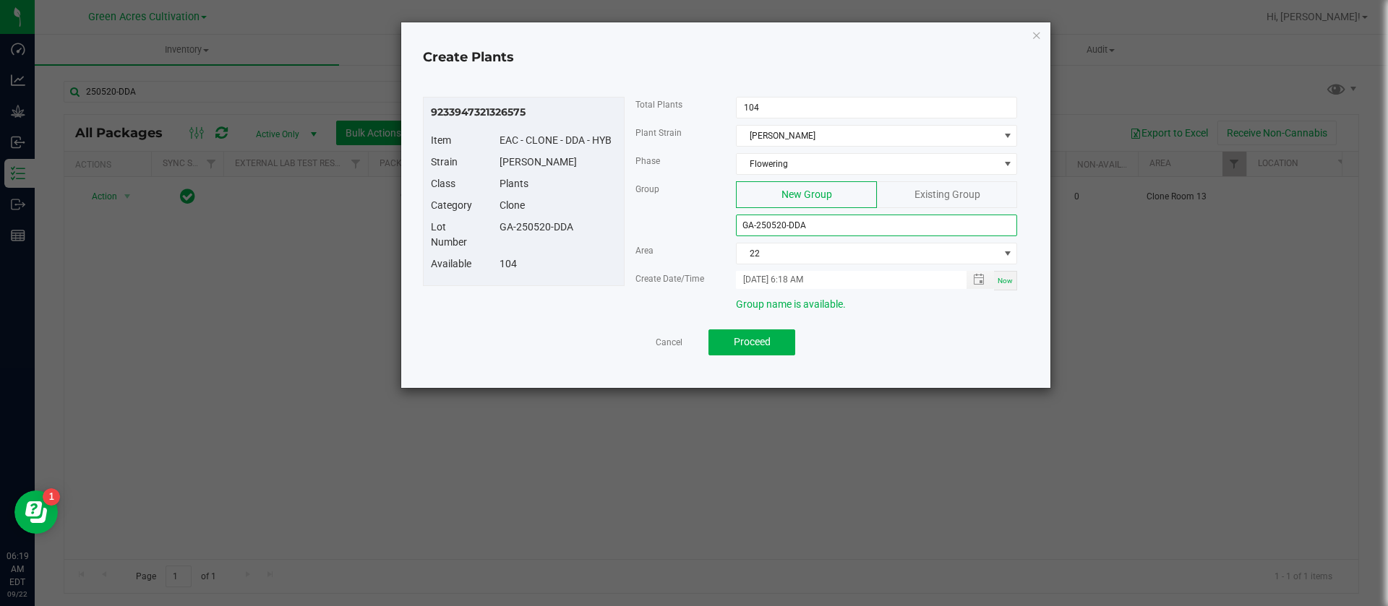
click at [832, 233] on input "GA-250520-DDA" at bounding box center [876, 226] width 281 height 22
click at [591, 280] on div "9233947321326575 Item EAC - CLONE - DDA - HYB Strain Don Dada Class Plants Cate…" at bounding box center [524, 191] width 202 height 189
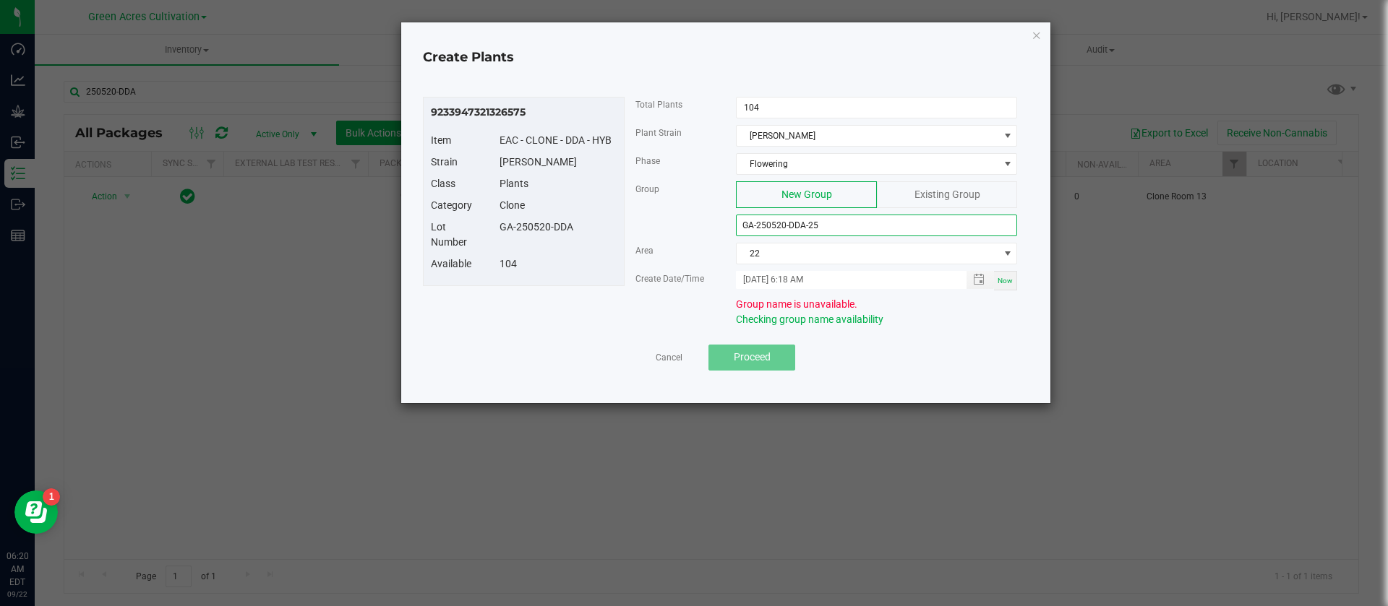
click at [783, 219] on input "GA-250520-DDA-25" at bounding box center [876, 226] width 281 height 22
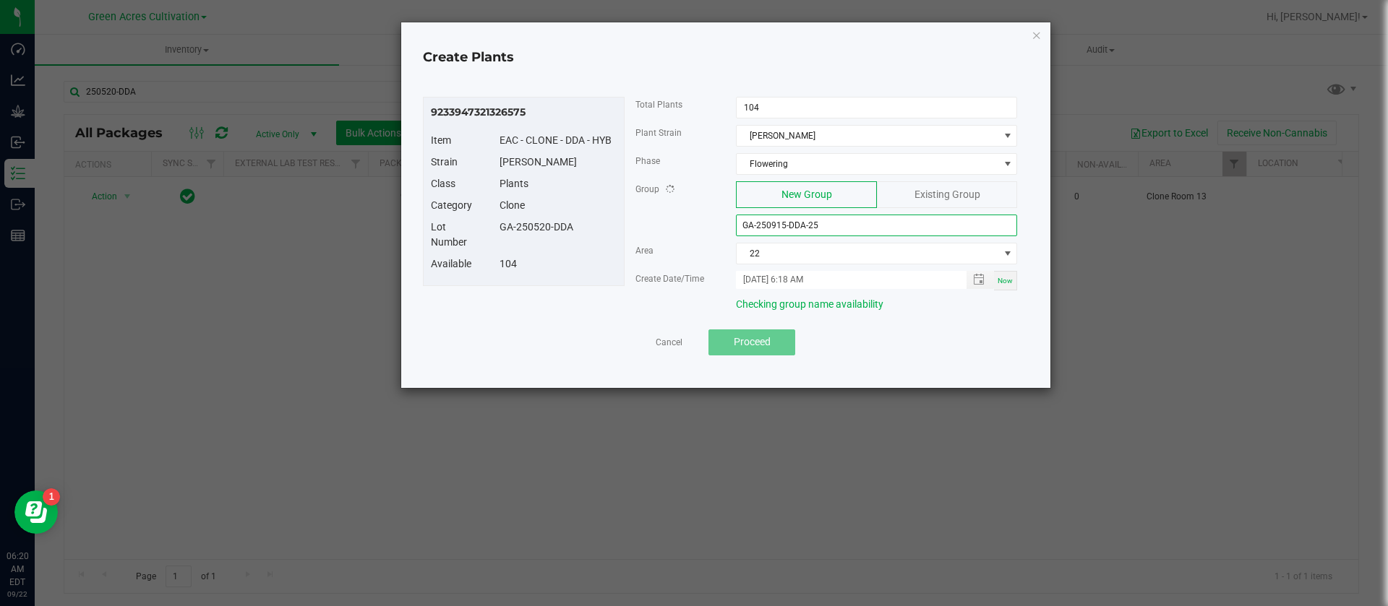
type input "GA-250915-DDA-25"
click at [493, 239] on div "Lot Number GA-250520-DDA" at bounding box center [523, 238] width 207 height 37
click at [765, 348] on span "Proceed" at bounding box center [752, 342] width 37 height 12
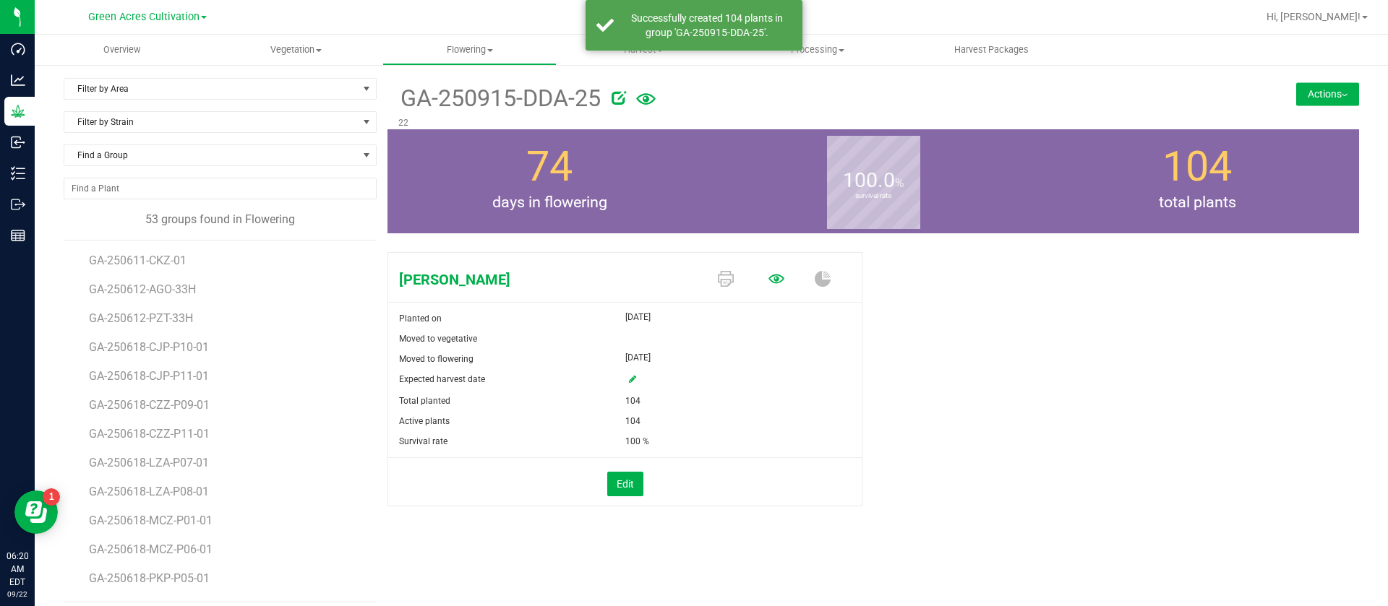
click at [769, 279] on icon at bounding box center [776, 278] width 16 height 9
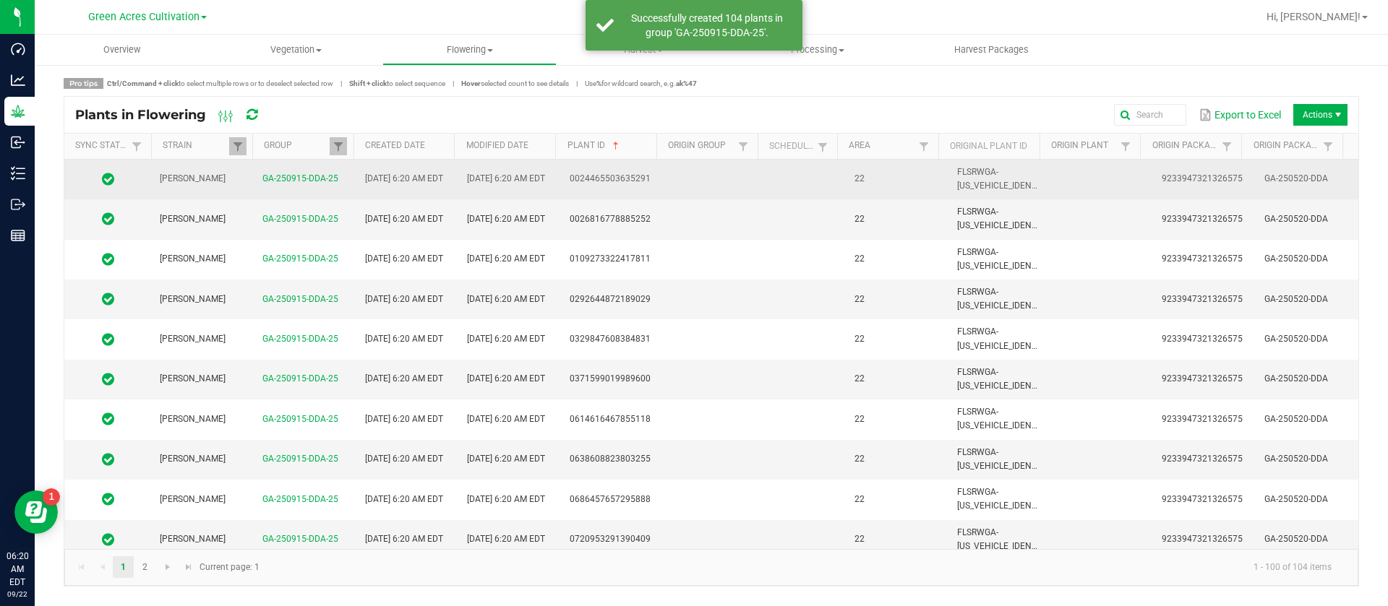
click at [781, 176] on td at bounding box center [806, 180] width 80 height 40
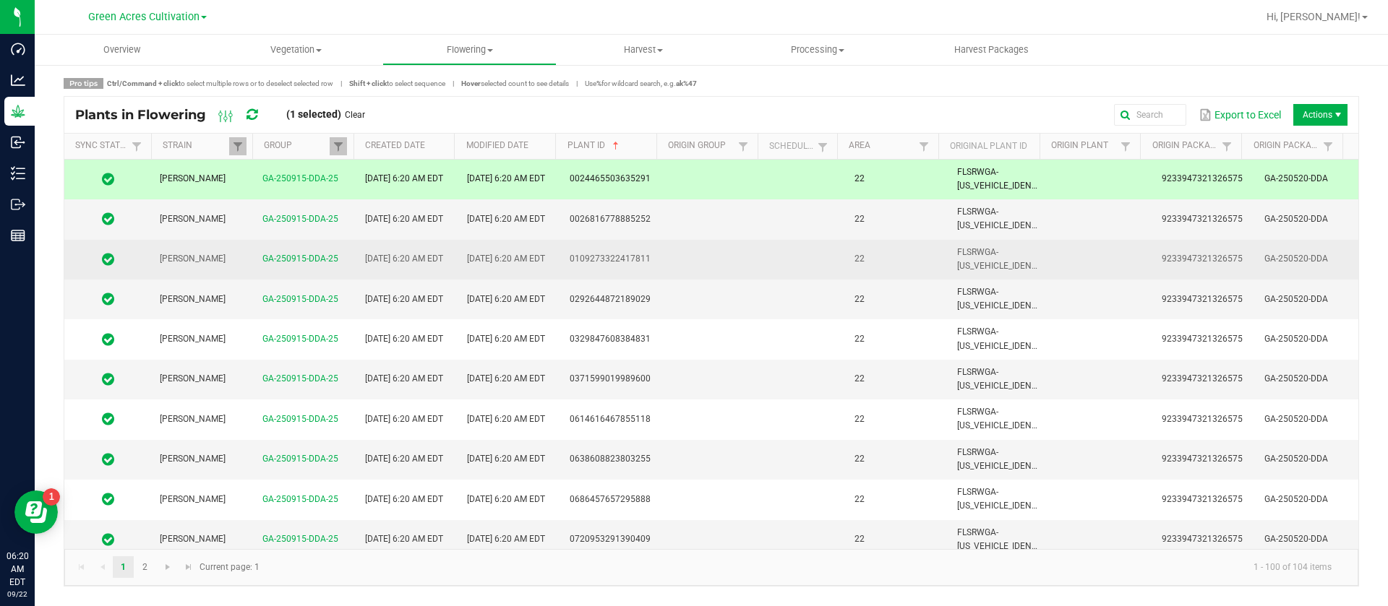
click at [802, 256] on td at bounding box center [806, 260] width 80 height 40
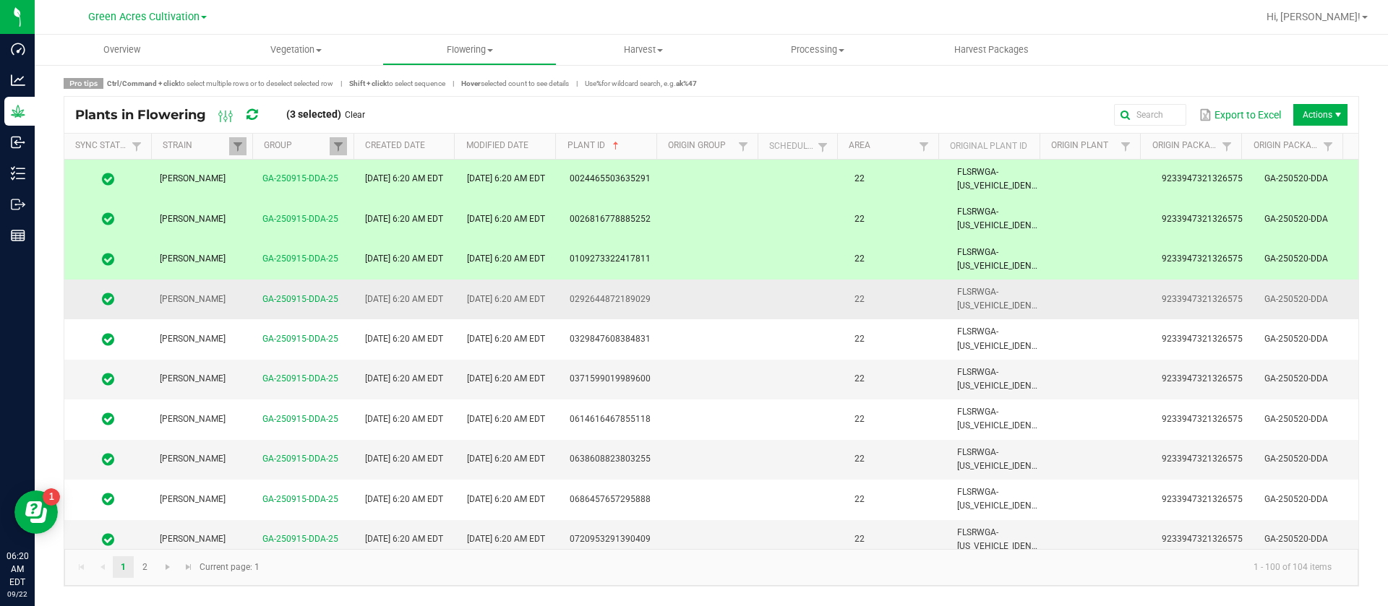
click at [812, 289] on td at bounding box center [806, 300] width 80 height 40
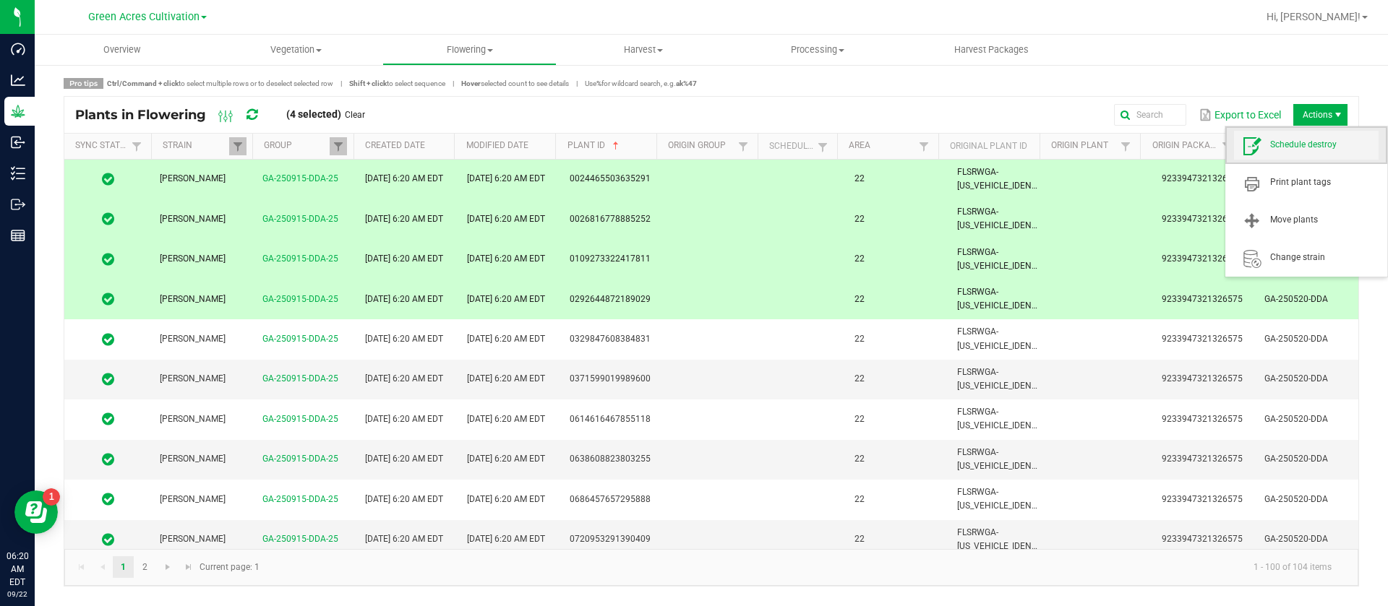
click at [1312, 151] on span "Schedule destroy" at bounding box center [1324, 145] width 108 height 12
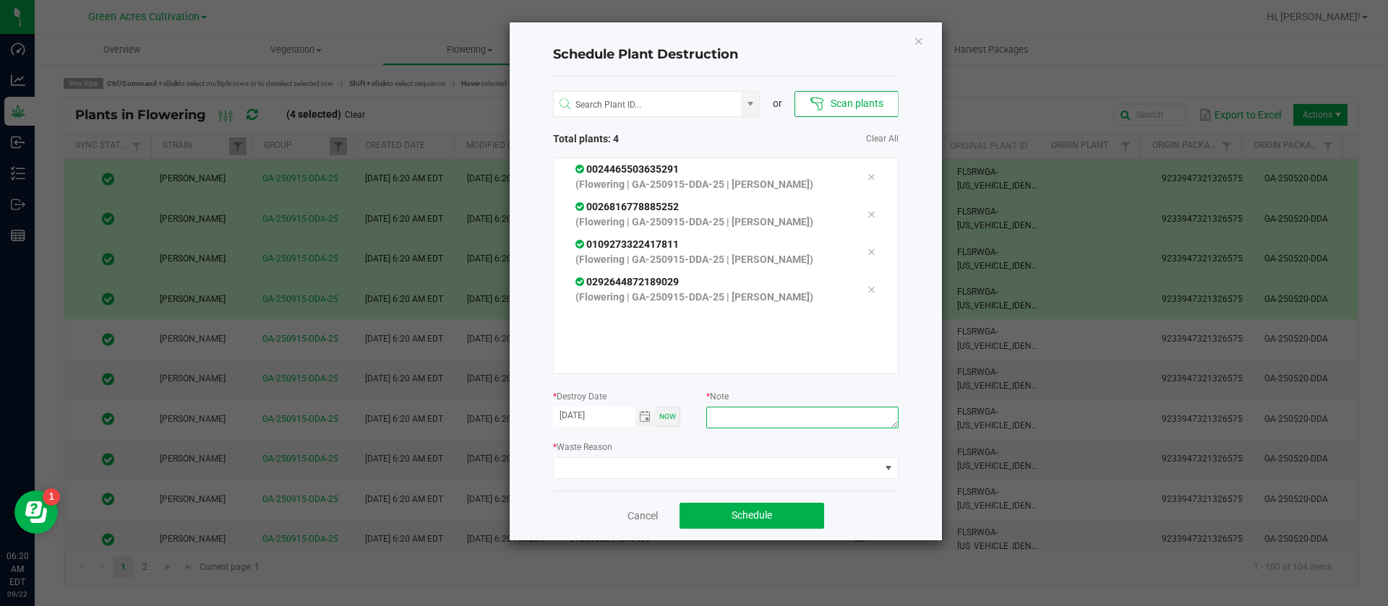
click at [823, 421] on textarea at bounding box center [802, 418] width 192 height 22
type textarea "WASTE"
click at [694, 480] on div "or Scan plants Total plants: 4 Clear All 0024465503635291 (Flowering | GA-25091…" at bounding box center [725, 284] width 345 height 414
click at [686, 463] on span at bounding box center [717, 468] width 326 height 20
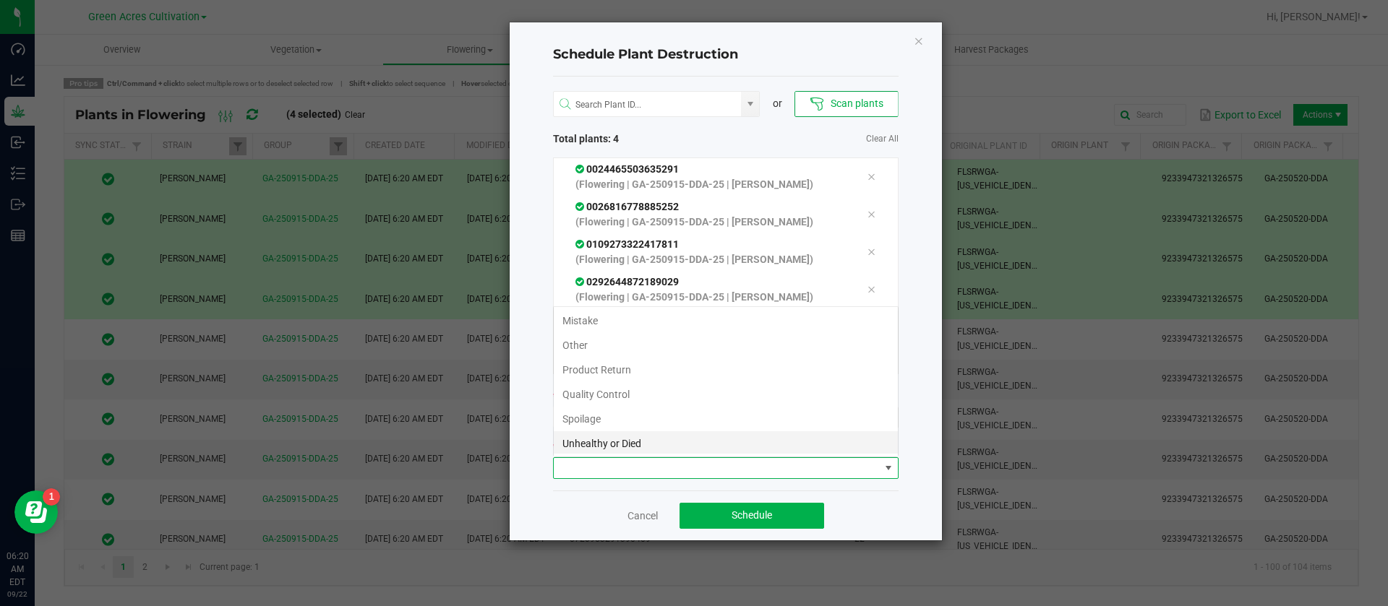
scroll to position [52, 0]
click at [606, 434] on li "Waste" at bounding box center [726, 441] width 344 height 25
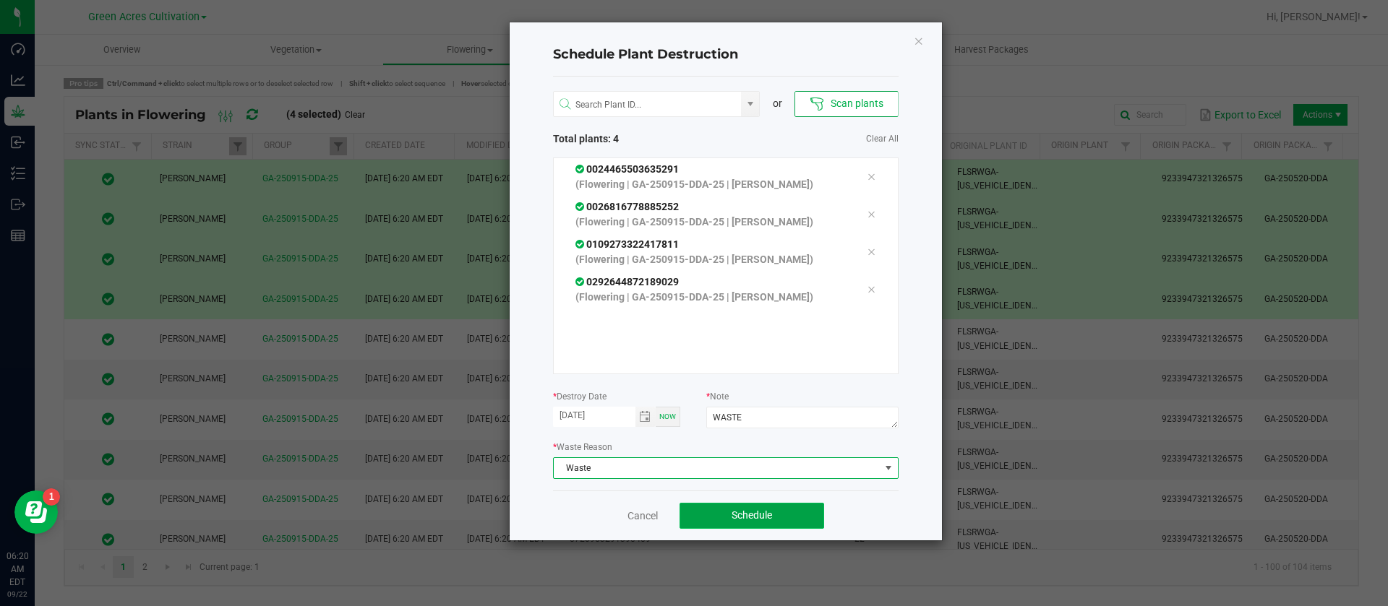
click at [760, 526] on button "Schedule" at bounding box center [751, 516] width 145 height 26
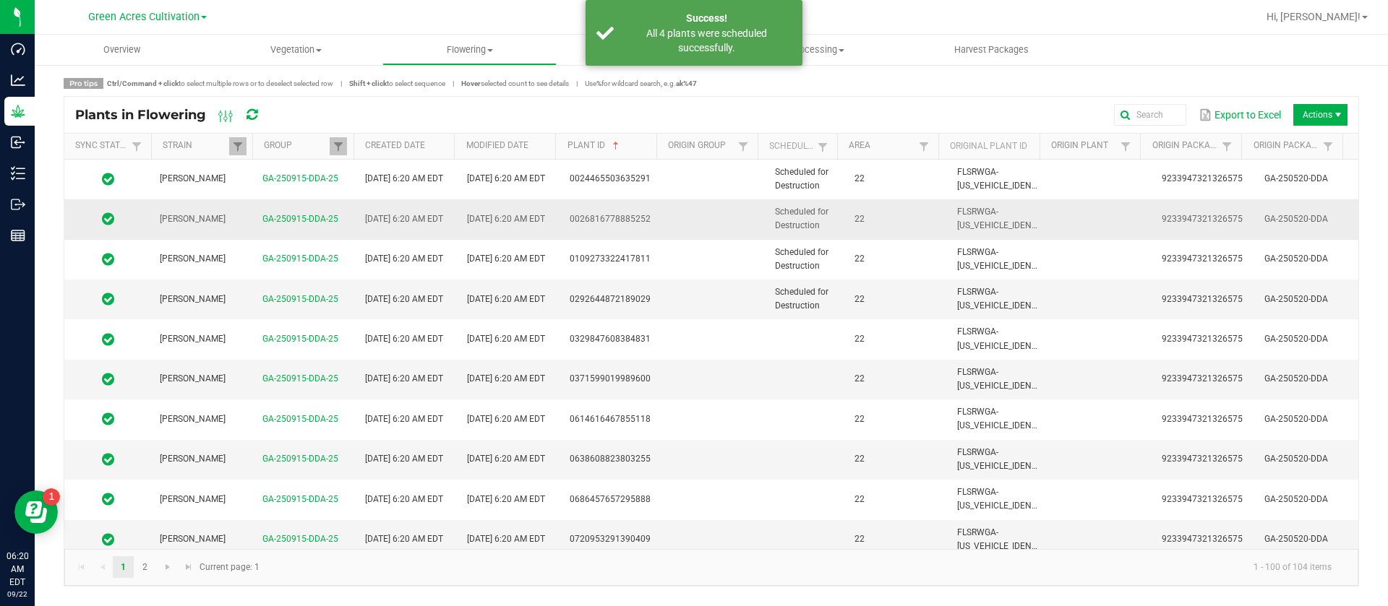
click at [811, 205] on td "Scheduled for Destruction" at bounding box center [806, 219] width 80 height 40
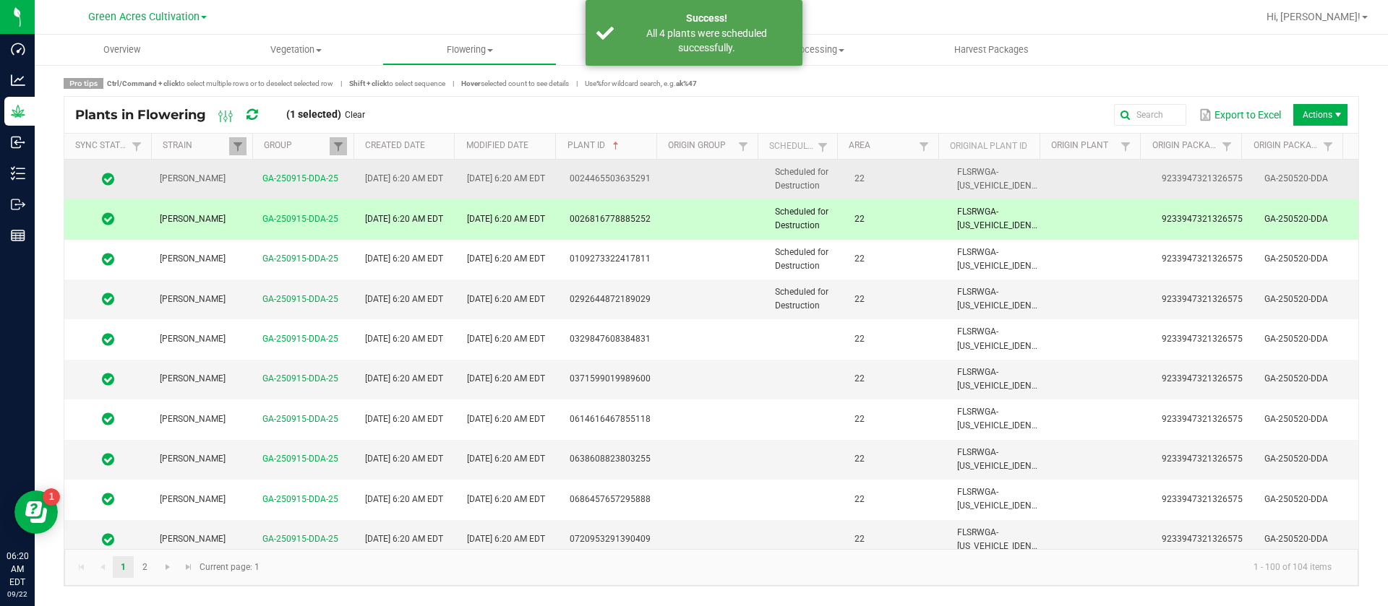
drag, startPoint x: 820, startPoint y: 181, endPoint x: 820, endPoint y: 191, distance: 9.4
click at [820, 181] on td "Scheduled for Destruction" at bounding box center [806, 180] width 80 height 40
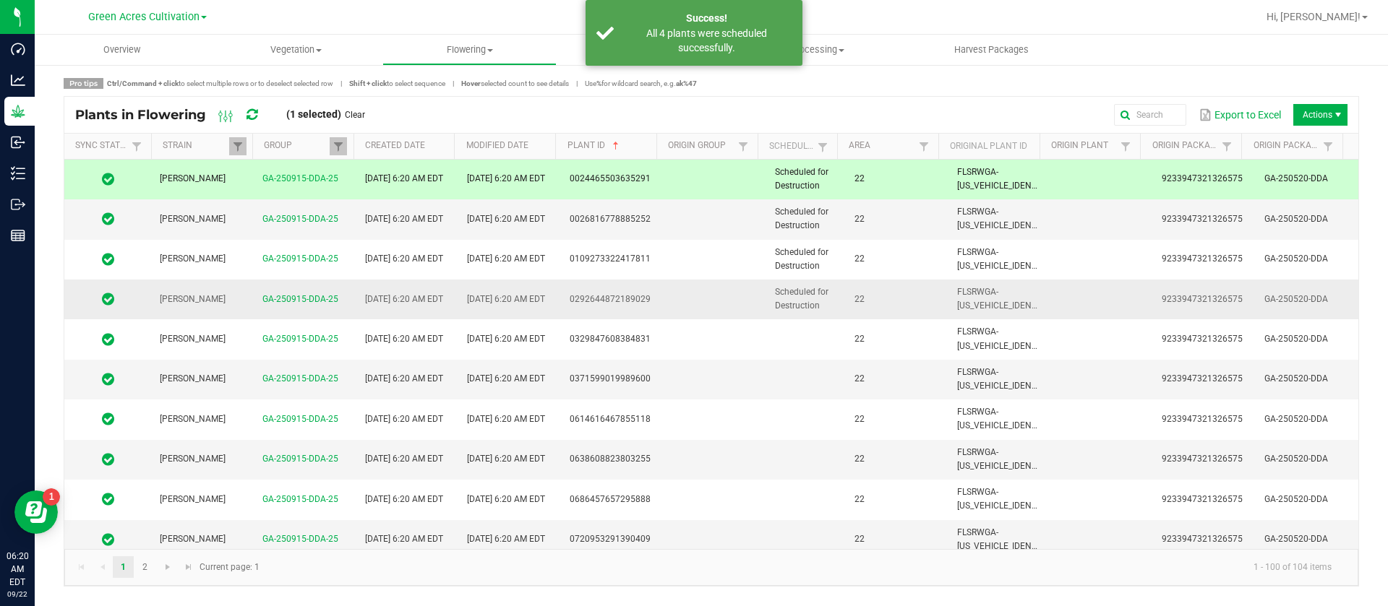
click at [825, 297] on td "Scheduled for Destruction" at bounding box center [806, 300] width 80 height 40
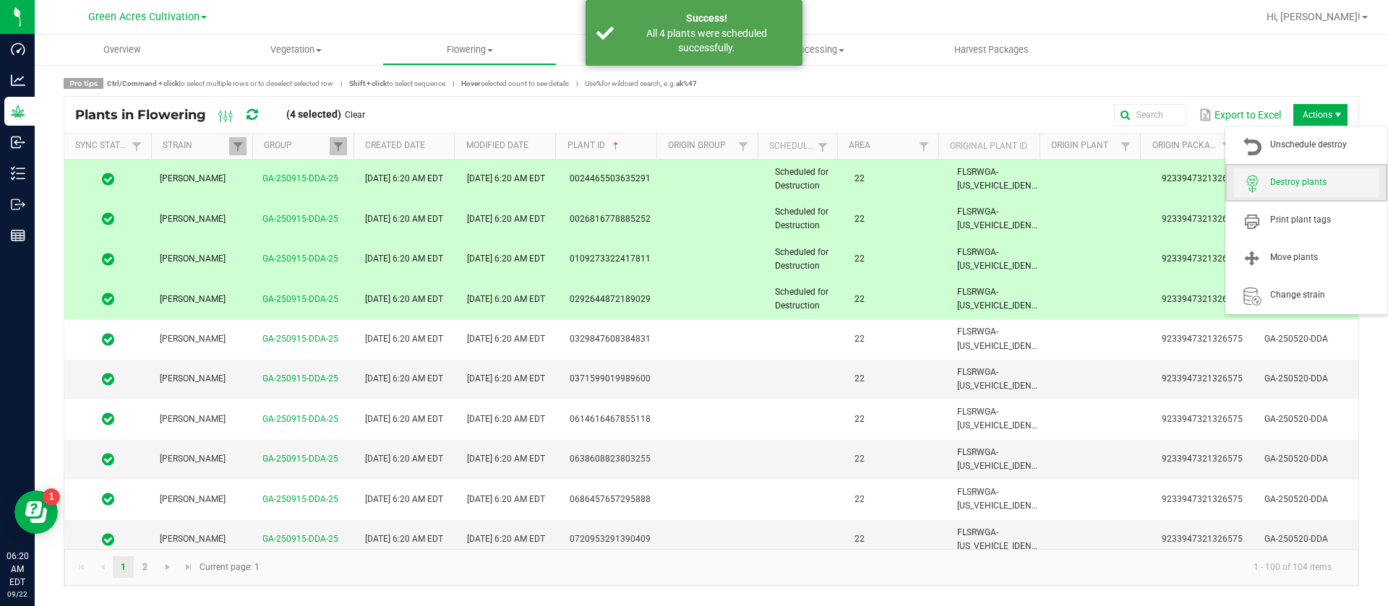
click at [1296, 186] on span "Destroy plants" at bounding box center [1324, 182] width 108 height 12
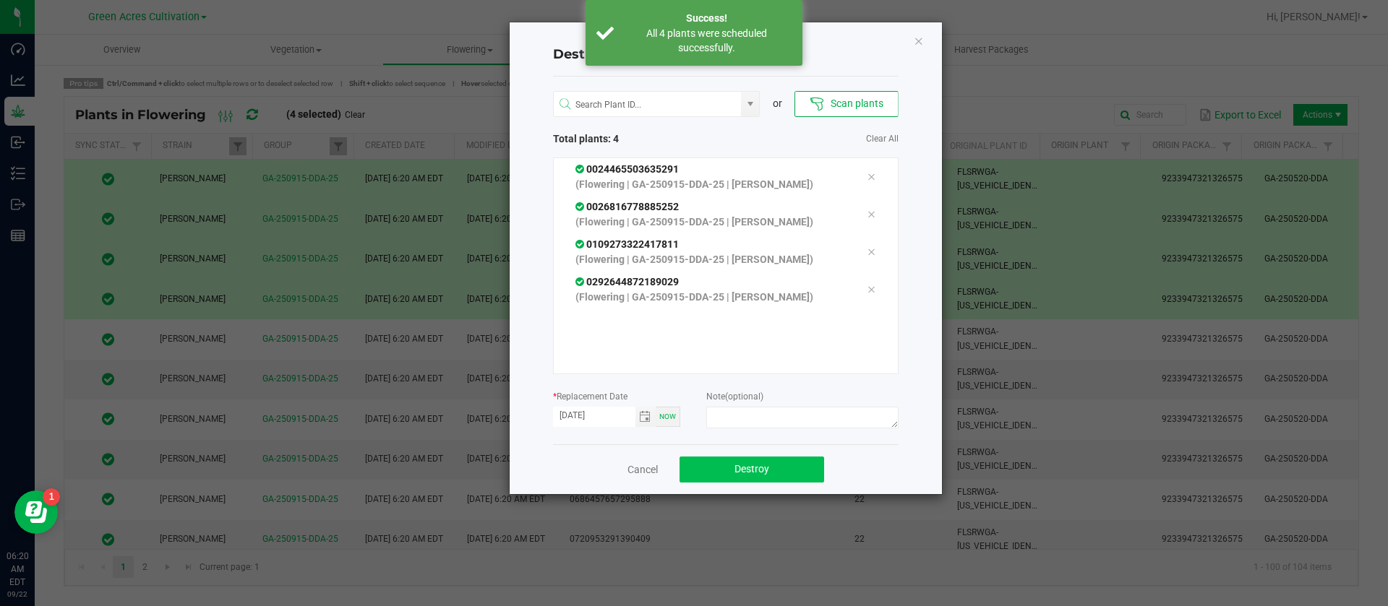
drag, startPoint x: 787, startPoint y: 449, endPoint x: 786, endPoint y: 463, distance: 13.8
click at [788, 450] on div "Cancel Destroy" at bounding box center [725, 470] width 345 height 50
click at [786, 464] on button "Destroy" at bounding box center [751, 470] width 145 height 26
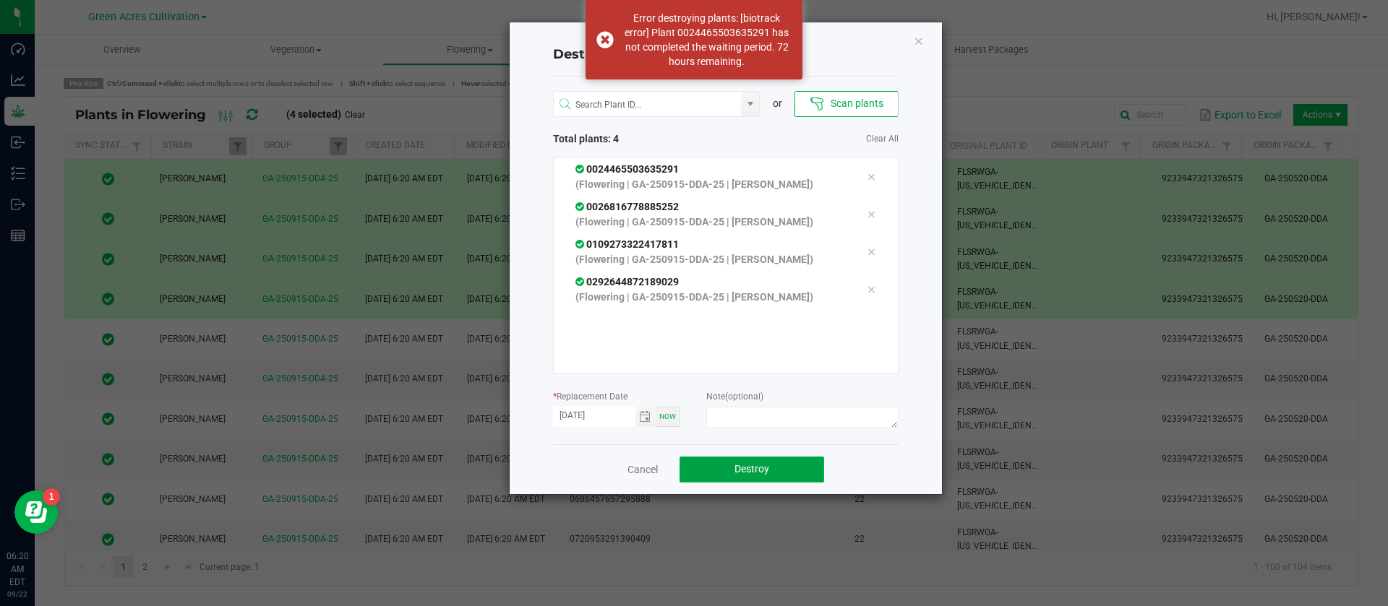
click at [786, 474] on button "Destroy" at bounding box center [751, 470] width 145 height 26
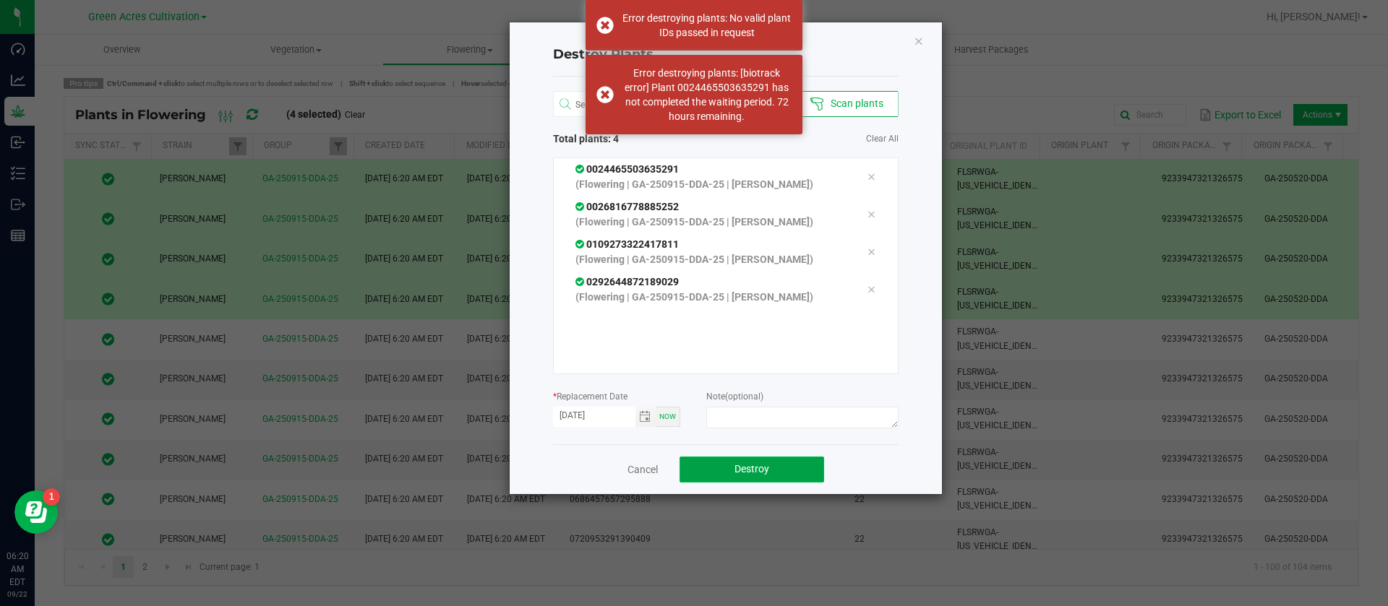
click at [787, 474] on button "Destroy" at bounding box center [751, 470] width 145 height 26
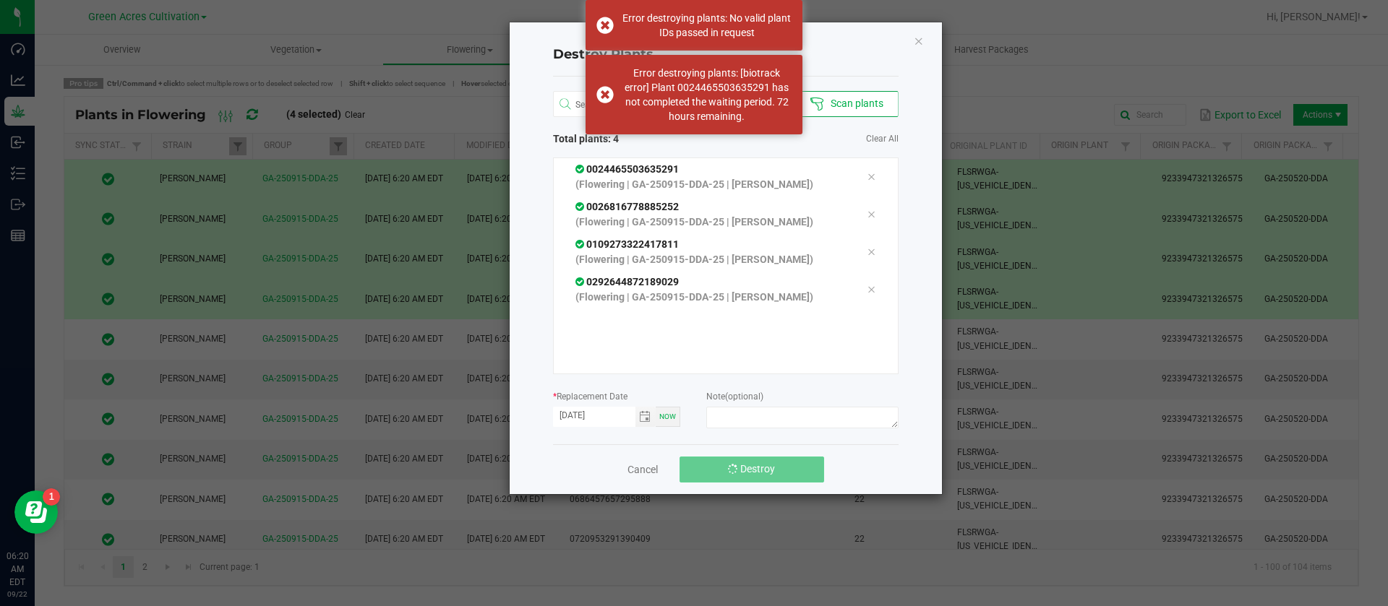
click at [787, 474] on button "Destroy" at bounding box center [751, 470] width 145 height 26
drag, startPoint x: 924, startPoint y: 47, endPoint x: 912, endPoint y: 42, distance: 13.3
click at [912, 43] on div "Destroy Plants or Scan plants Total plants: 4 Clear All 0024465503635291 (Flowe…" at bounding box center [726, 258] width 432 height 472
click at [911, 42] on div "Destroy Plants or Scan plants Total plants: 4 Clear All 0024465503635291 (Flowe…" at bounding box center [726, 258] width 432 height 472
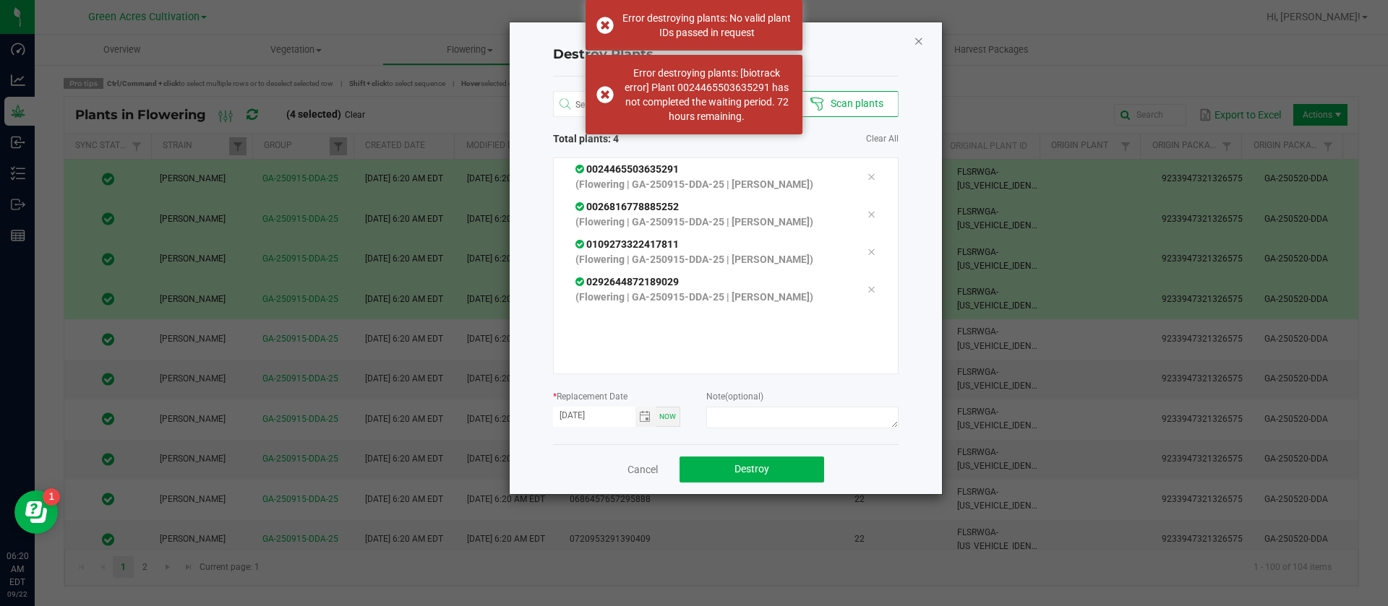
click at [916, 46] on icon "Close" at bounding box center [919, 40] width 10 height 17
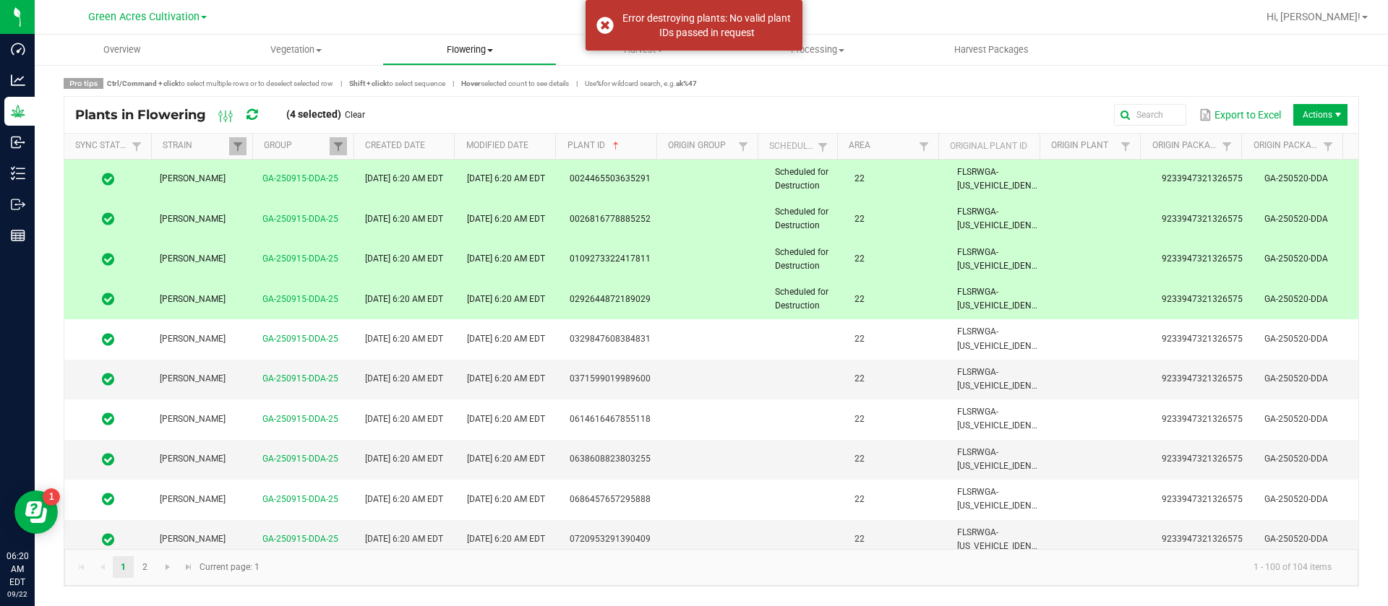
drag, startPoint x: 445, startPoint y: 45, endPoint x: 460, endPoint y: 72, distance: 31.7
click at [445, 45] on span "Flowering" at bounding box center [469, 49] width 173 height 13
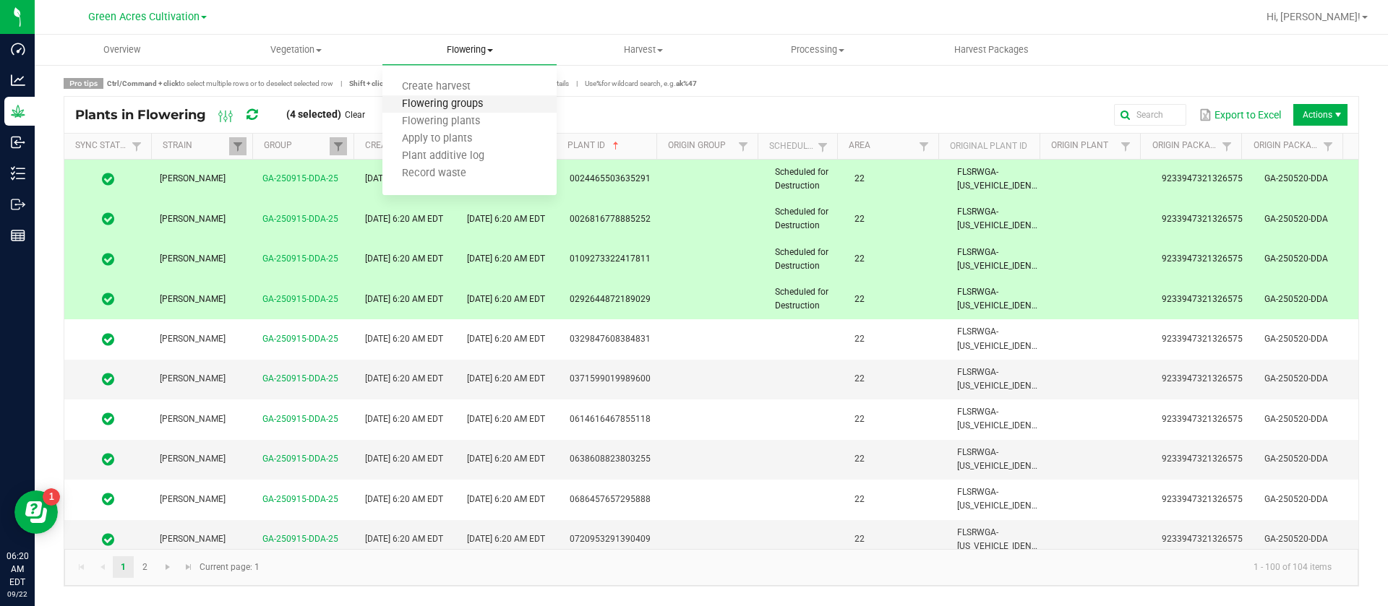
click at [474, 106] on span "Flowering groups" at bounding box center [442, 104] width 120 height 12
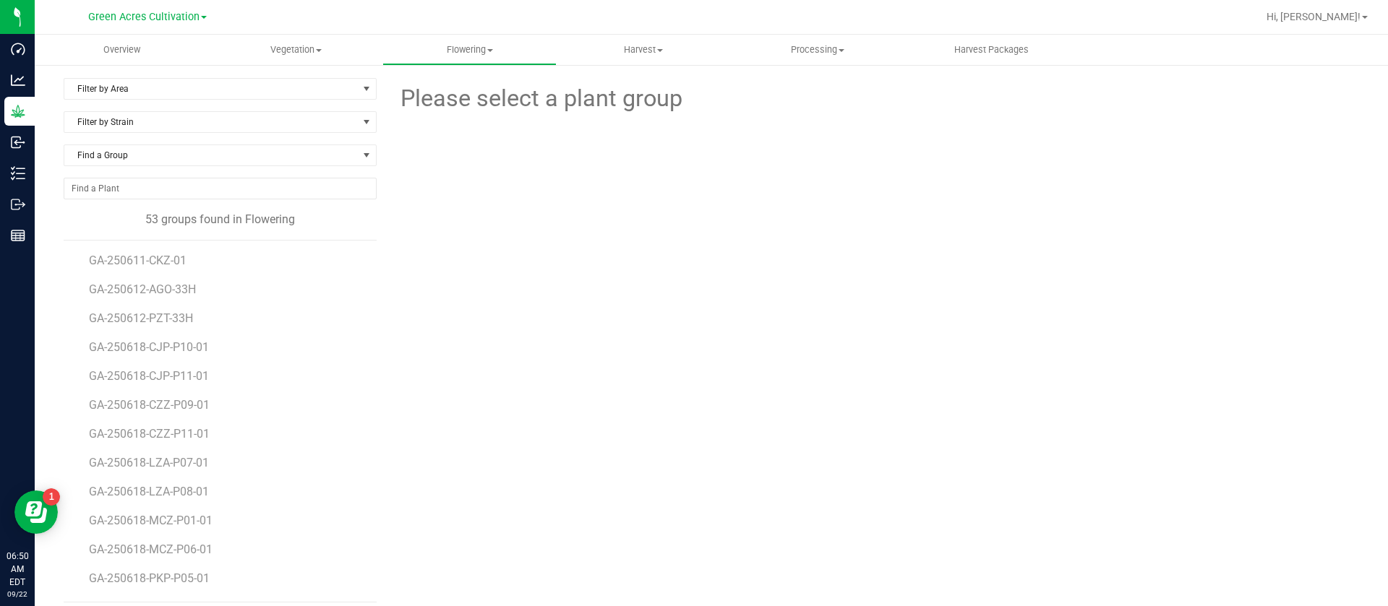
click at [798, 257] on div at bounding box center [873, 195] width 497 height 159
click at [202, 165] on span "Find a Group" at bounding box center [210, 155] width 293 height 20
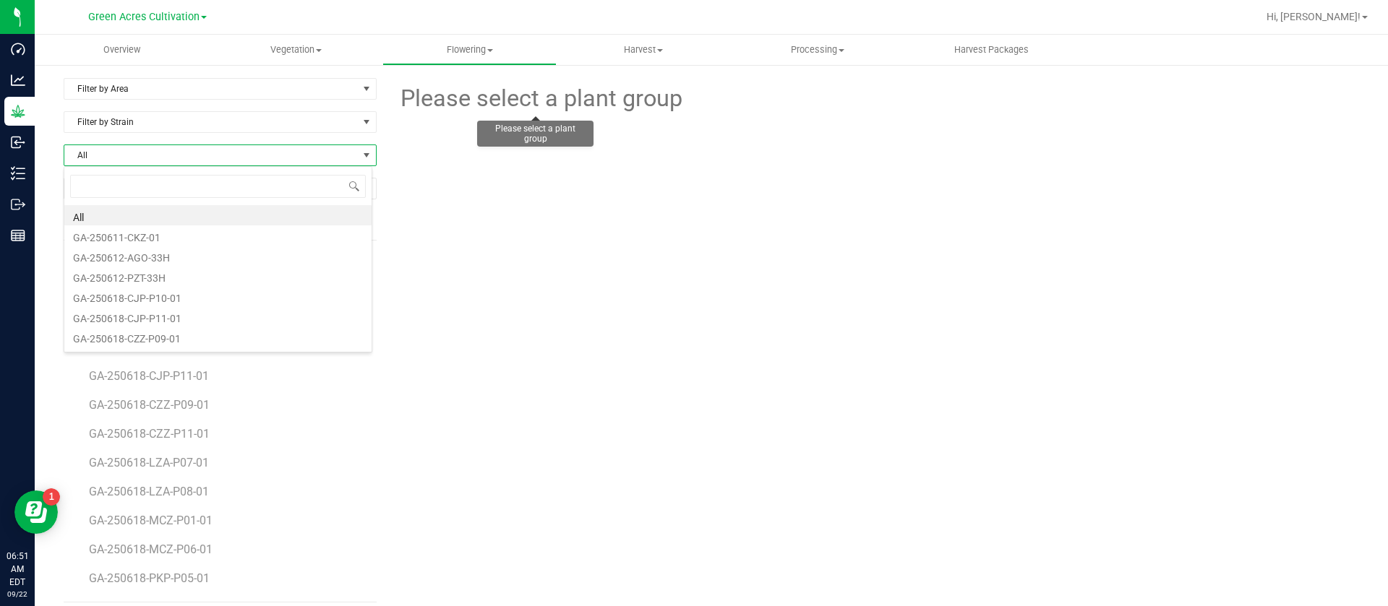
scroll to position [22, 304]
click at [704, 296] on div "Please select a plant group" at bounding box center [872, 340] width 971 height 525
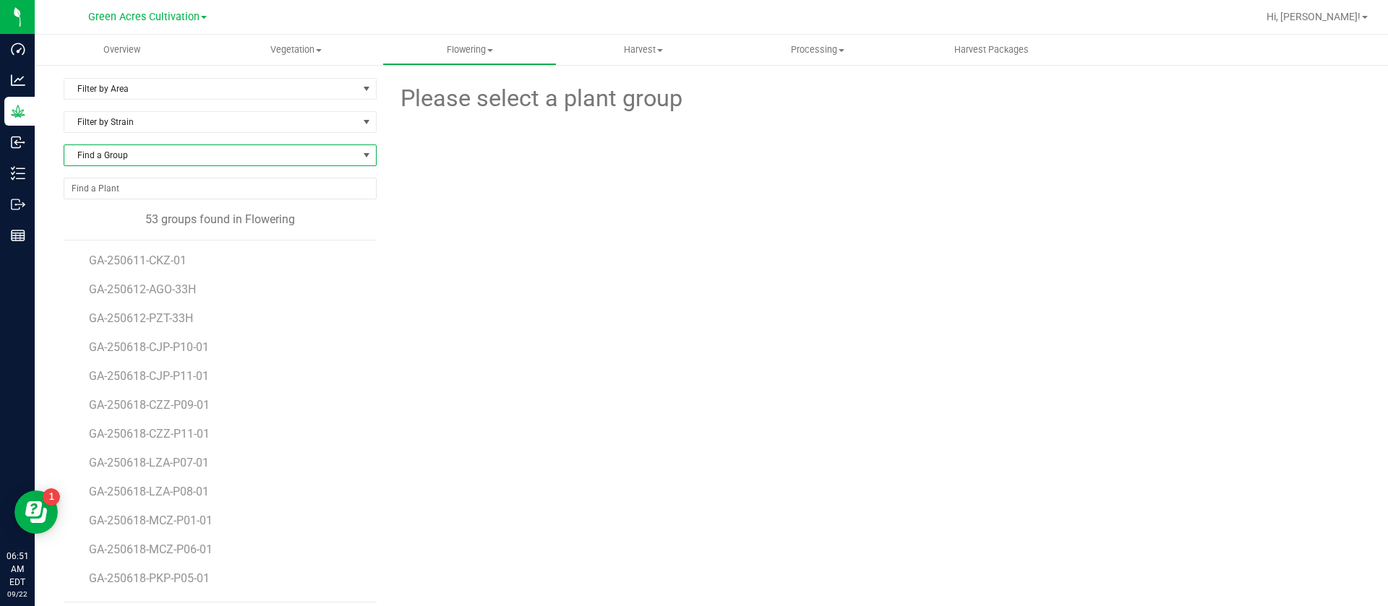
click at [102, 152] on span "Find a Group" at bounding box center [210, 155] width 293 height 20
click at [627, 233] on div at bounding box center [873, 195] width 497 height 159
click at [486, 278] on div "Please select a plant group" at bounding box center [872, 340] width 971 height 525
